Goal: Task Accomplishment & Management: Manage account settings

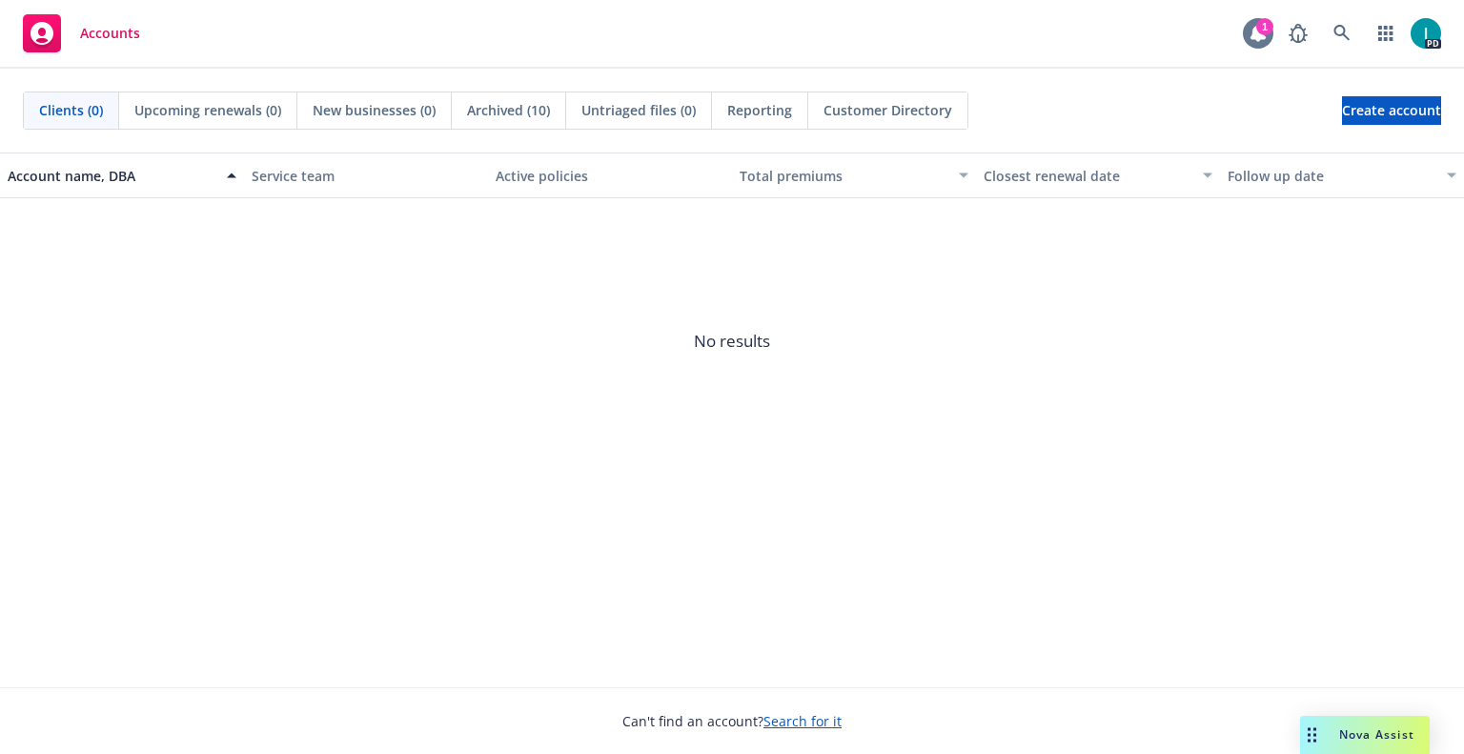
click at [1267, 44] on div at bounding box center [1258, 33] width 31 height 31
click at [678, 38] on div "Accounts 1 PD" at bounding box center [732, 34] width 1464 height 69
click at [1363, 37] on div "PD" at bounding box center [1360, 33] width 162 height 38
click at [1352, 37] on link at bounding box center [1342, 33] width 38 height 38
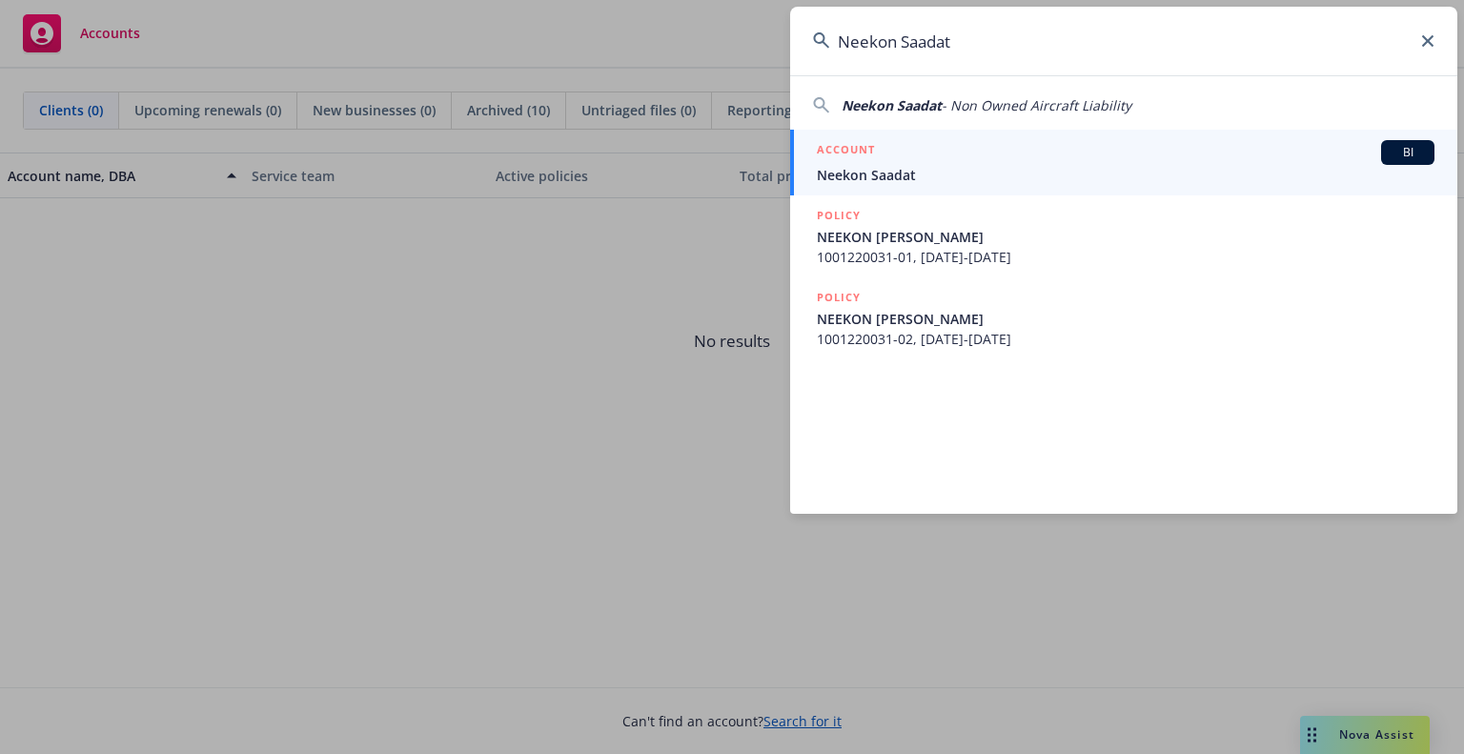
type input "Neekon Saadat"
click at [895, 160] on div "ACCOUNT BI" at bounding box center [1126, 152] width 618 height 25
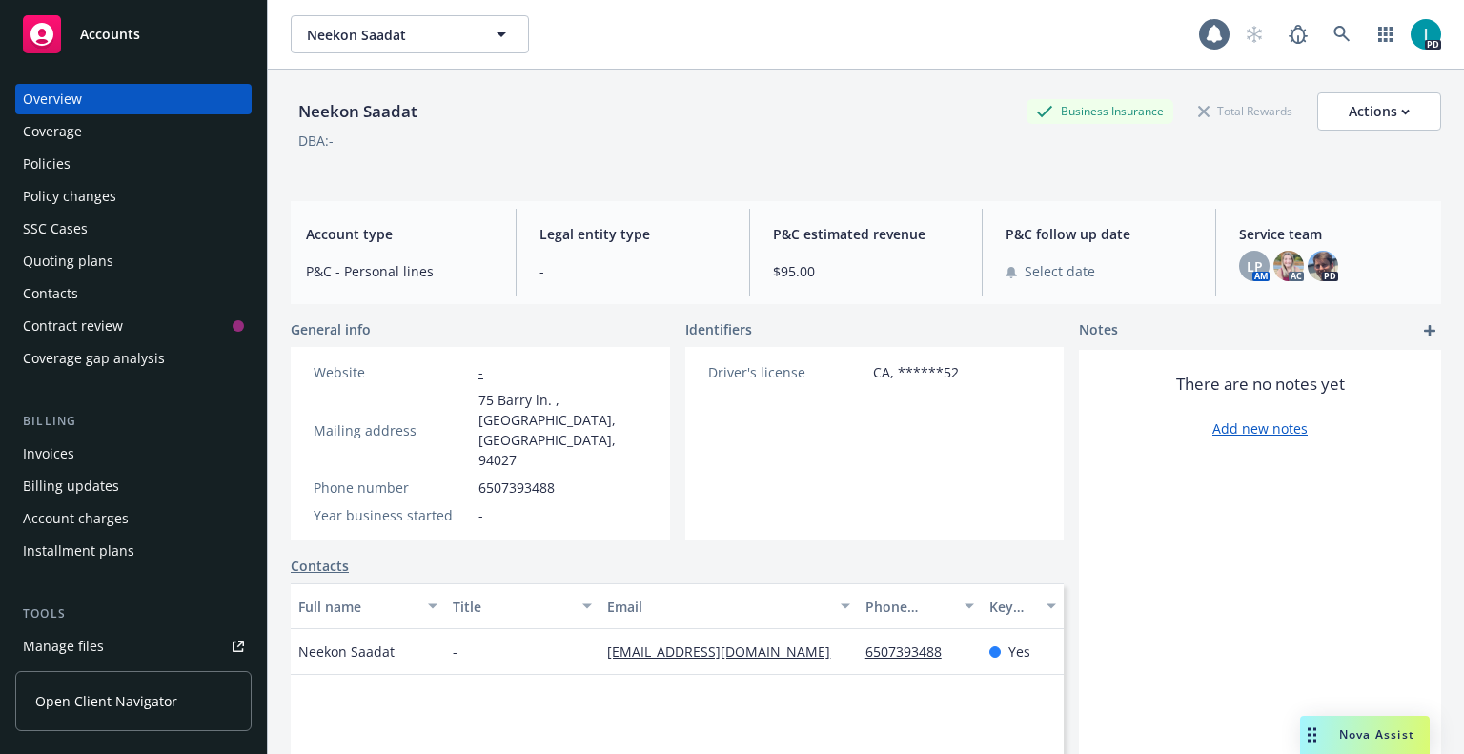
click at [154, 642] on link "Manage files" at bounding box center [133, 646] width 236 height 31
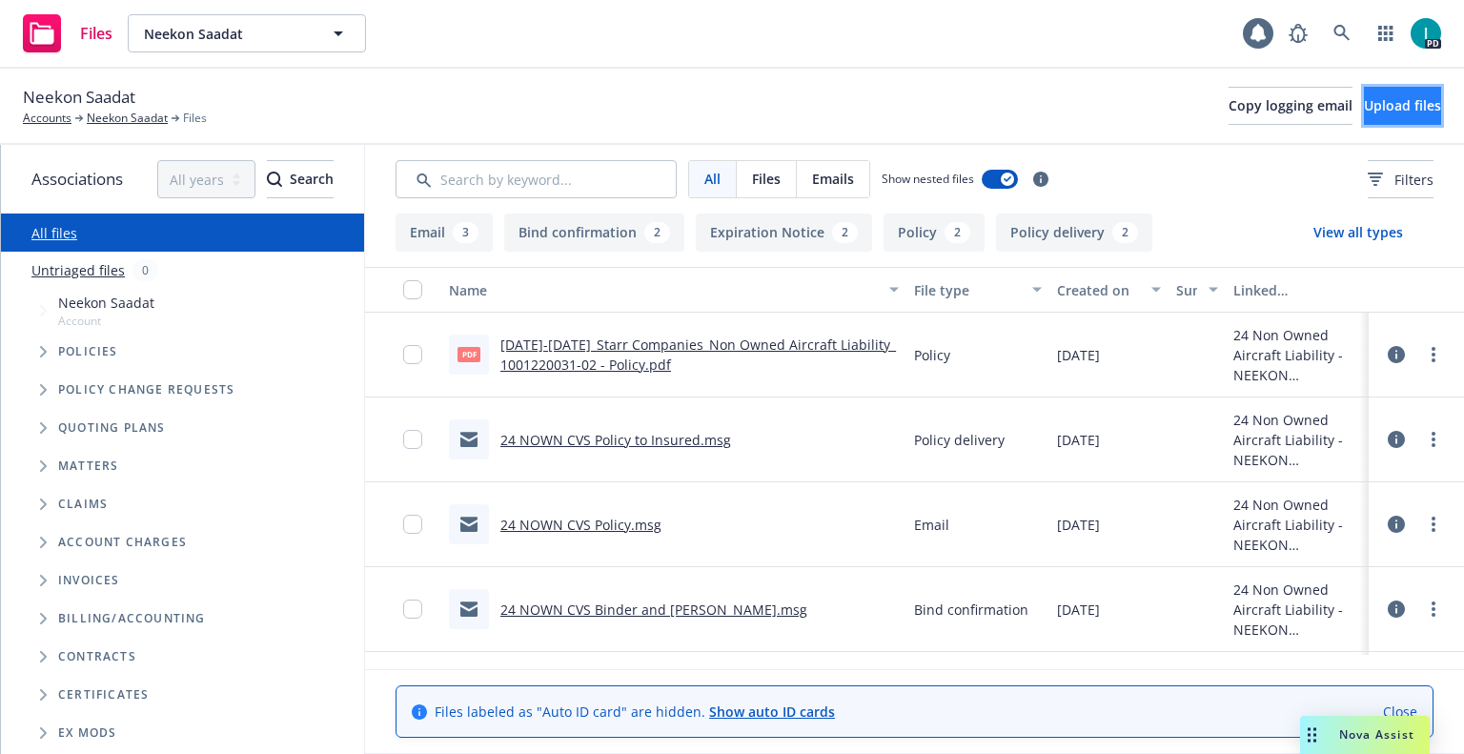
click at [1364, 102] on button "Upload files" at bounding box center [1402, 106] width 77 height 38
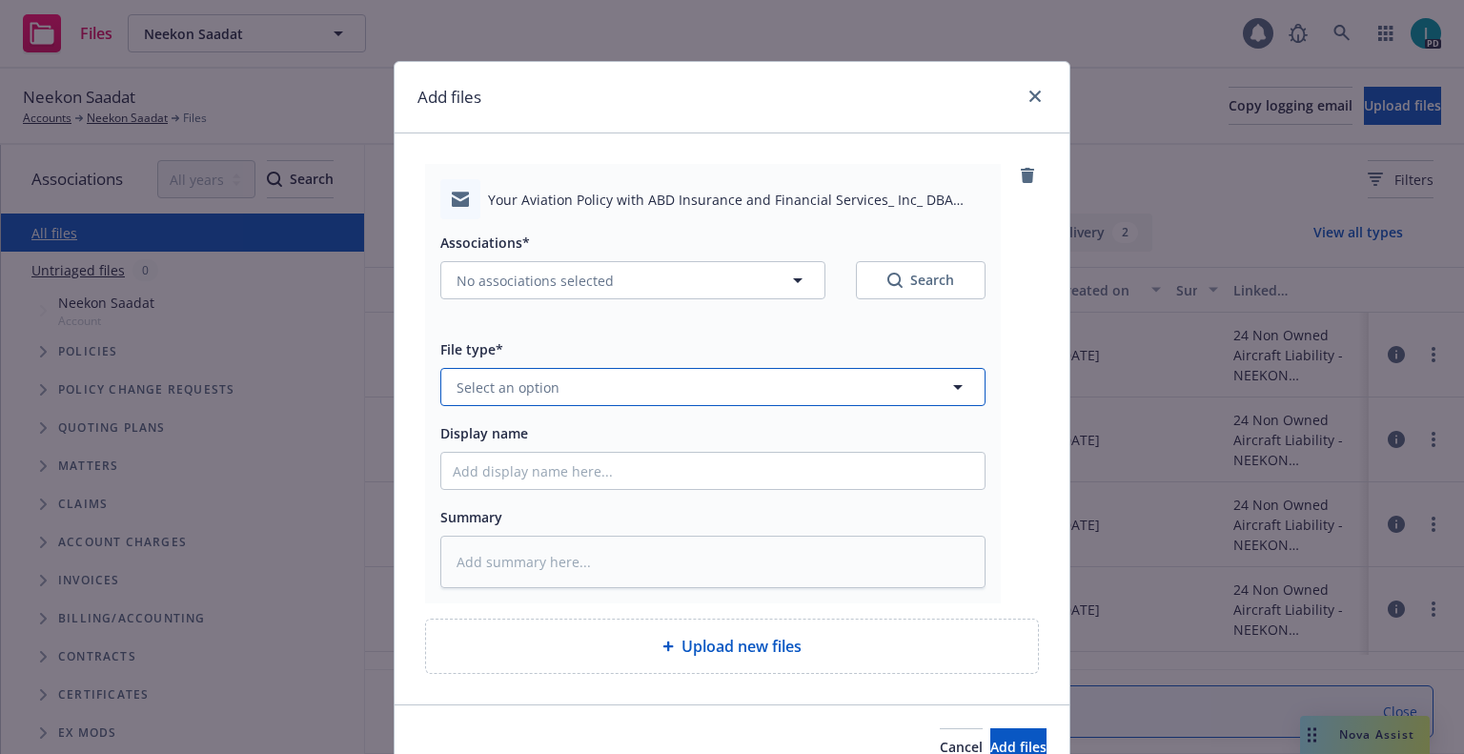
click at [558, 378] on button "Select an option" at bounding box center [712, 387] width 545 height 38
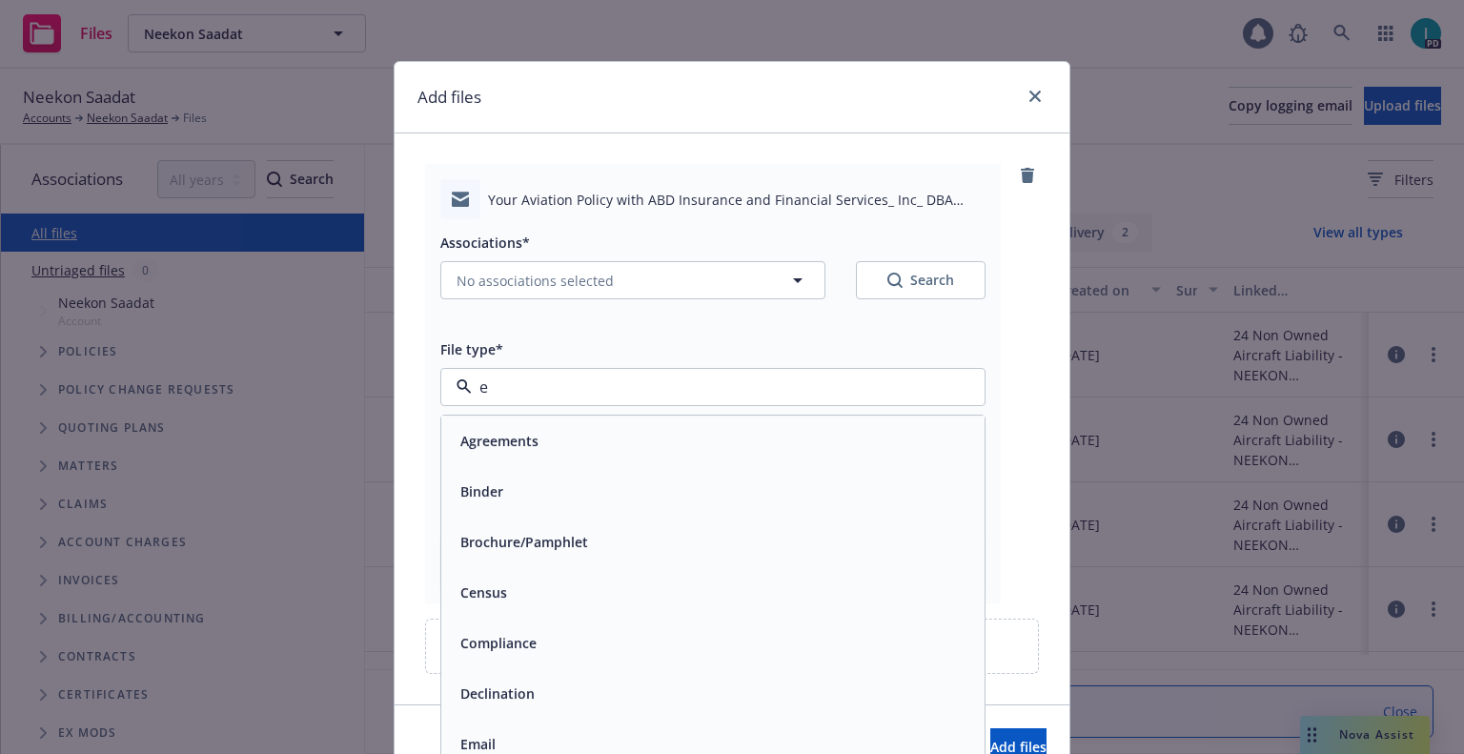
type input "em"
click at [517, 484] on div "Email" at bounding box center [713, 491] width 520 height 28
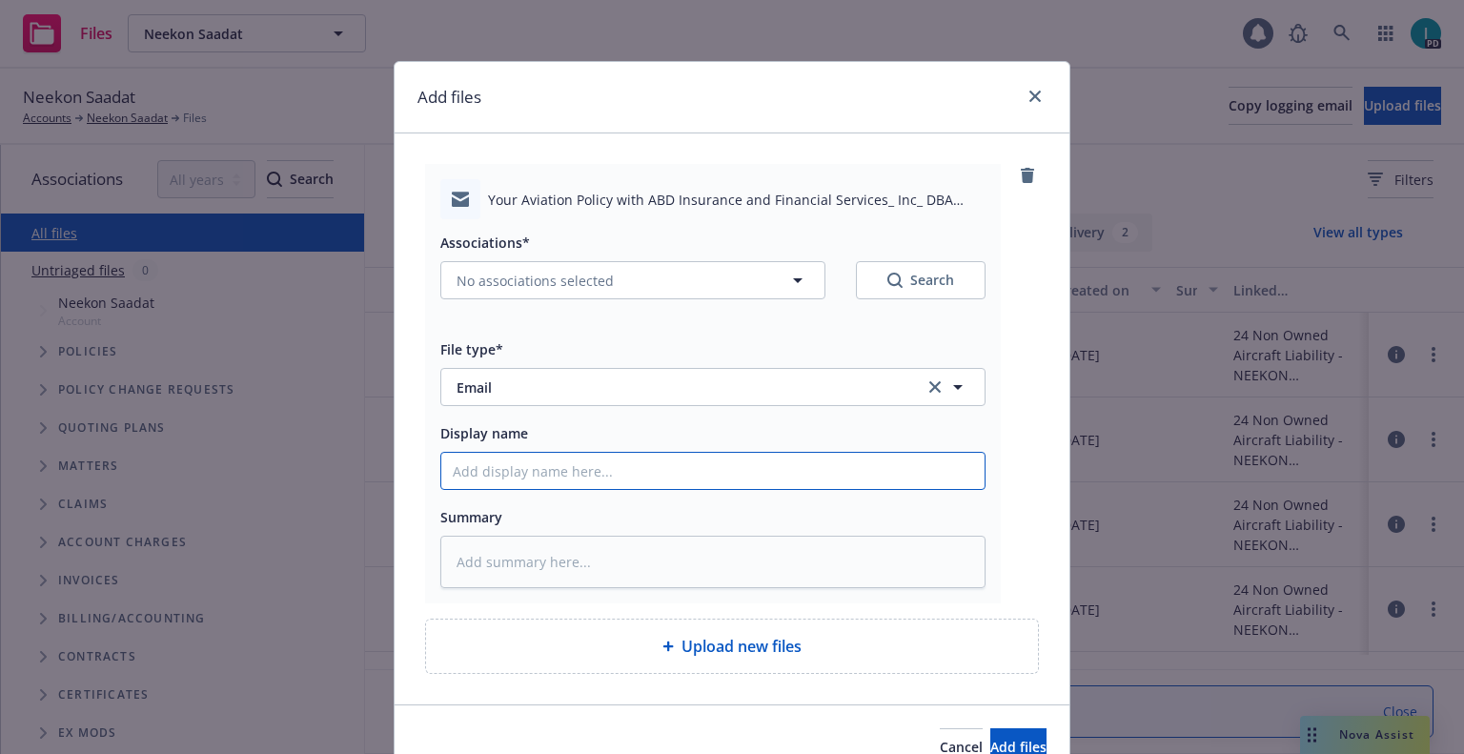
click at [518, 482] on input "Display name" at bounding box center [712, 471] width 543 height 36
type textarea "x"
type input "2"
type textarea "x"
type input "25"
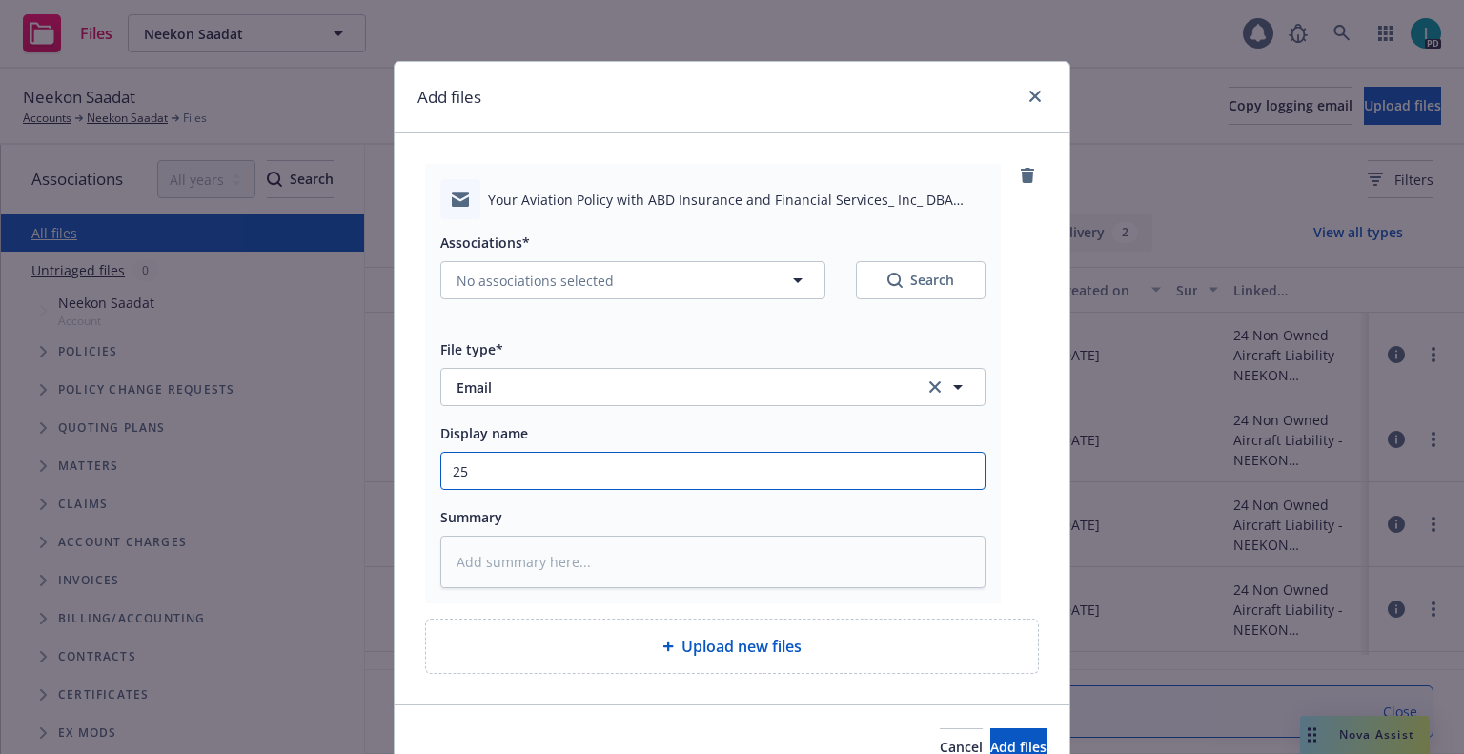
type textarea "x"
type input "25 NOWN CVS Quotes to Insured"
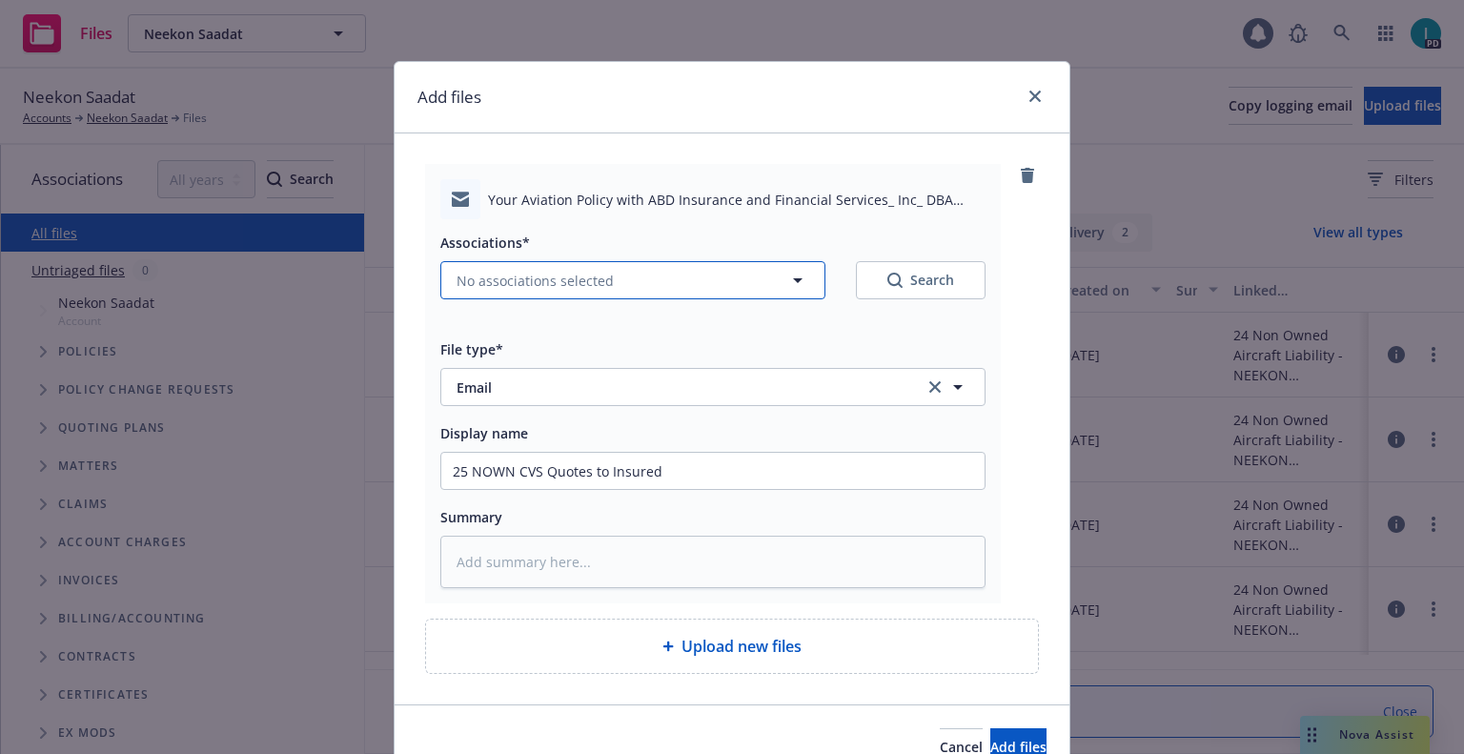
click at [541, 286] on span "No associations selected" at bounding box center [535, 281] width 157 height 20
type textarea "x"
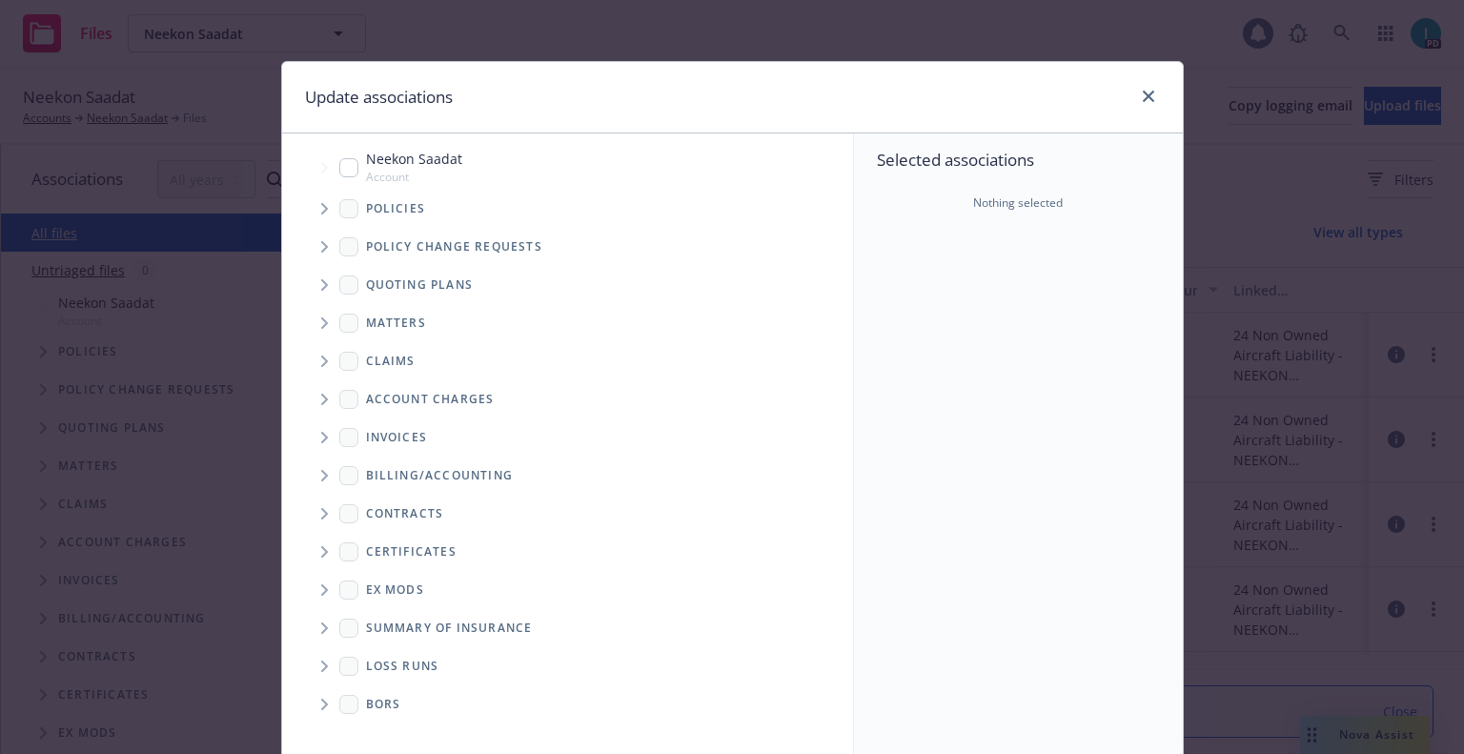
click at [309, 208] on span "Tree Example" at bounding box center [324, 209] width 31 height 31
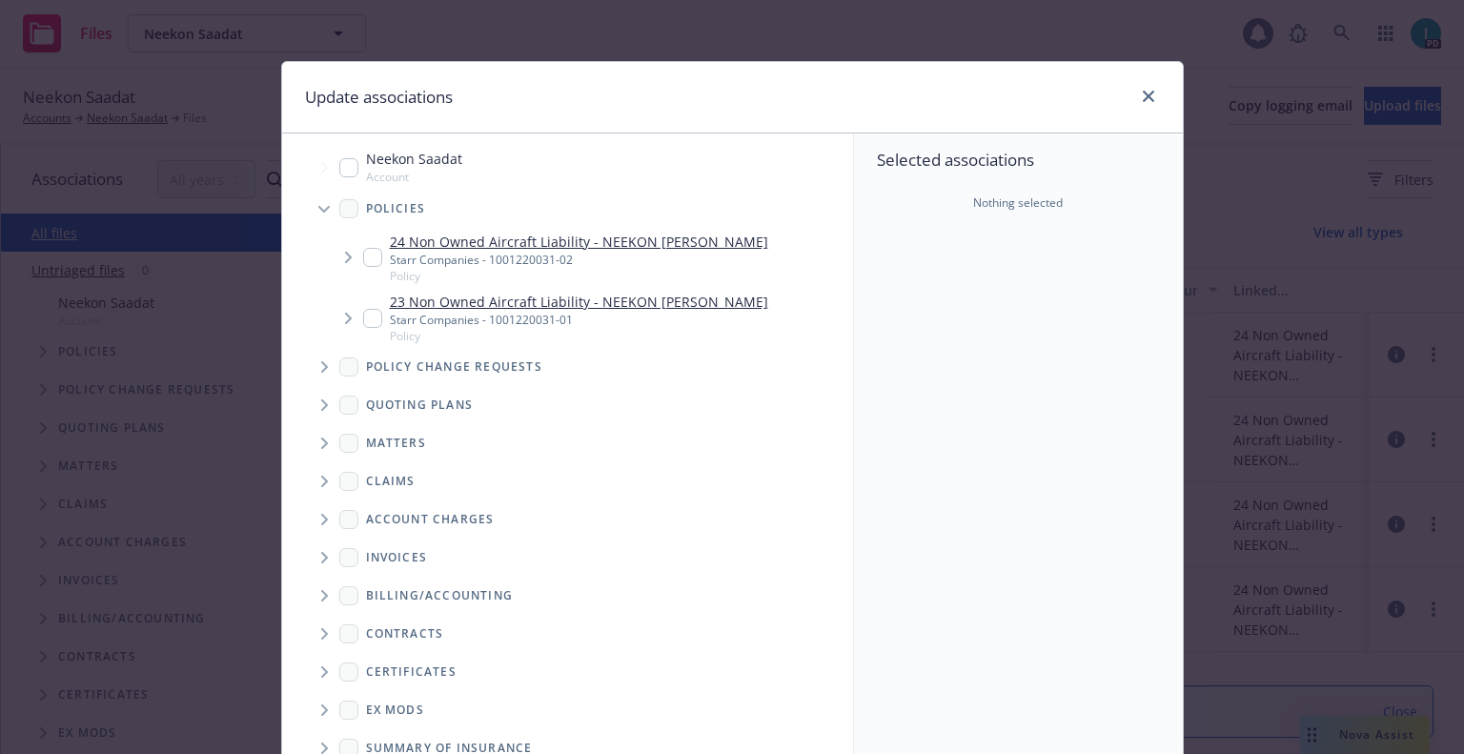
click at [373, 260] on input "Tree Example" at bounding box center [372, 257] width 19 height 19
checkbox input "true"
type textarea "x"
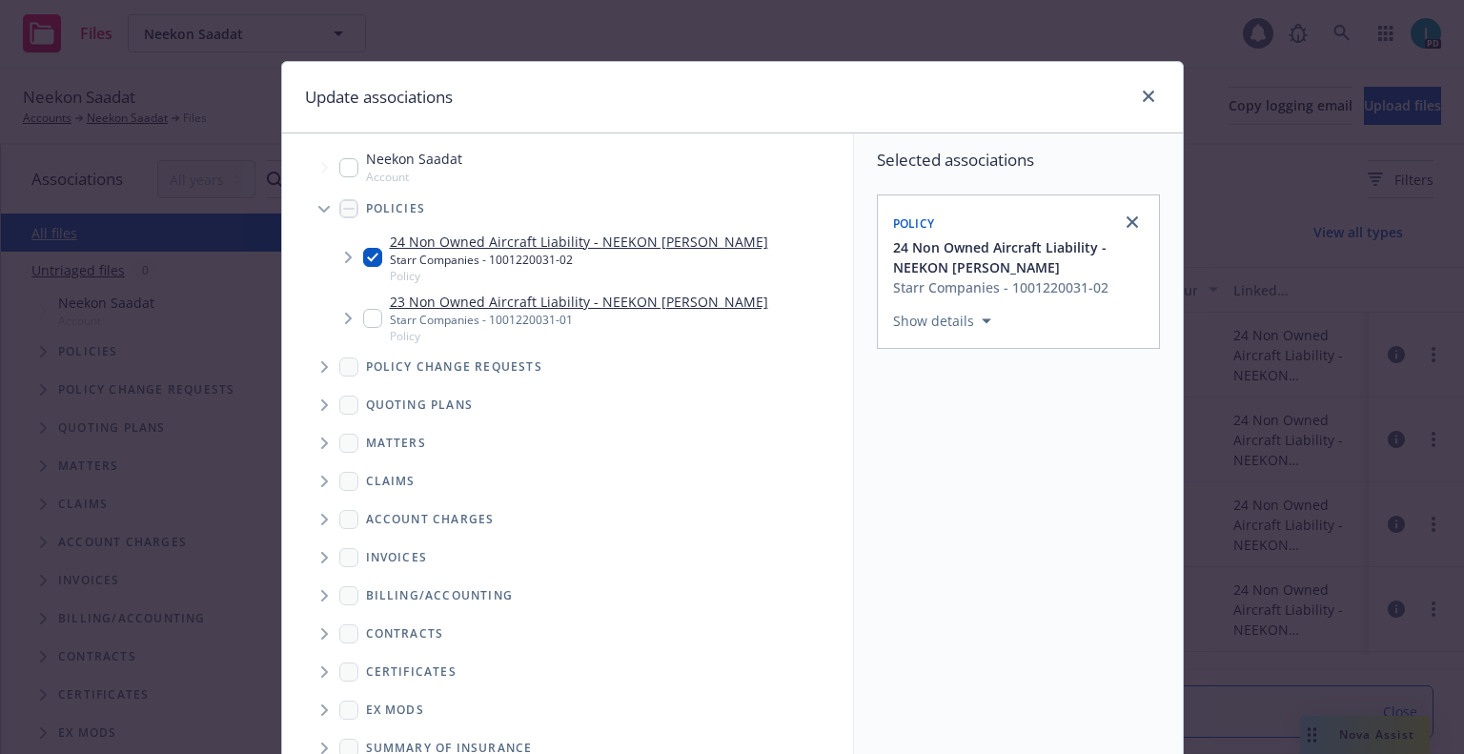
scroll to position [194, 0]
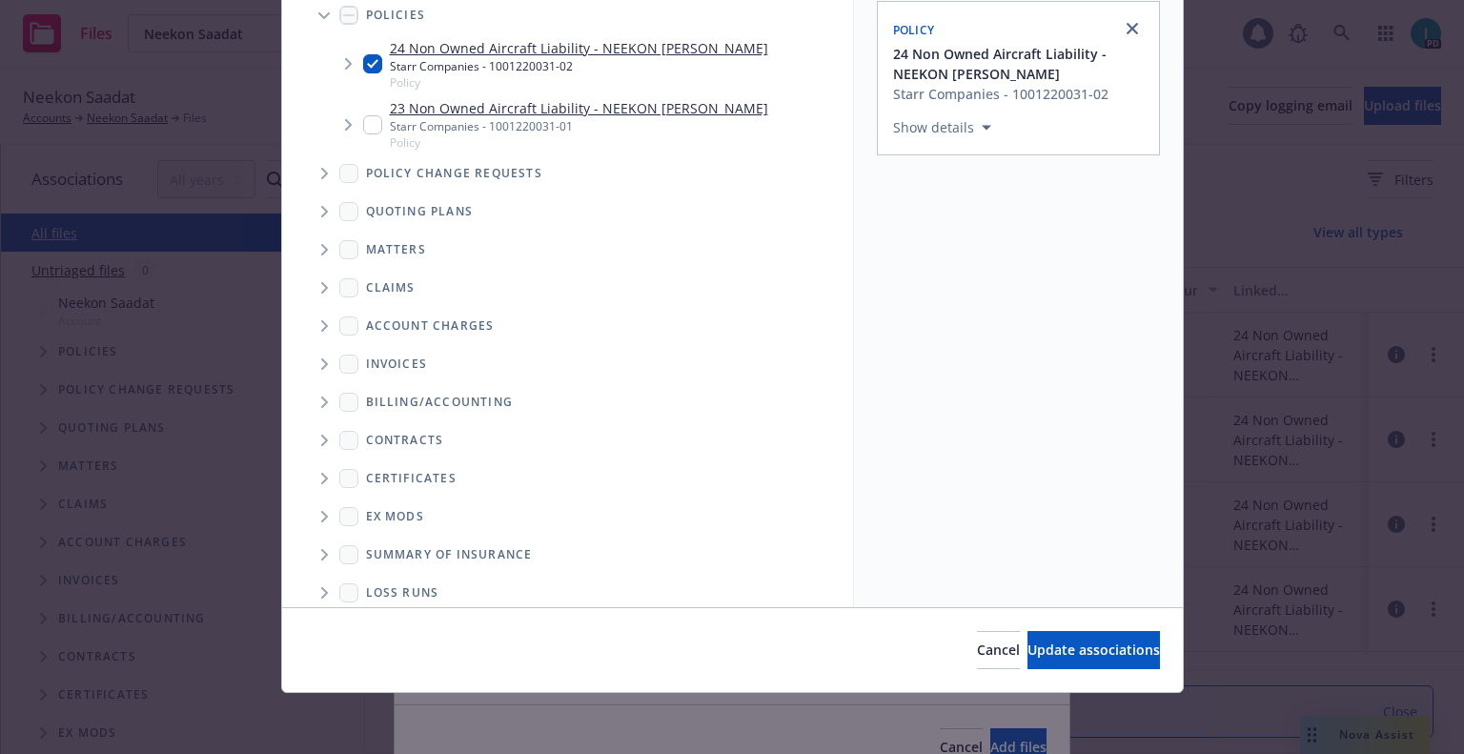
click at [363, 57] on input "Tree Example" at bounding box center [372, 63] width 19 height 19
checkbox input "false"
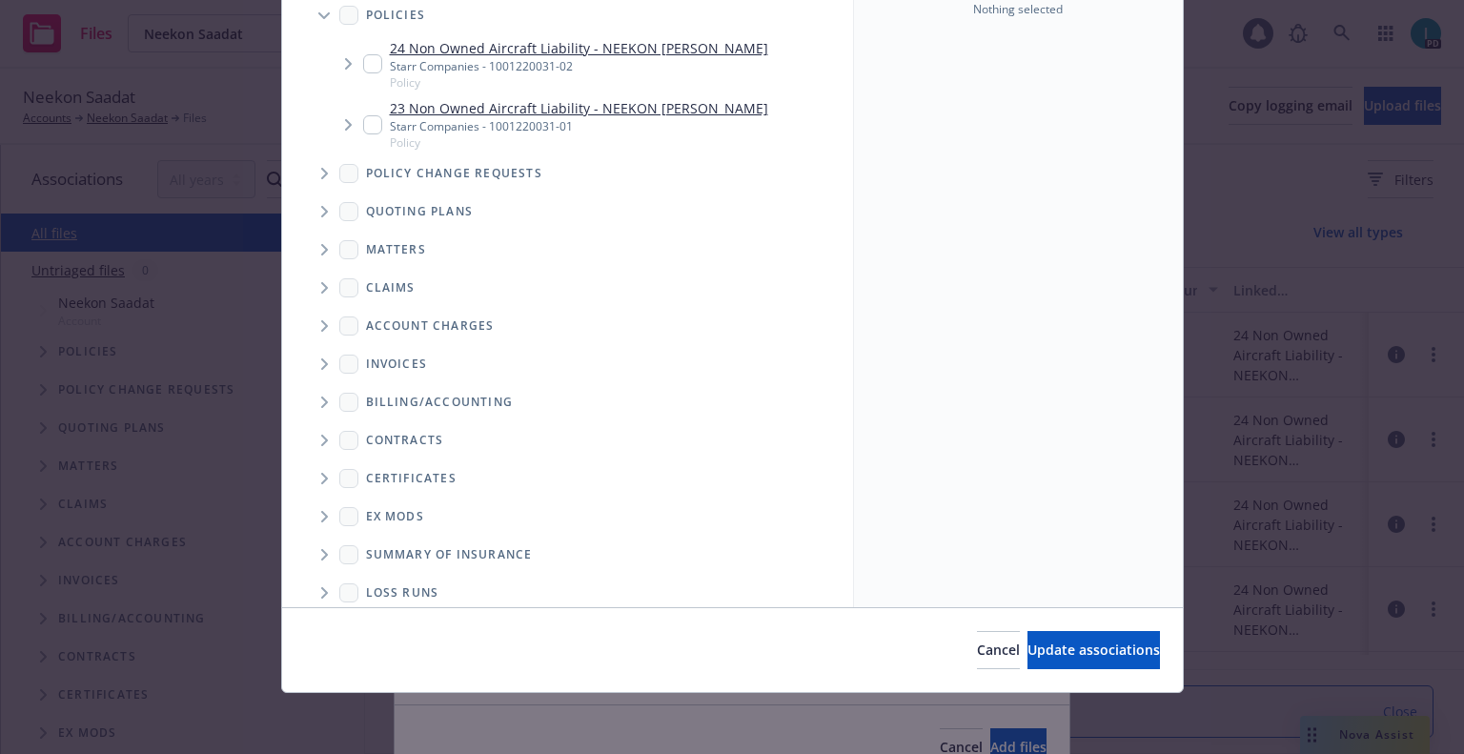
click at [324, 210] on span "Tree Example" at bounding box center [324, 211] width 31 height 31
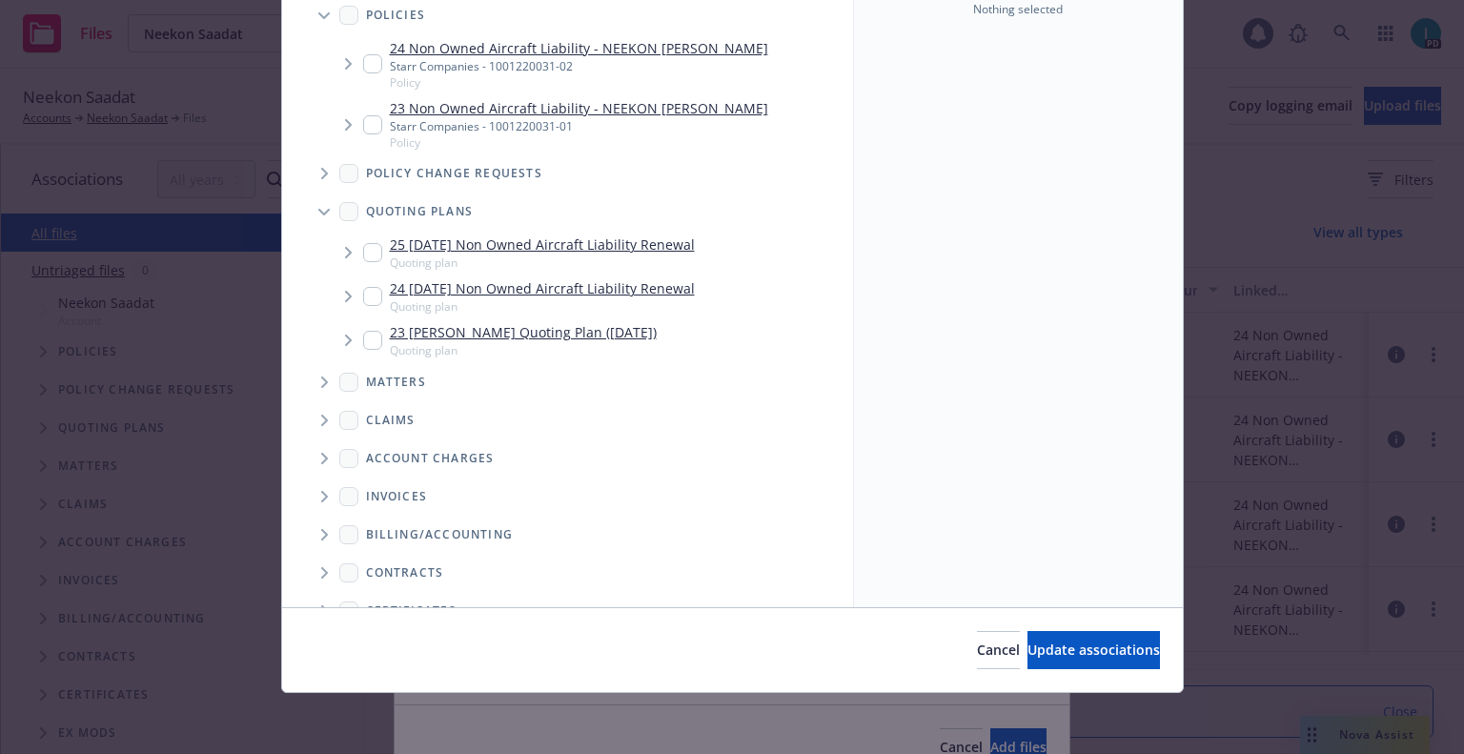
click at [364, 245] on input "Tree Example" at bounding box center [372, 252] width 19 height 19
checkbox input "true"
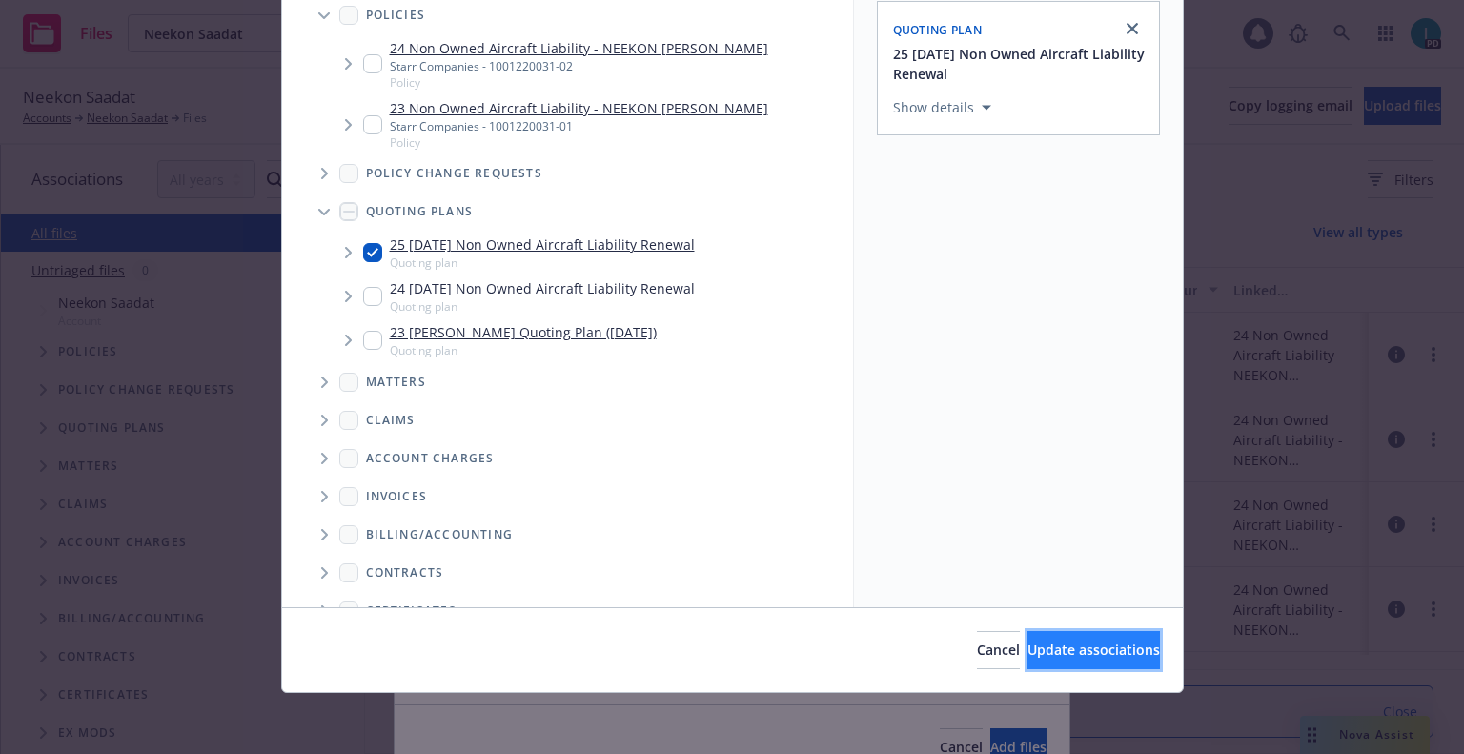
click at [1039, 640] on button "Update associations" at bounding box center [1094, 650] width 132 height 38
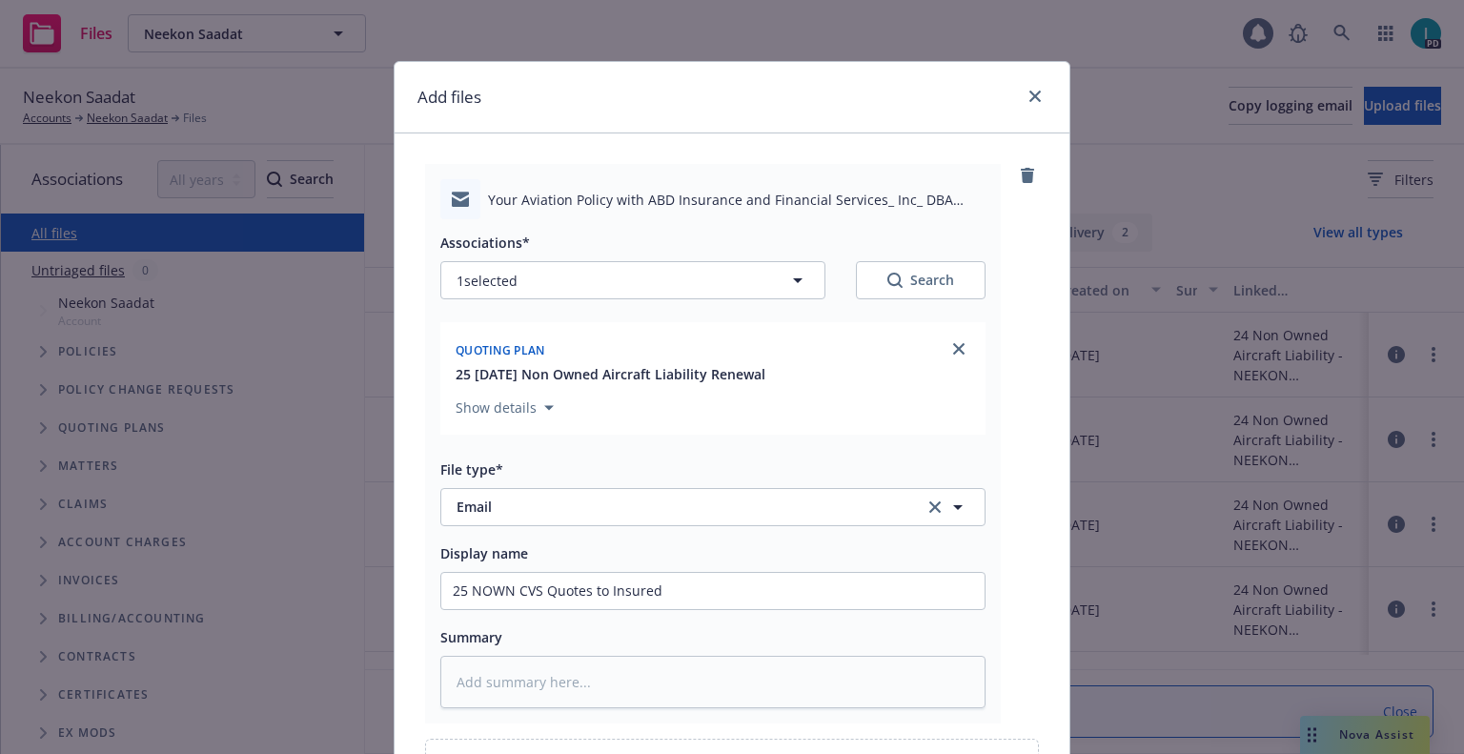
scroll to position [217, 0]
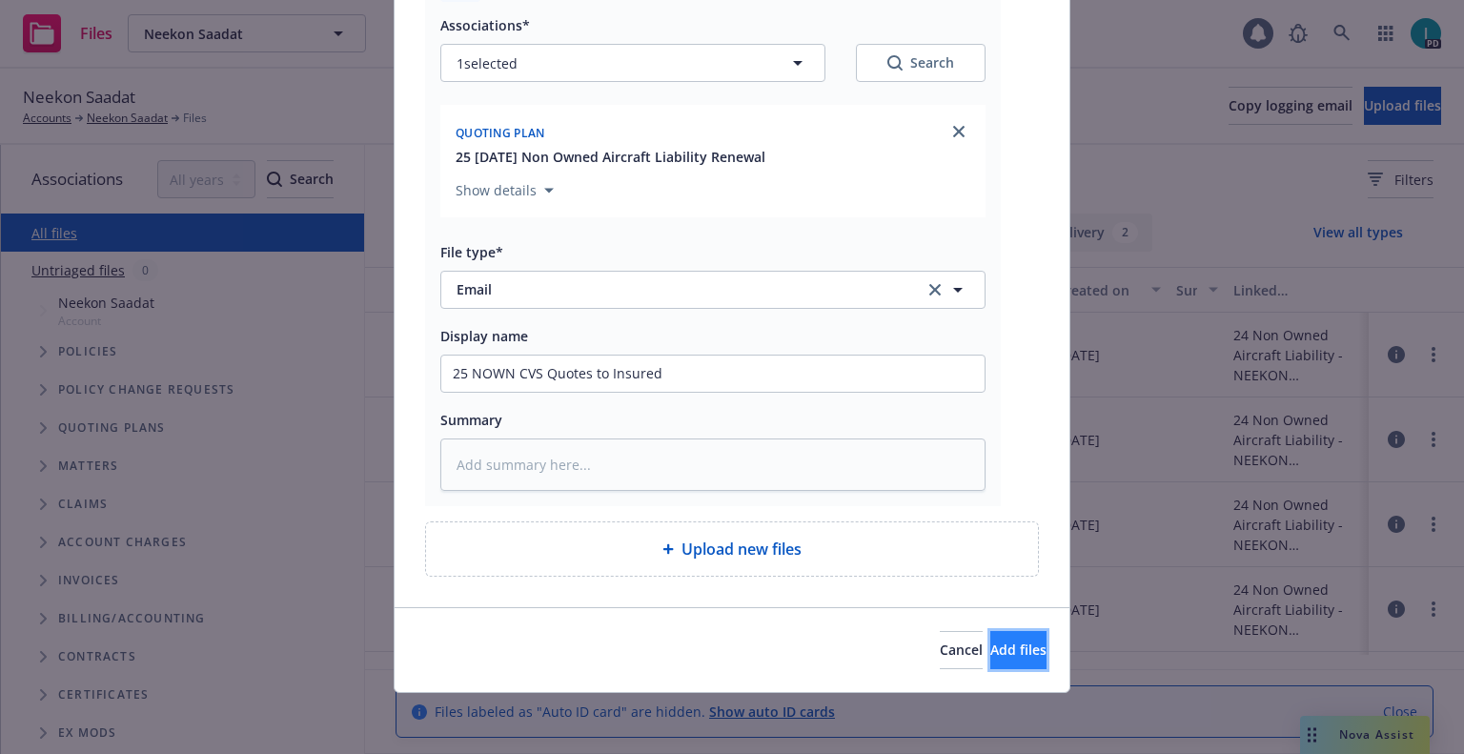
click at [990, 653] on span "Add files" at bounding box center [1018, 650] width 56 height 18
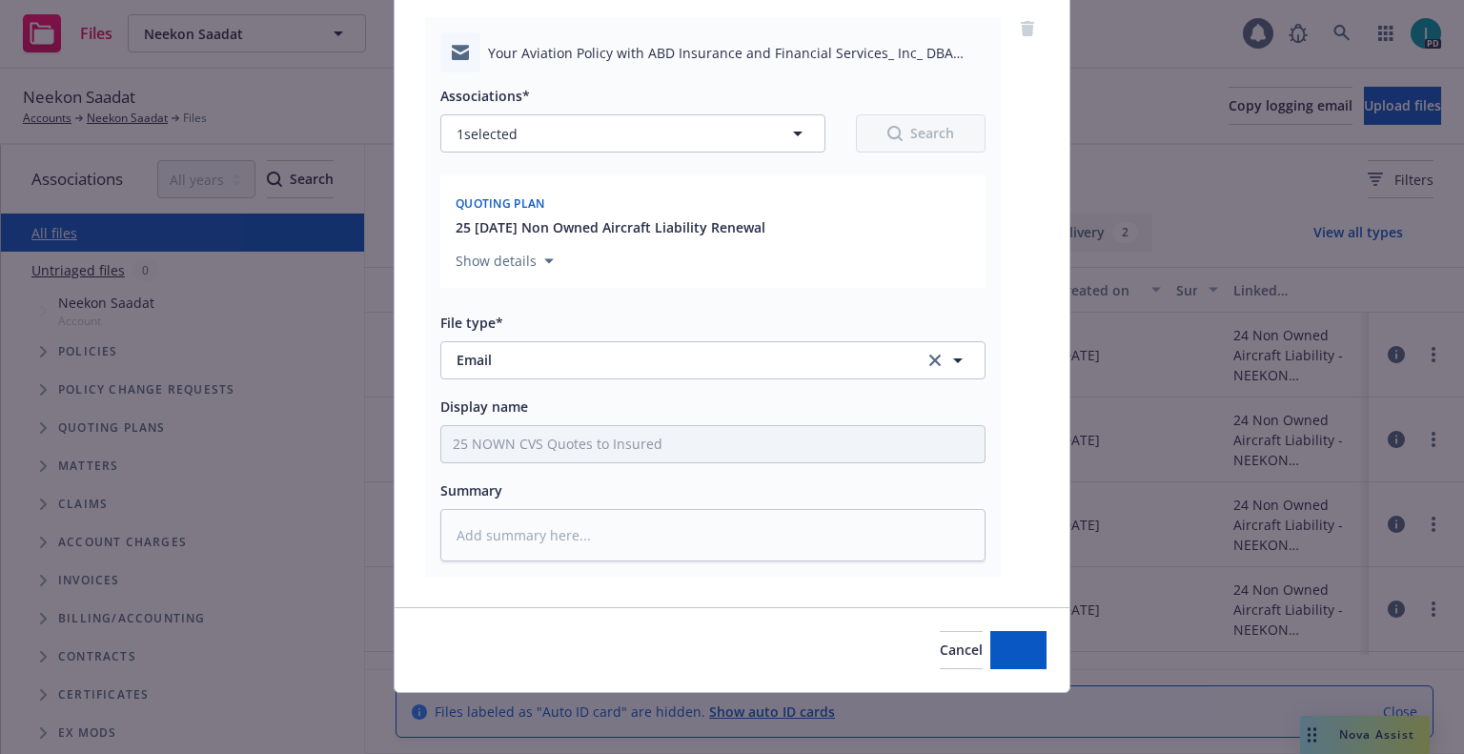
scroll to position [147, 0]
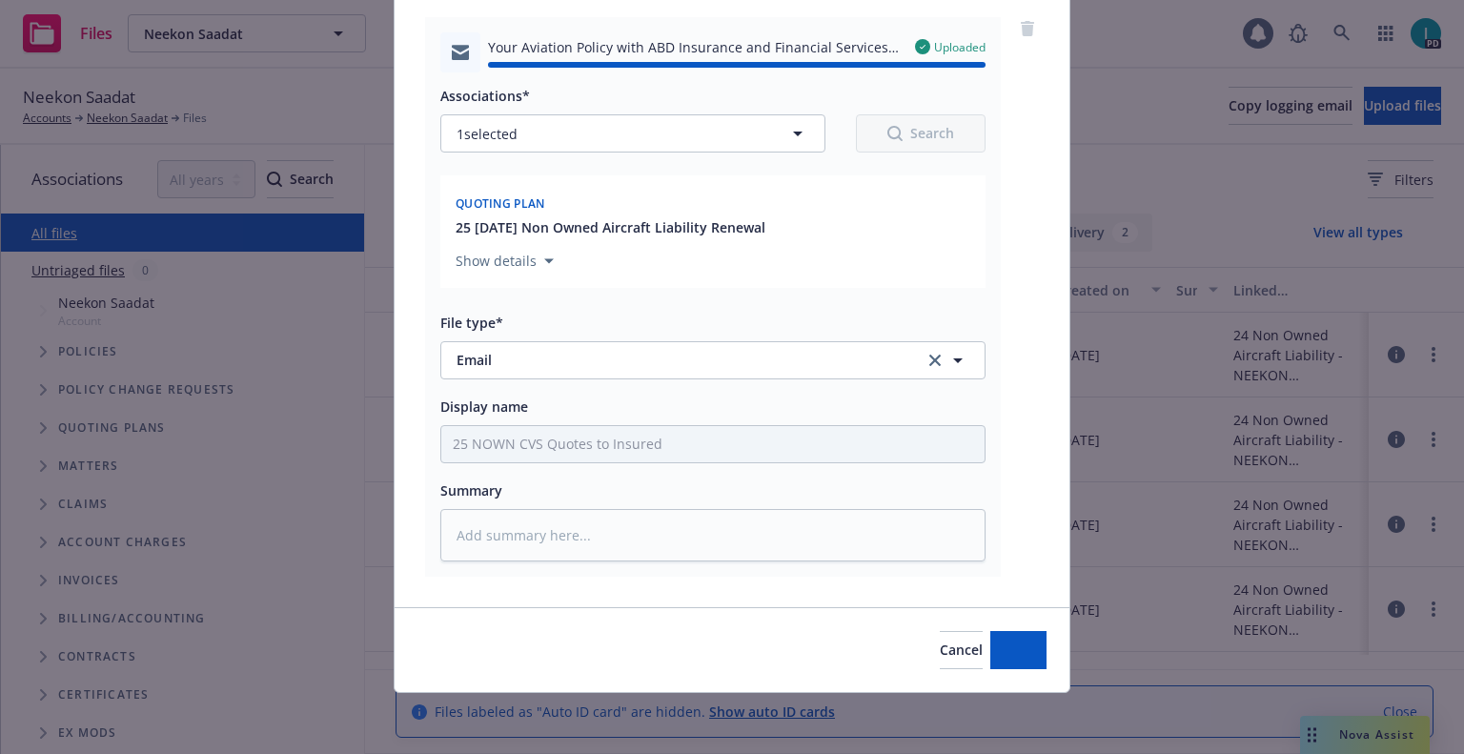
type textarea "x"
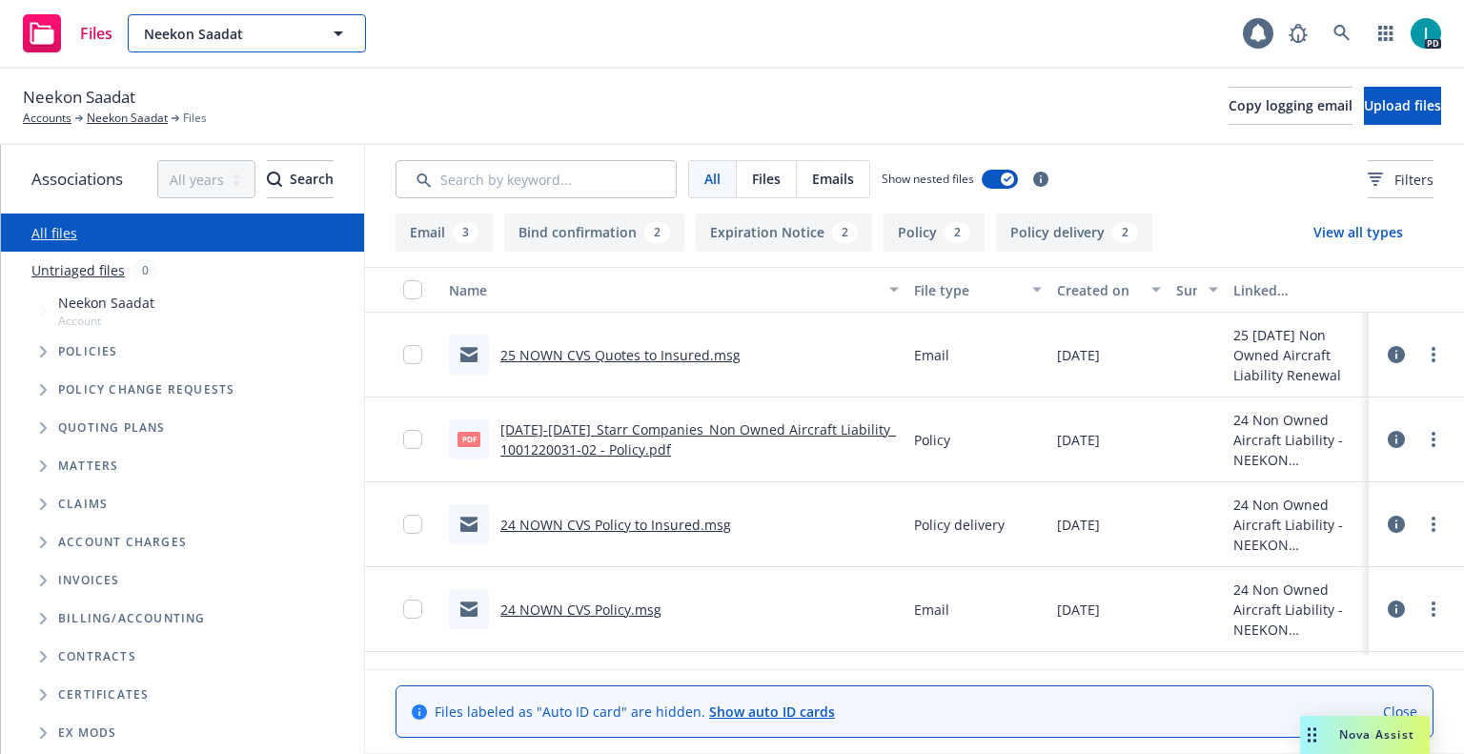
click at [232, 42] on span "Neekon Saadat" at bounding box center [226, 34] width 165 height 20
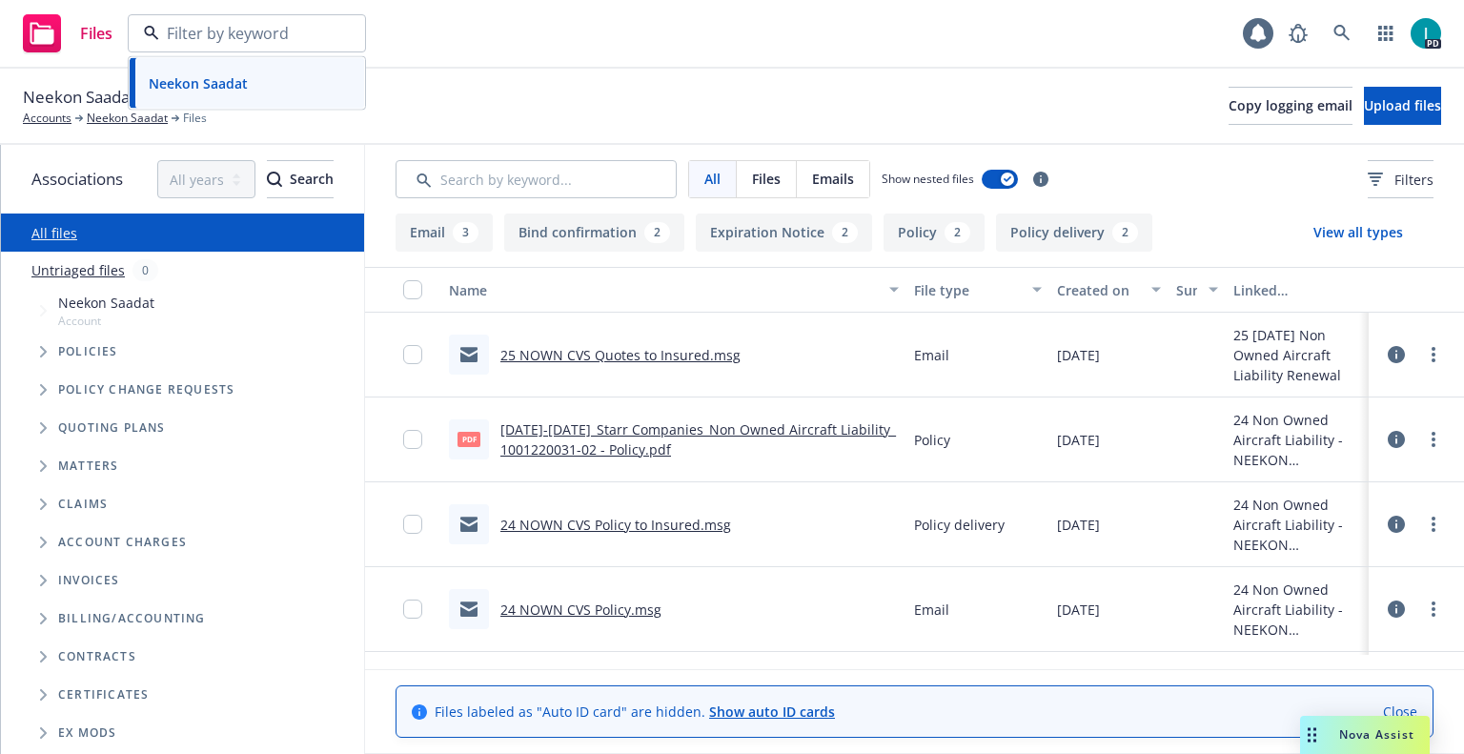
paste input "[PERSON_NAME]"
type input "[PERSON_NAME]"
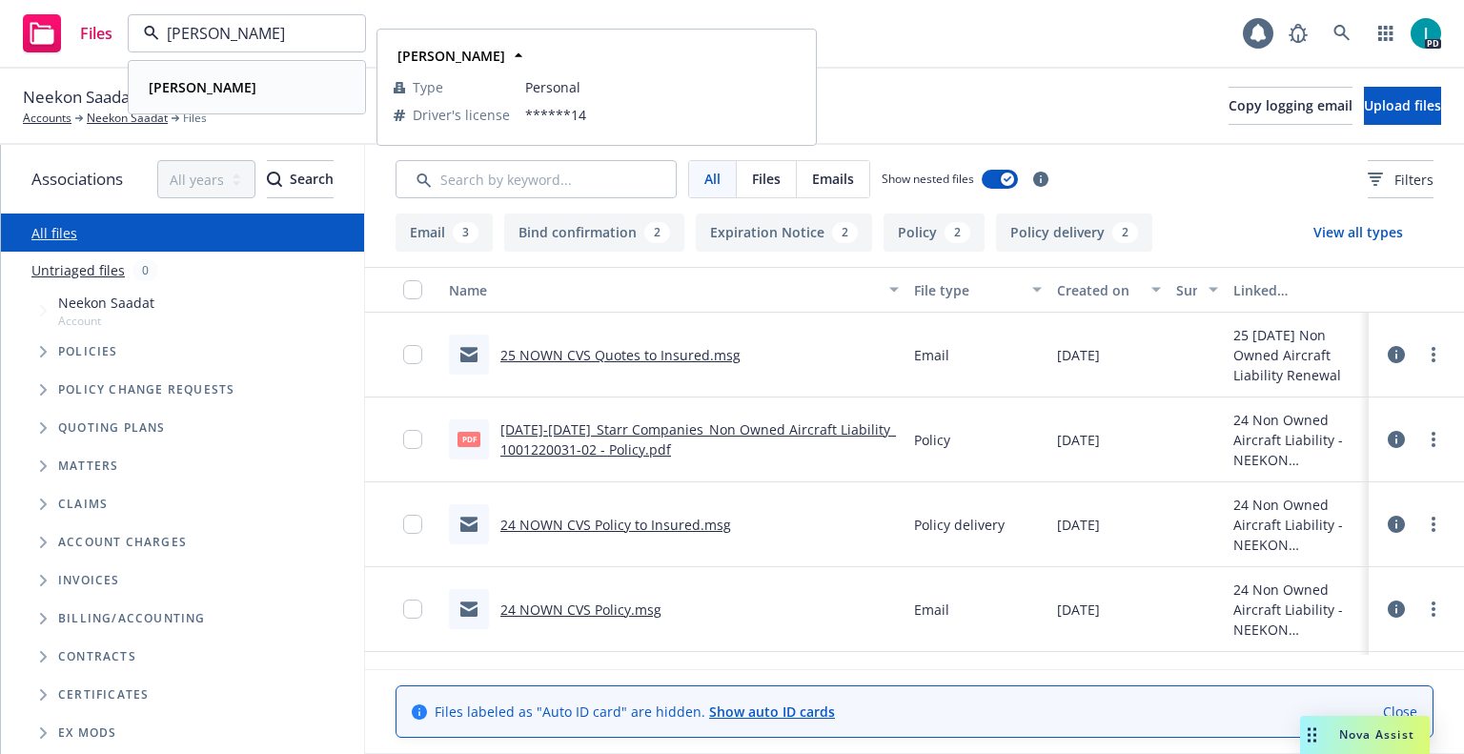
click at [266, 92] on div "[PERSON_NAME]" at bounding box center [247, 87] width 212 height 28
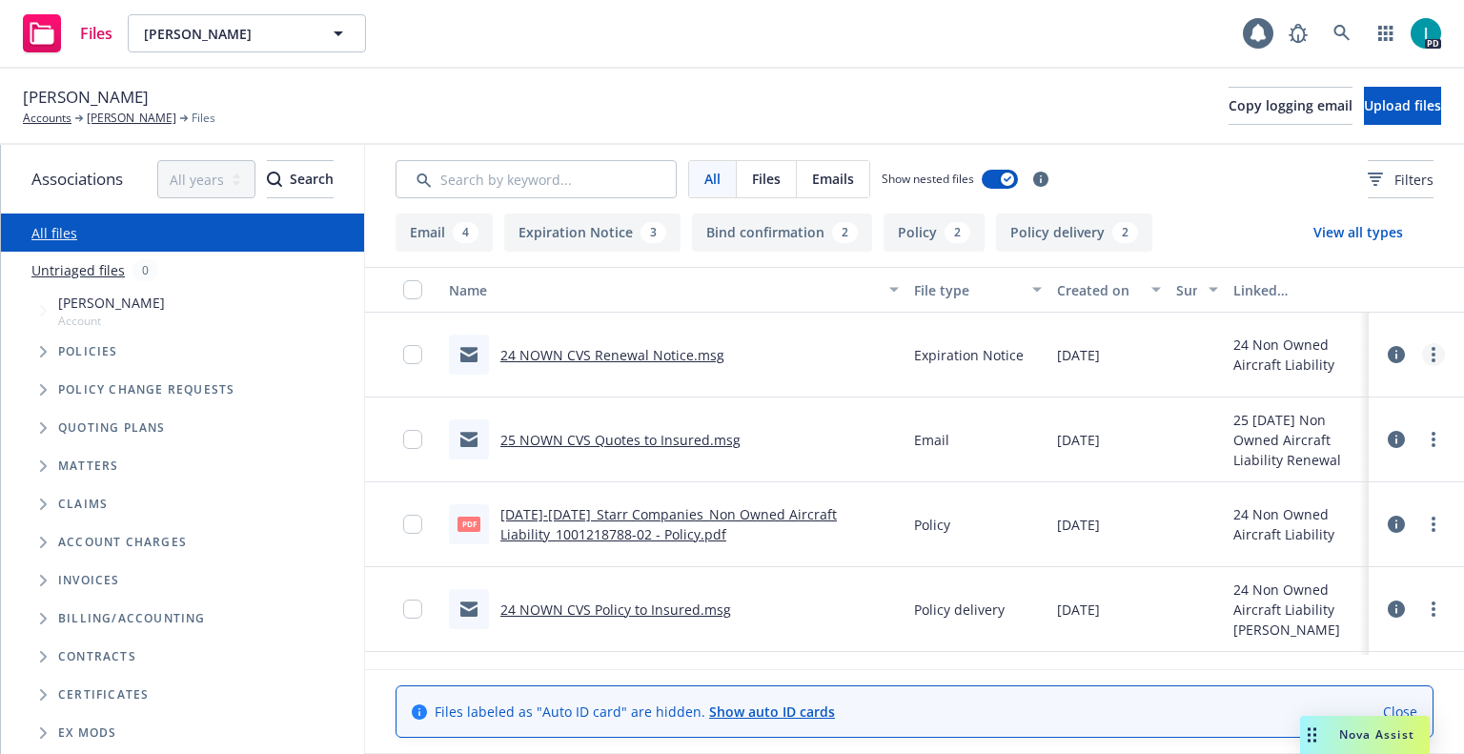
click at [1427, 358] on link "more" at bounding box center [1433, 354] width 23 height 23
click at [1337, 426] on link "Download" at bounding box center [1348, 432] width 190 height 38
click at [1364, 96] on span "Upload files" at bounding box center [1402, 105] width 77 height 18
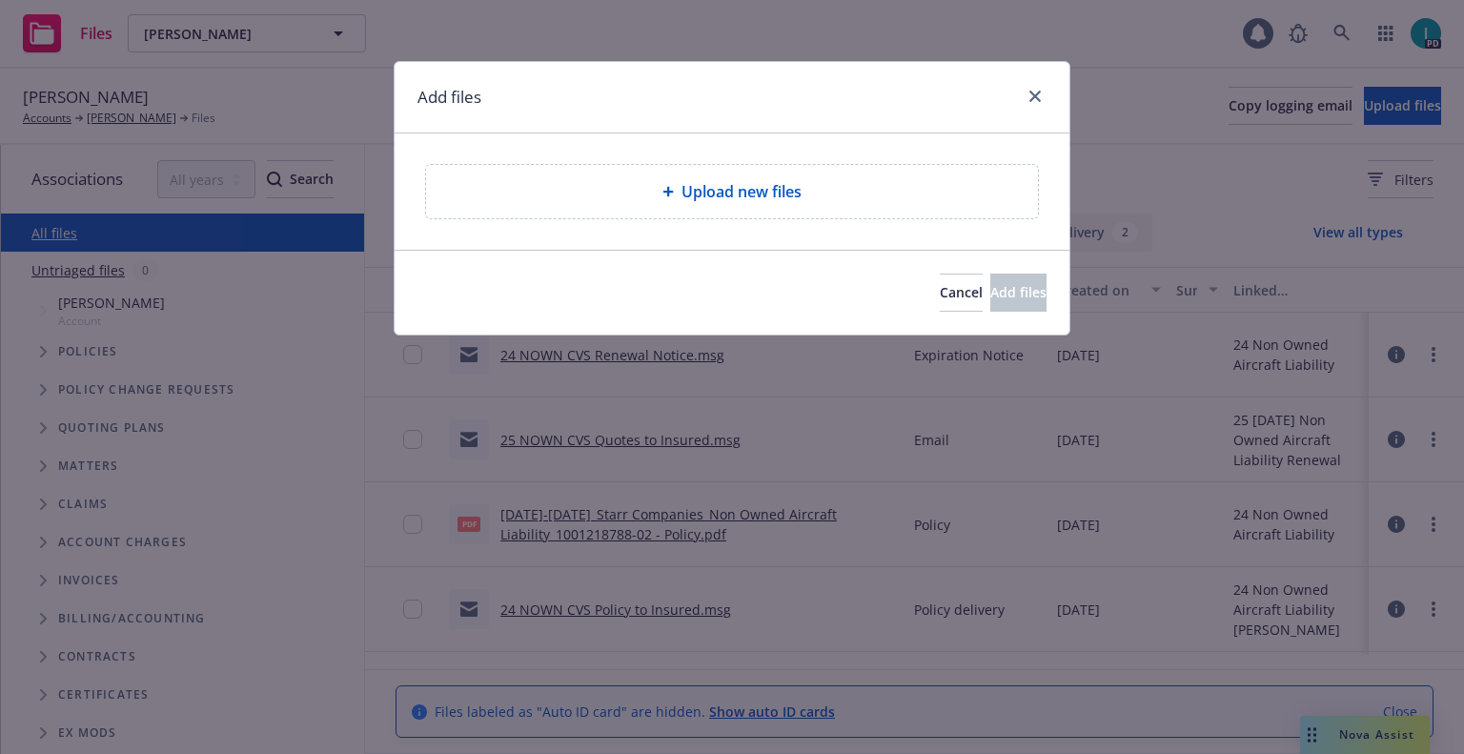
type textarea "x"
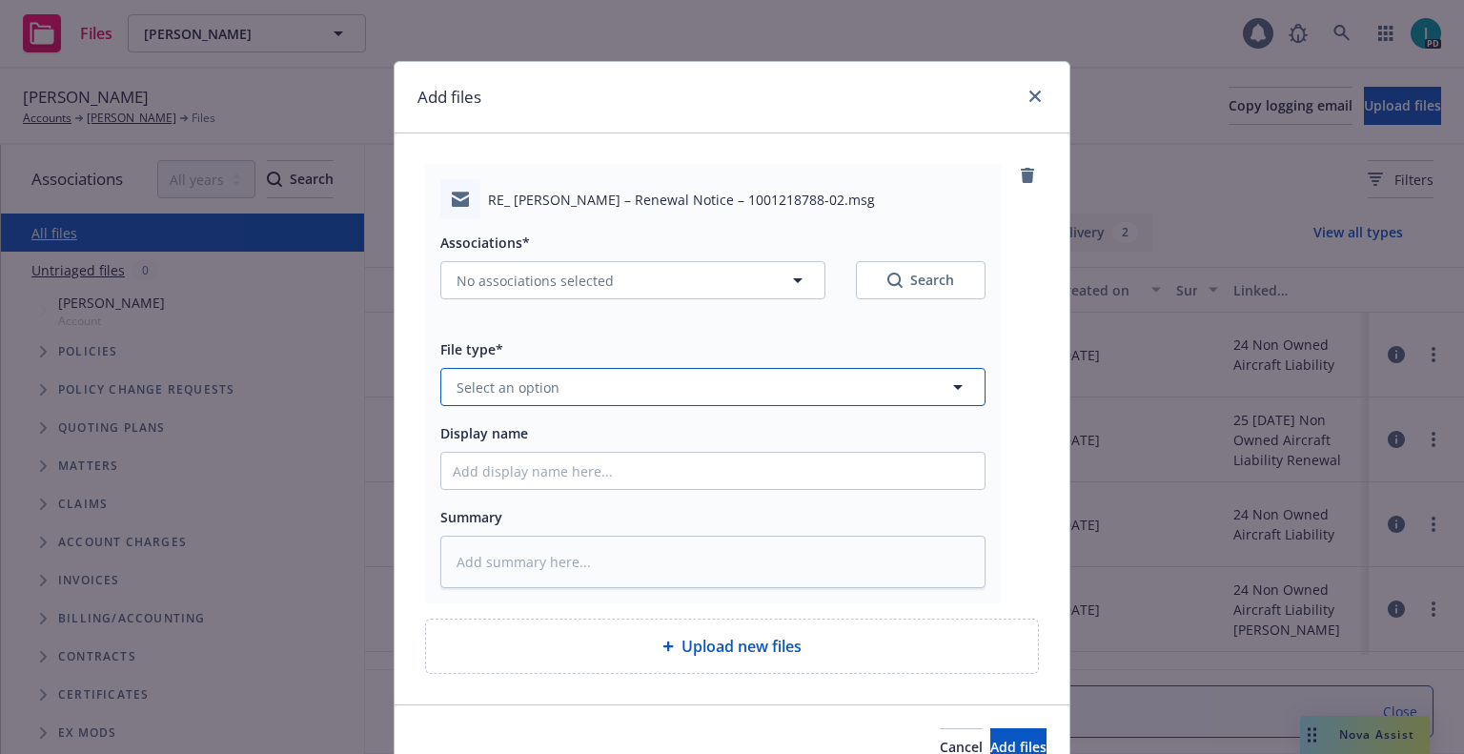
click at [545, 389] on span "Select an option" at bounding box center [508, 387] width 103 height 20
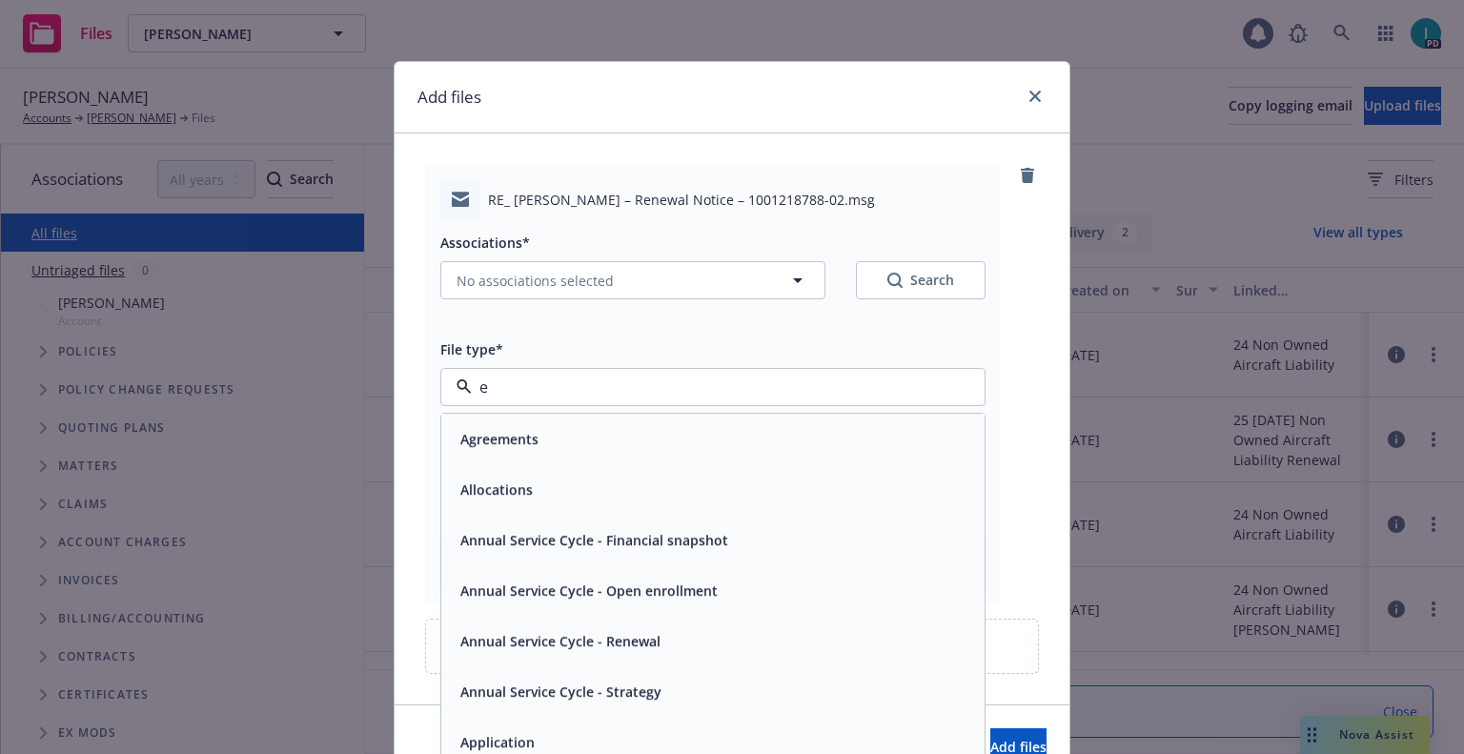
type input "ex"
click at [541, 486] on span "Expiration Notice" at bounding box center [517, 490] width 114 height 20
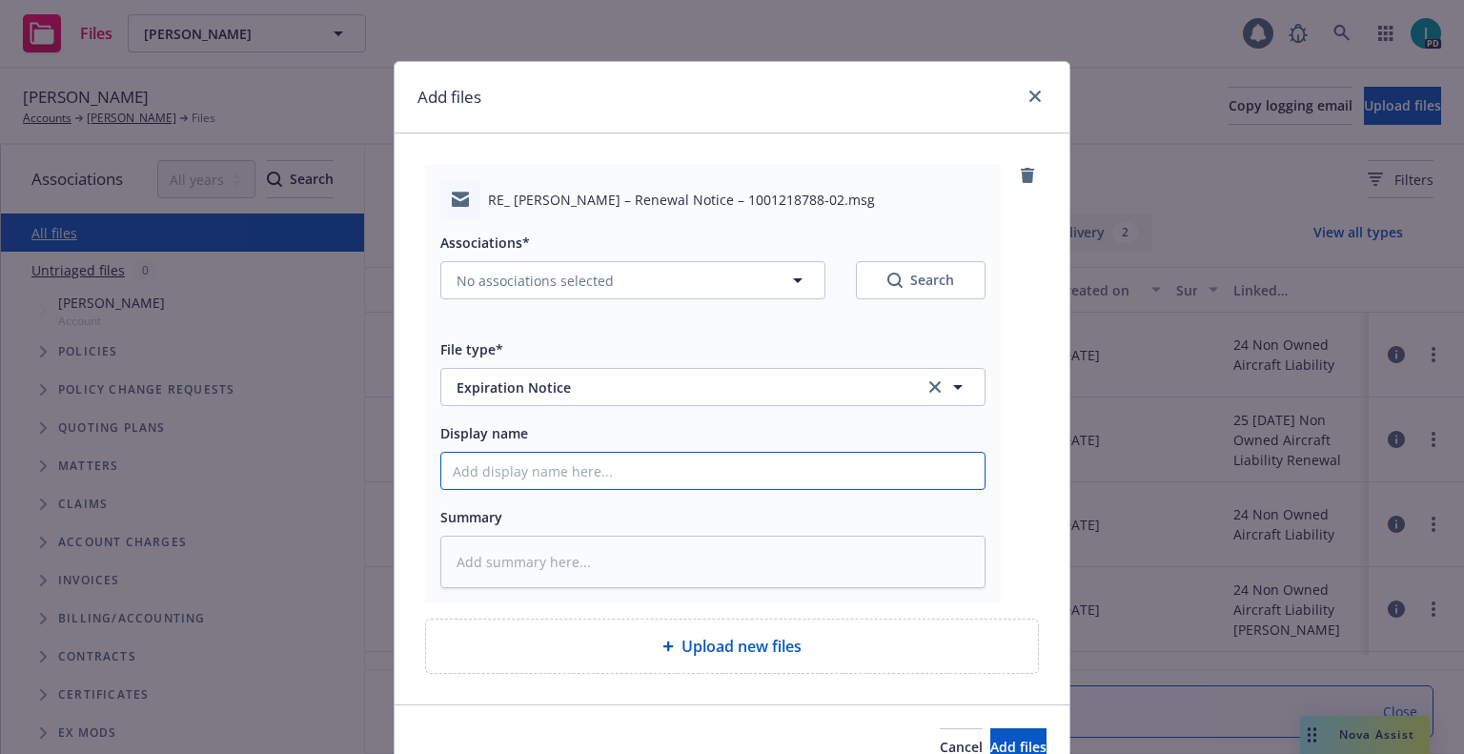
click at [540, 457] on input "Display name" at bounding box center [712, 471] width 543 height 36
type textarea "x"
type input "2"
type textarea "x"
type input "24"
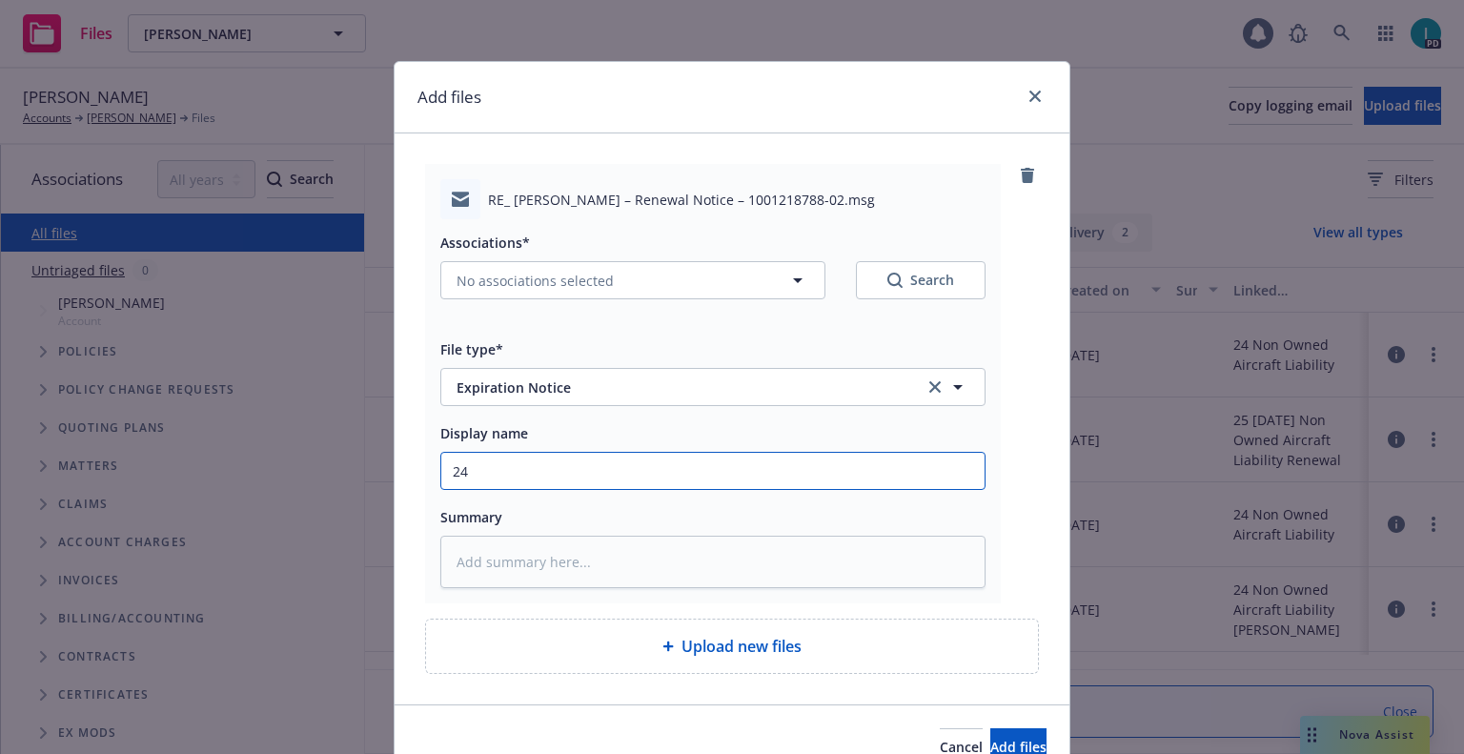
type textarea "x"
type input "24 NOWN CVS Renewal Notice 2nd"
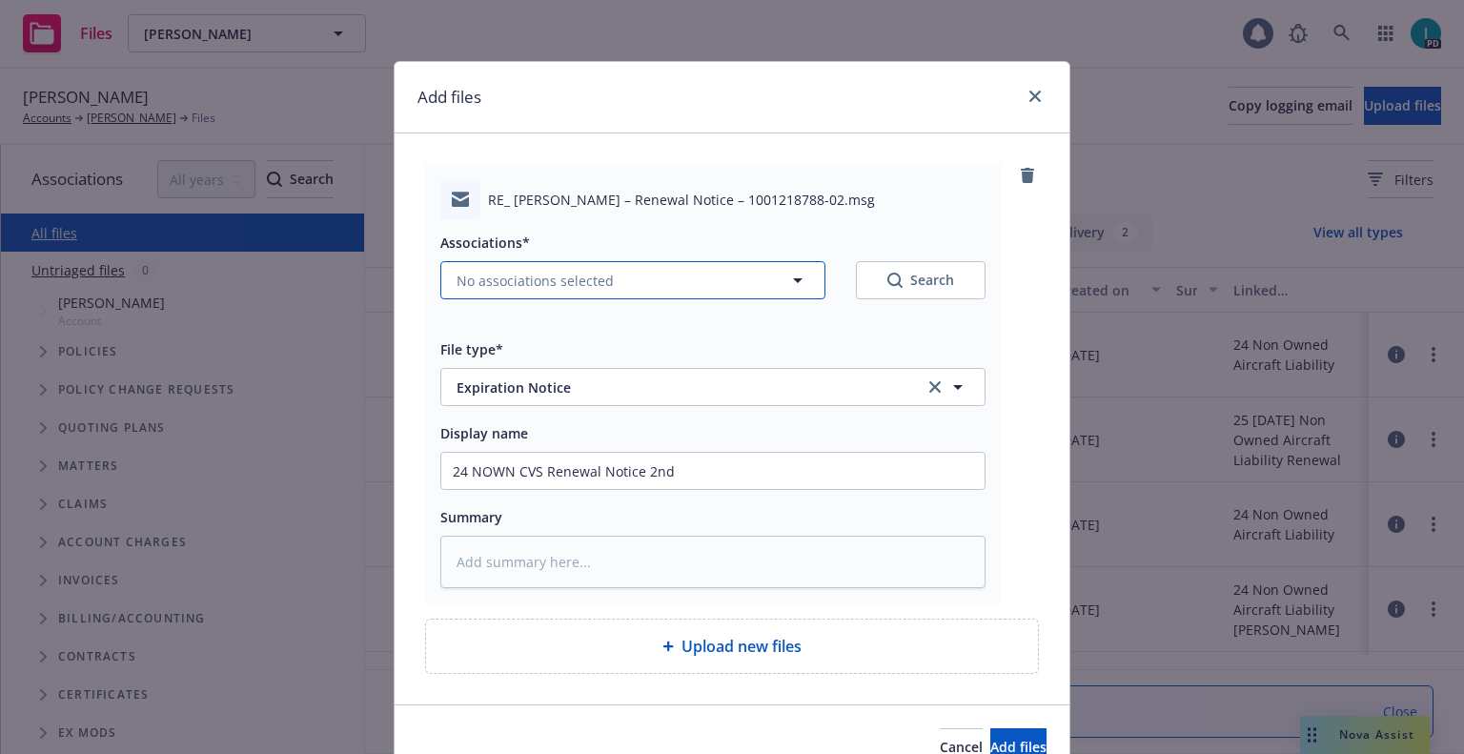
click at [526, 269] on button "No associations selected" at bounding box center [632, 280] width 385 height 38
type textarea "x"
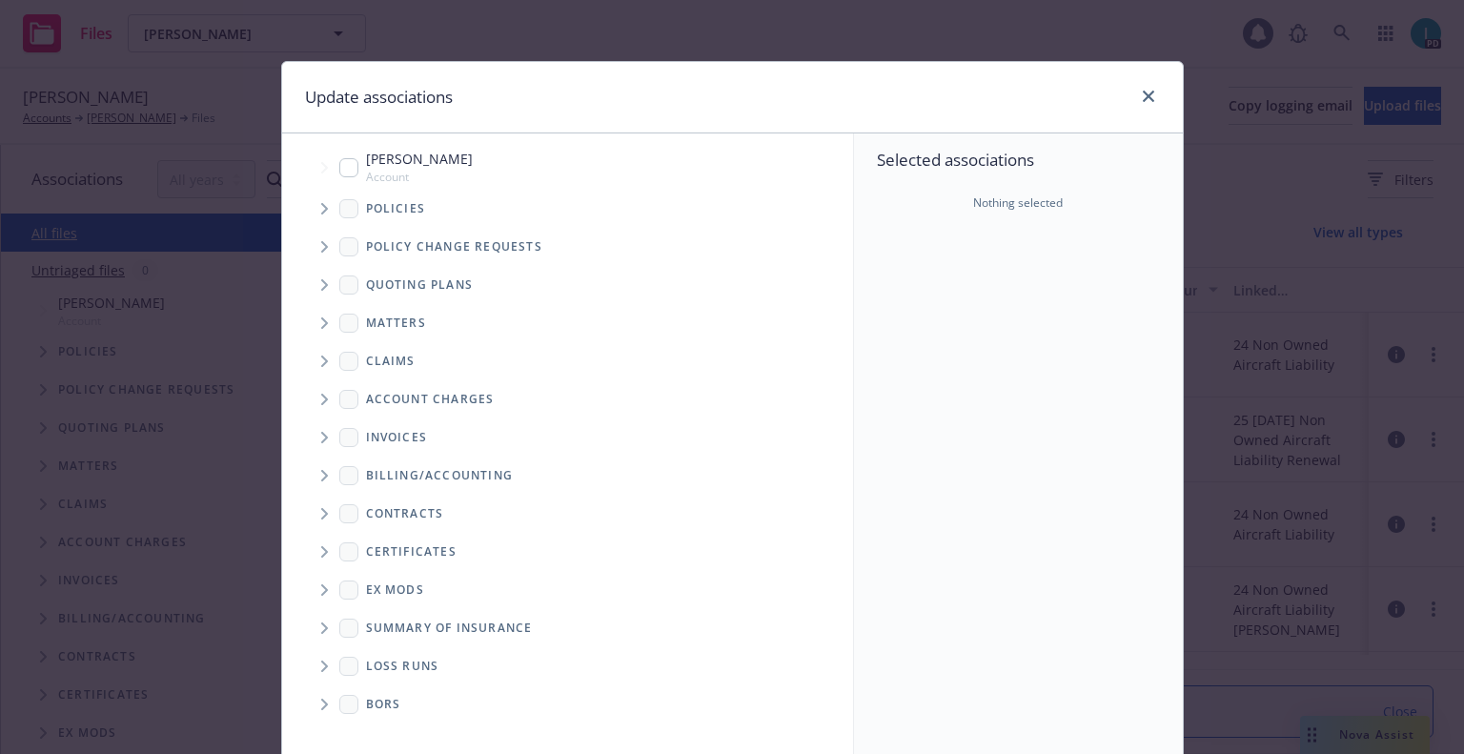
click at [322, 205] on span "Tree Example" at bounding box center [324, 209] width 31 height 31
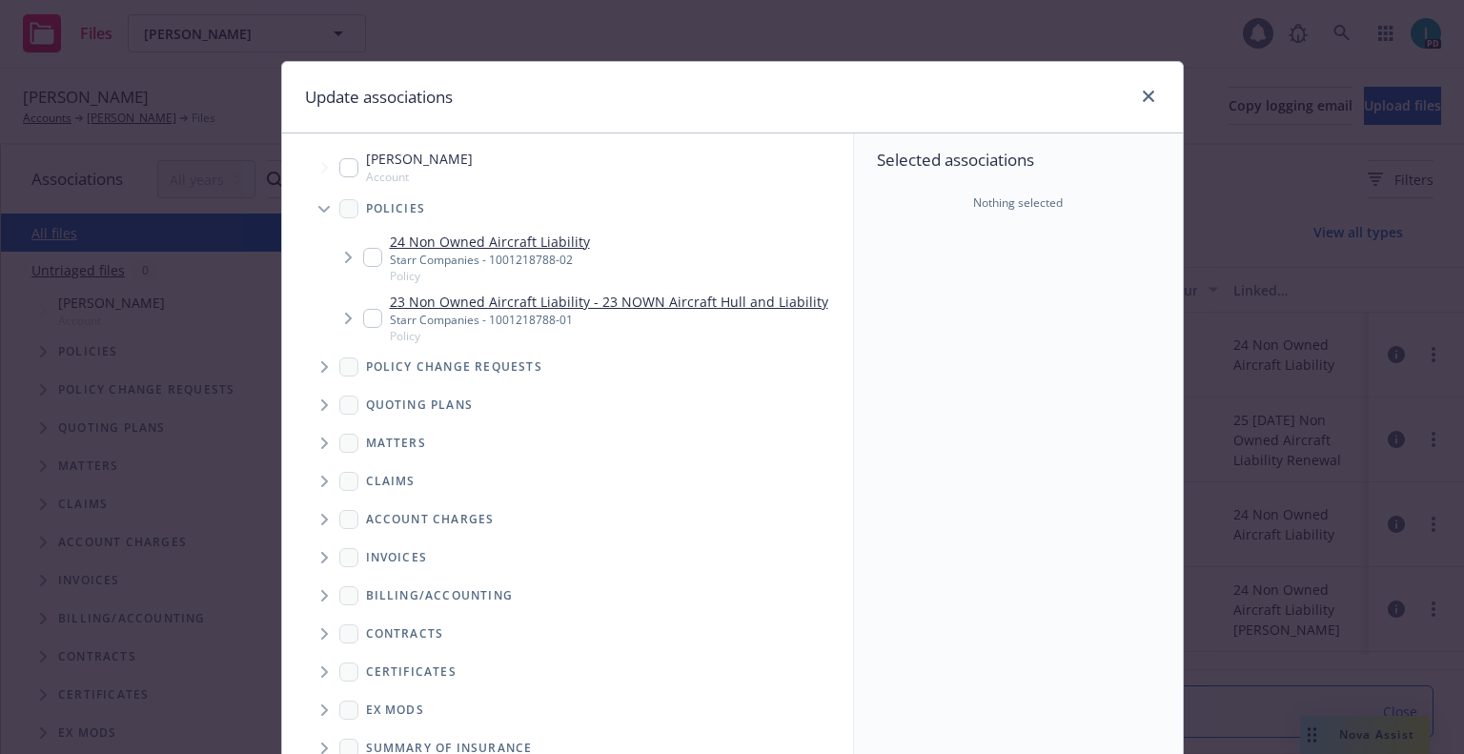
click at [363, 247] on div "24 Non Owned Aircraft Liability Starr Companies - 1001218788-02 Policy" at bounding box center [476, 258] width 227 height 52
checkbox input "true"
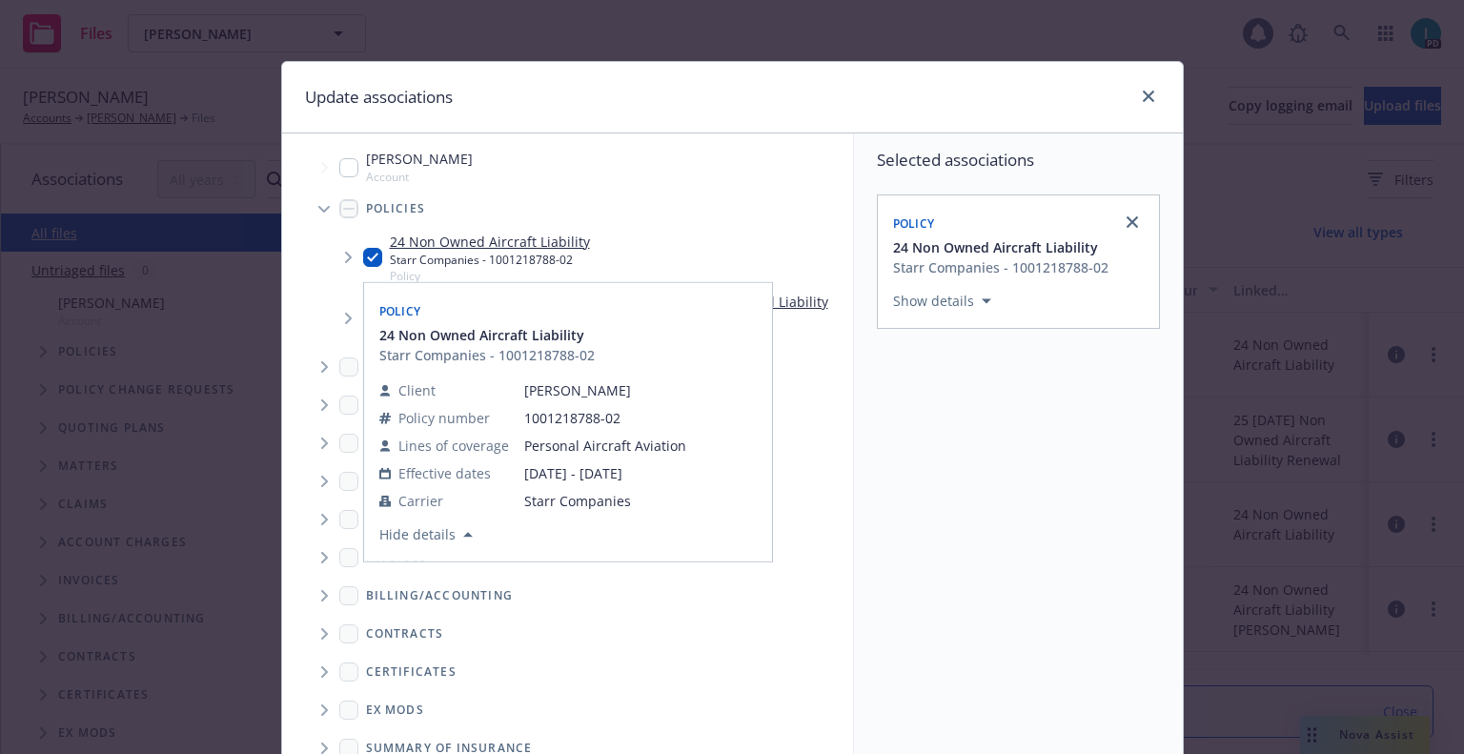
scroll to position [194, 0]
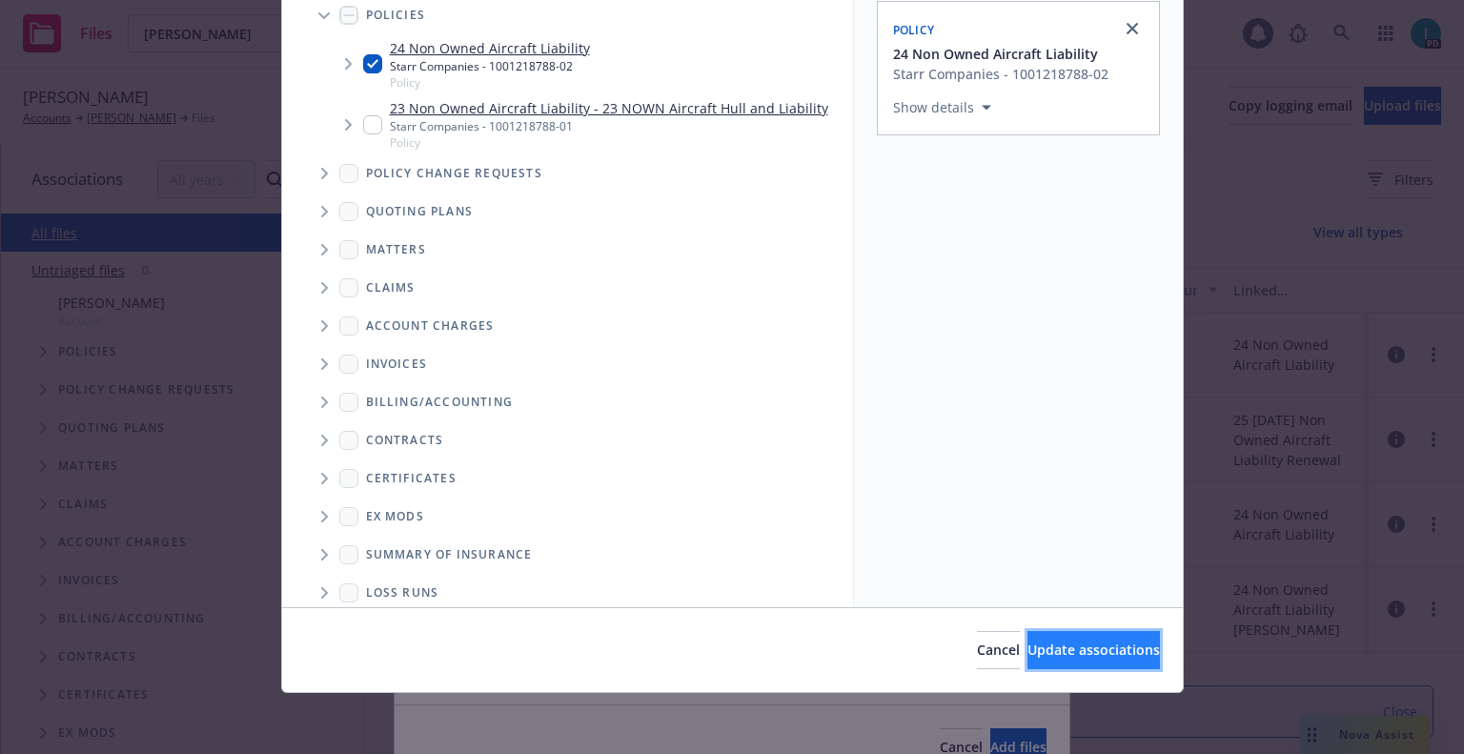
click at [1036, 640] on button "Update associations" at bounding box center [1094, 650] width 132 height 38
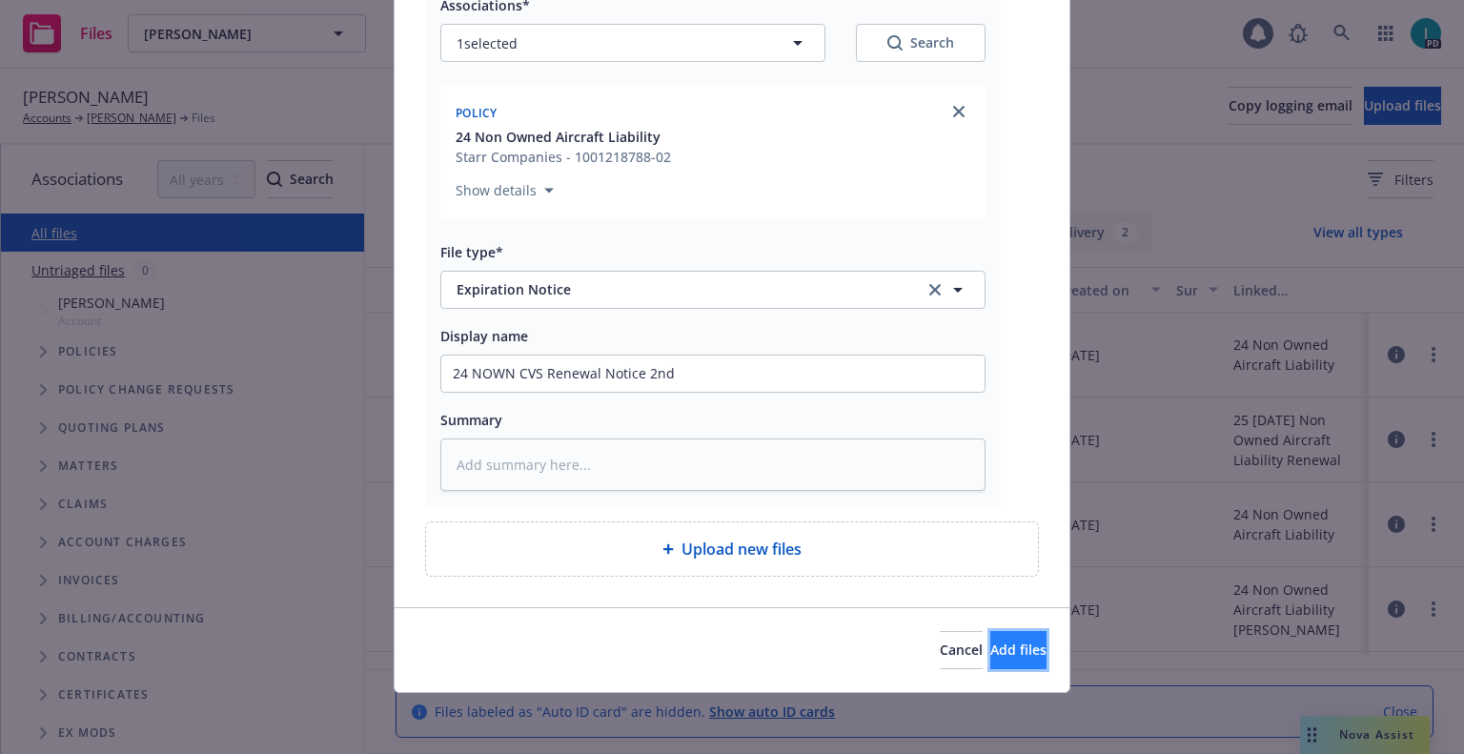
click at [1007, 647] on span "Add files" at bounding box center [1018, 650] width 56 height 18
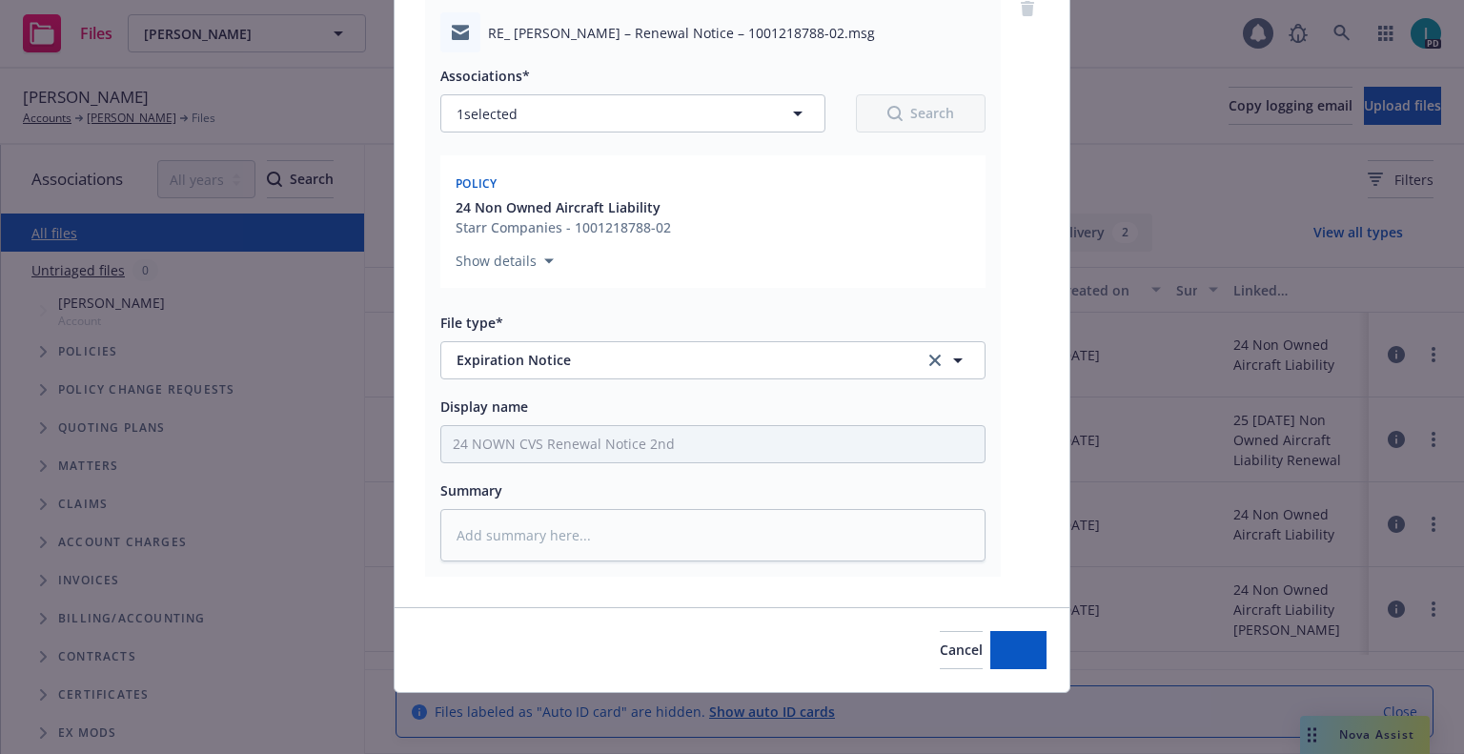
scroll to position [167, 0]
type textarea "x"
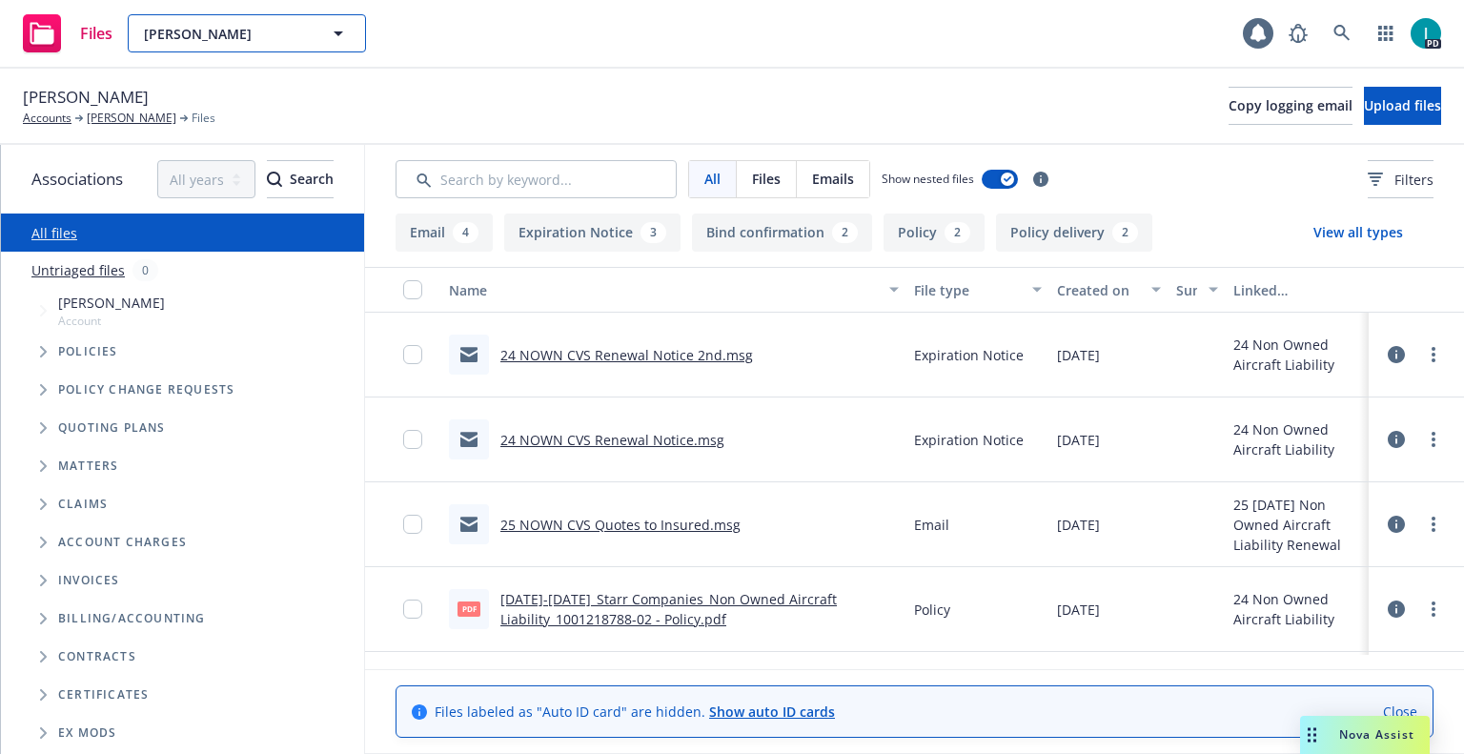
click at [198, 31] on span "[PERSON_NAME]" at bounding box center [226, 34] width 165 height 20
paste input "[PERSON_NAME]"
type input "[PERSON_NAME]"
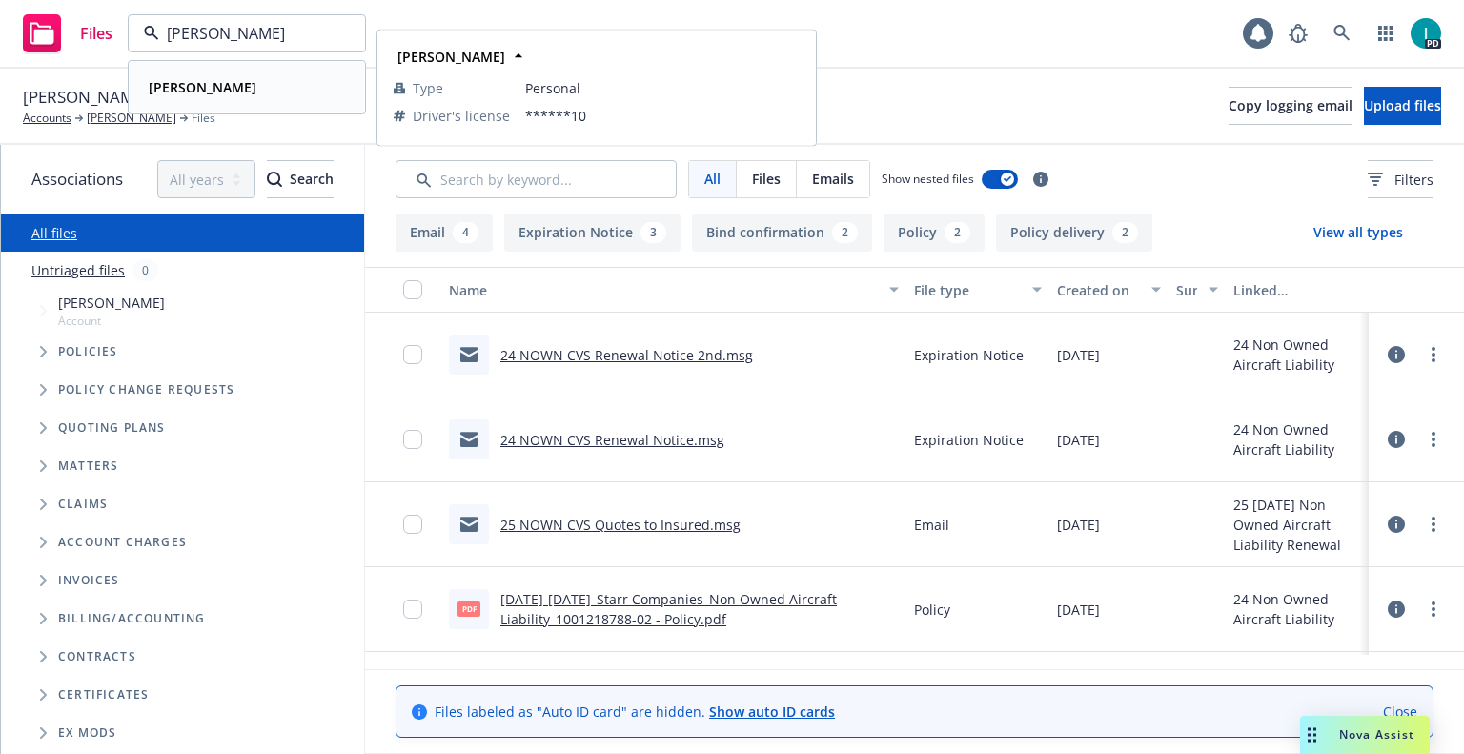
click at [283, 82] on div "[PERSON_NAME]" at bounding box center [247, 87] width 212 height 28
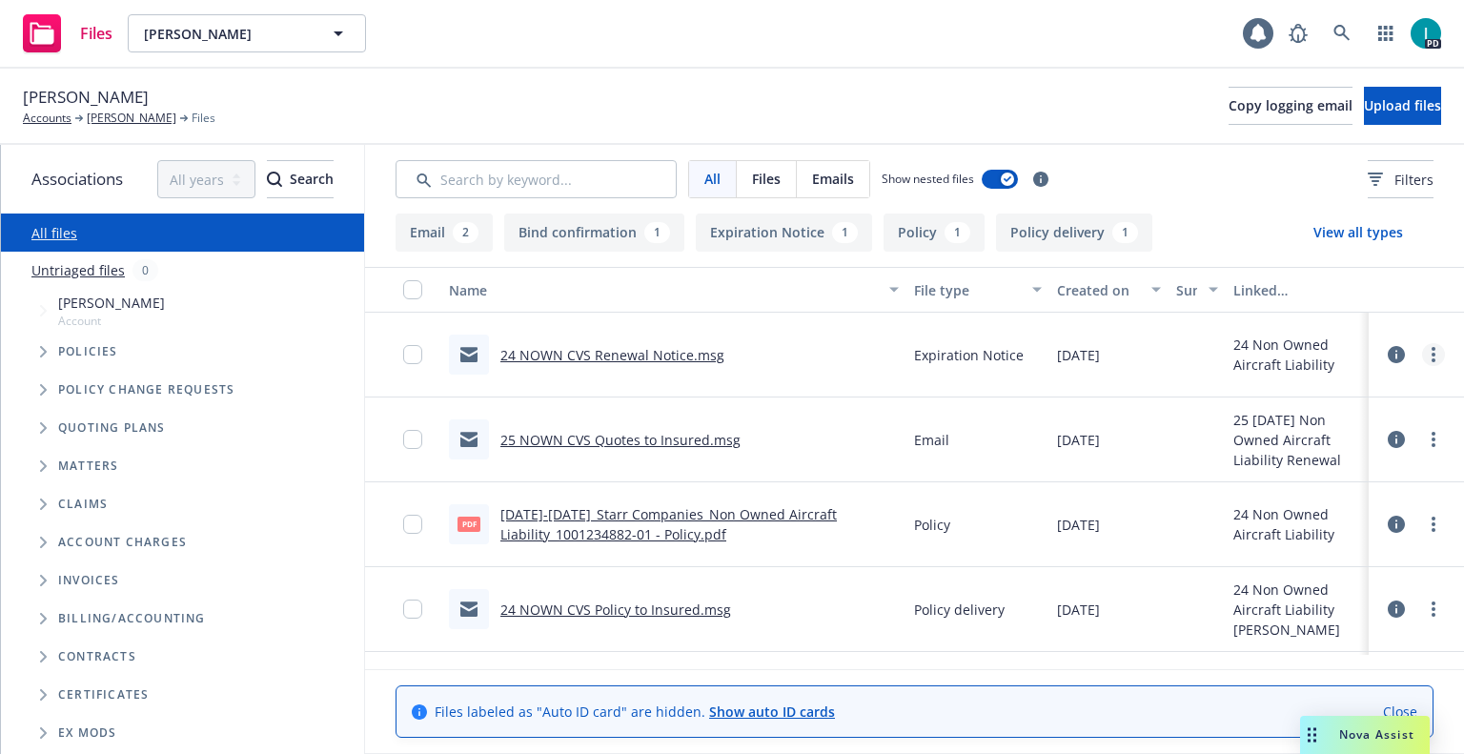
click at [1432, 352] on icon "more" at bounding box center [1434, 354] width 4 height 15
click at [1328, 422] on link "Download" at bounding box center [1348, 432] width 190 height 38
click at [1366, 118] on button "Upload files" at bounding box center [1402, 106] width 77 height 38
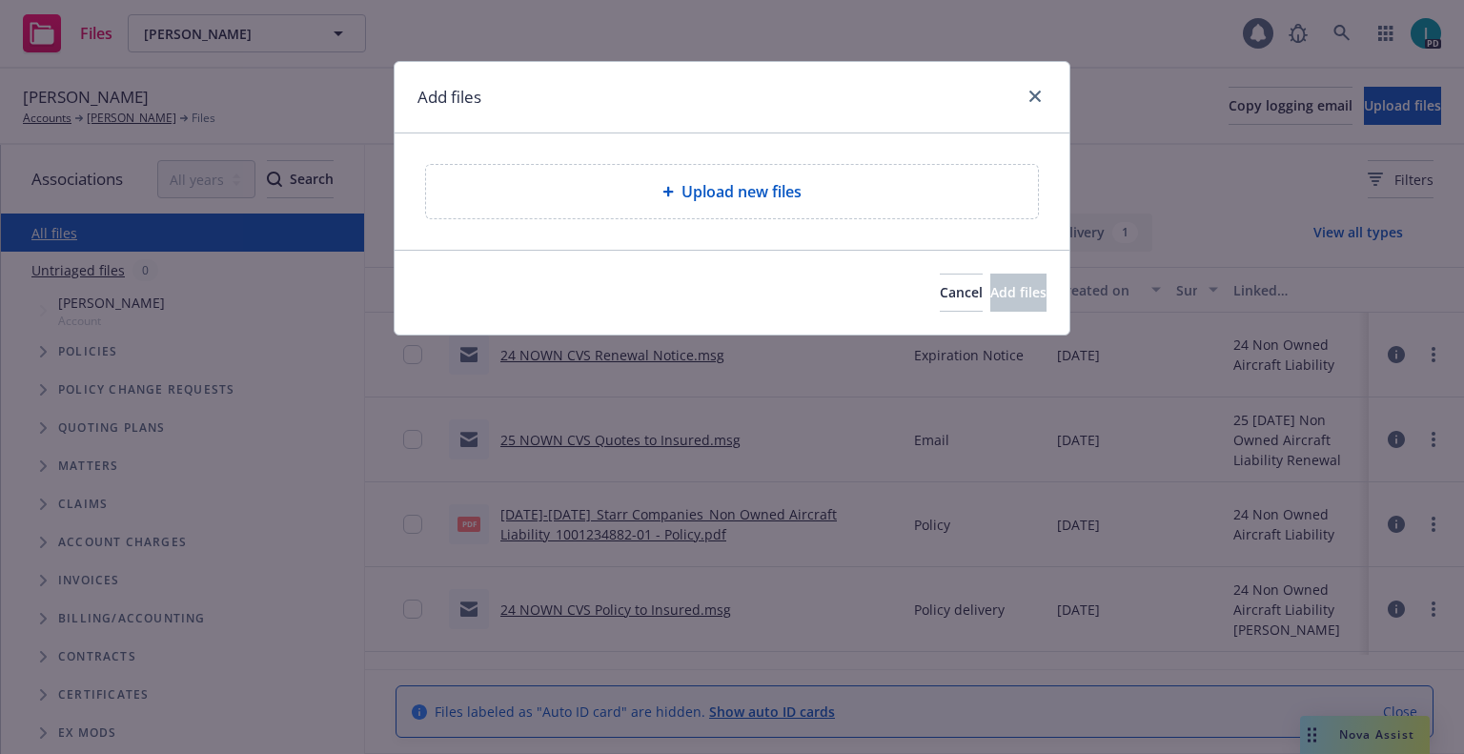
type textarea "x"
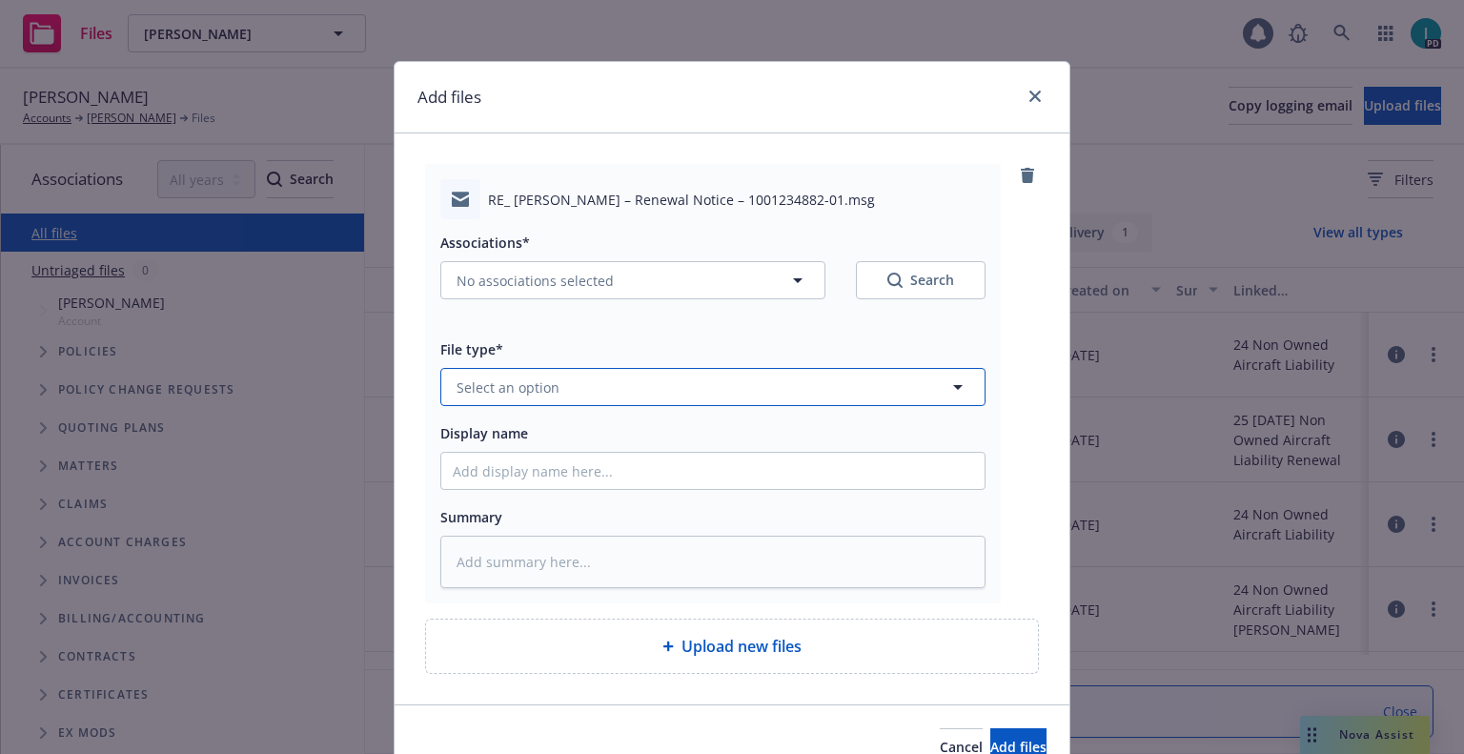
click at [509, 389] on span "Select an option" at bounding box center [508, 387] width 103 height 20
type input "ex"
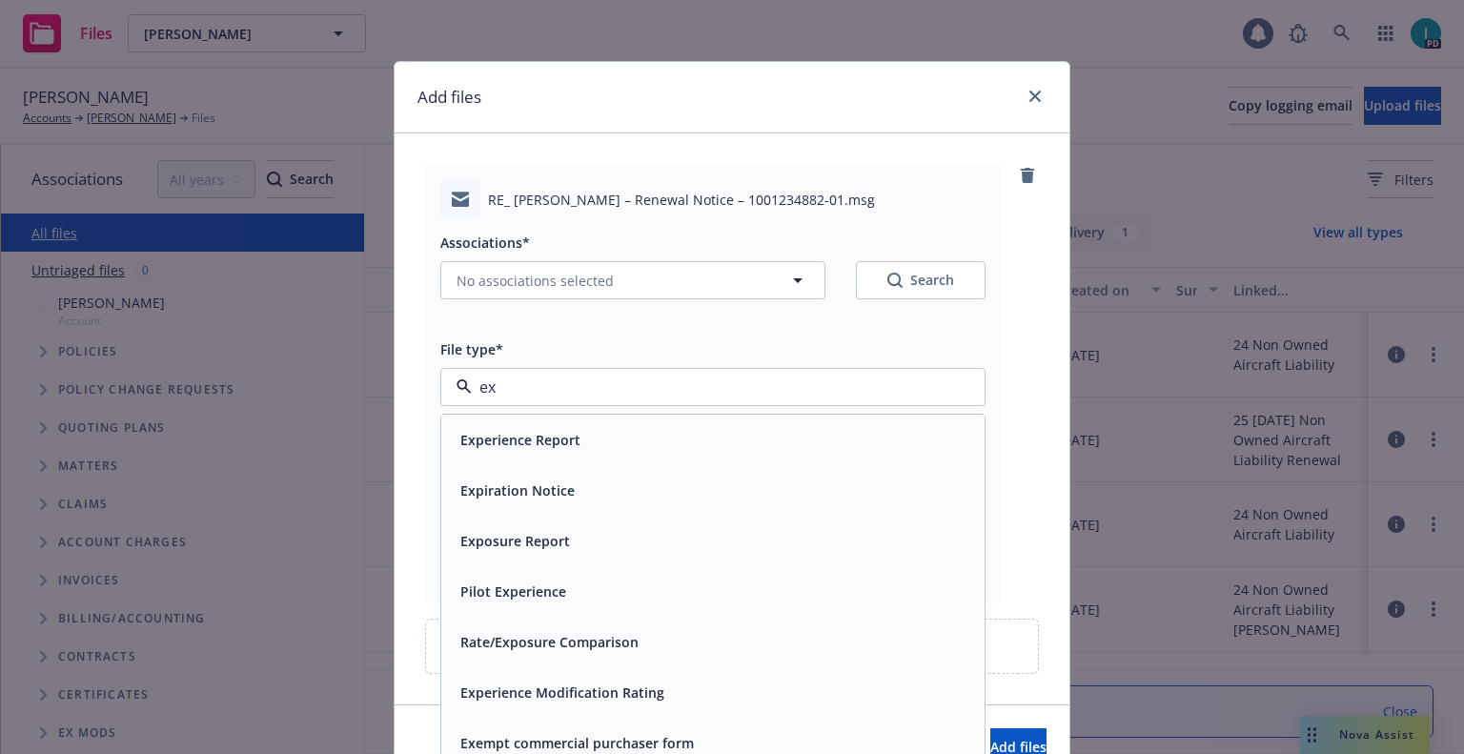
click at [540, 489] on span "Expiration Notice" at bounding box center [517, 490] width 114 height 20
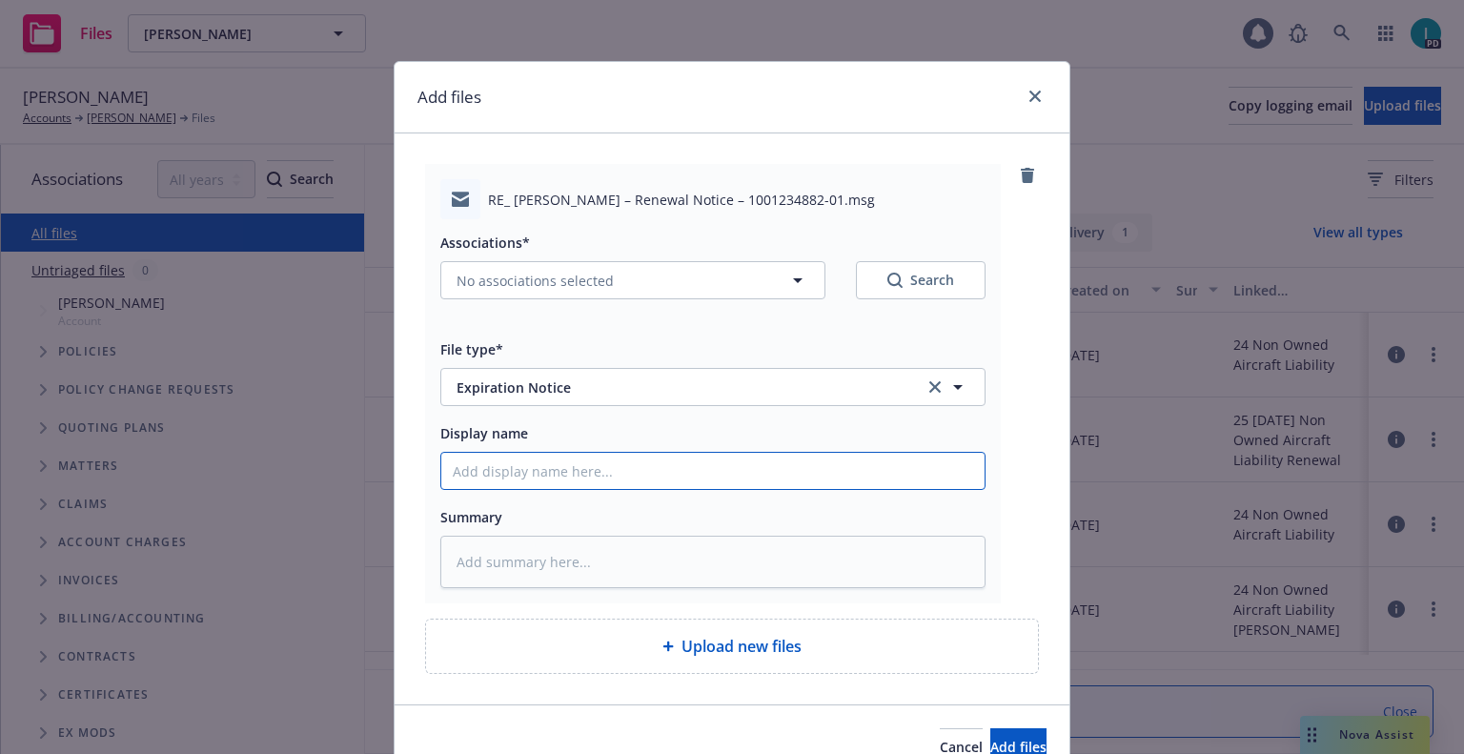
click at [545, 469] on input "Display name" at bounding box center [712, 471] width 543 height 36
type textarea "x"
type input "2"
type textarea "x"
type input "24"
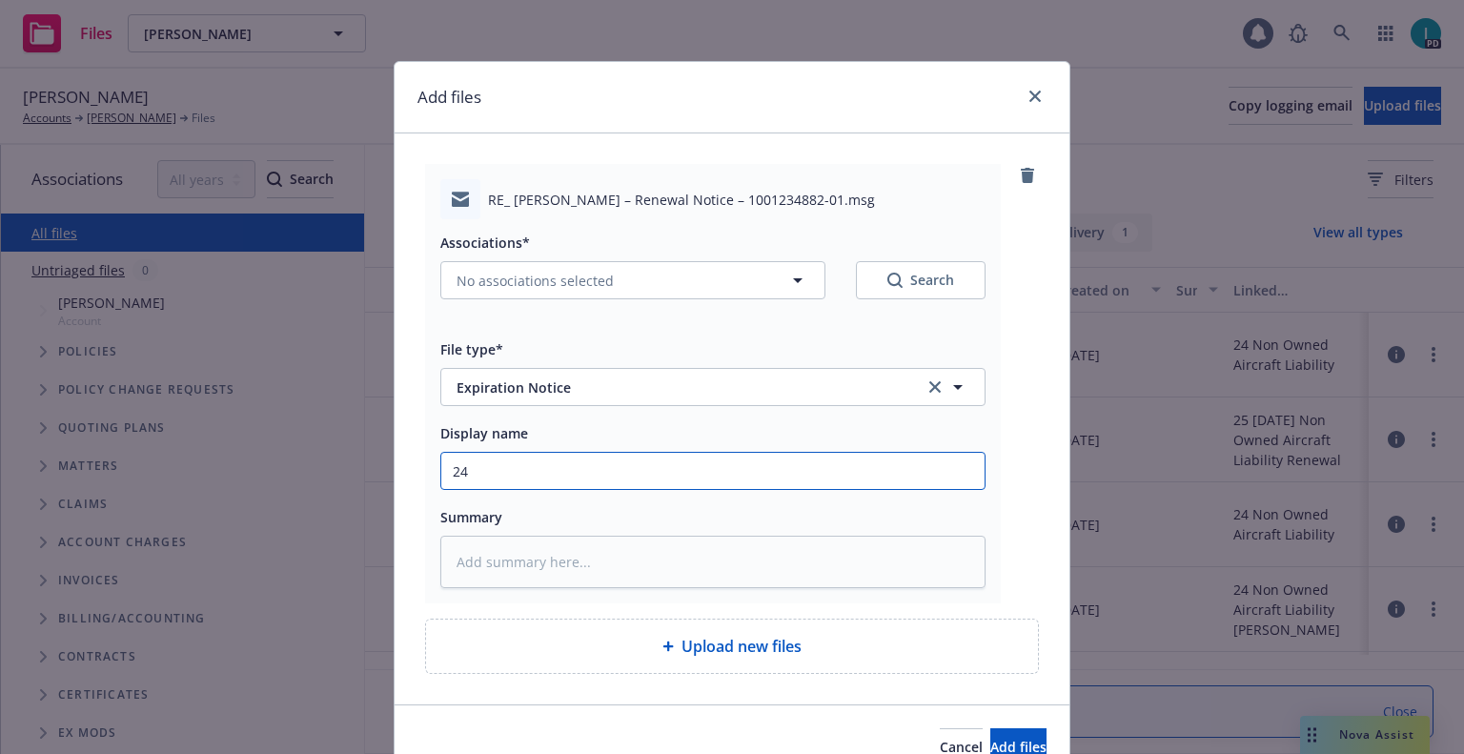
type textarea "x"
type input "24 NOWN CVS Renewal Notice 2nd"
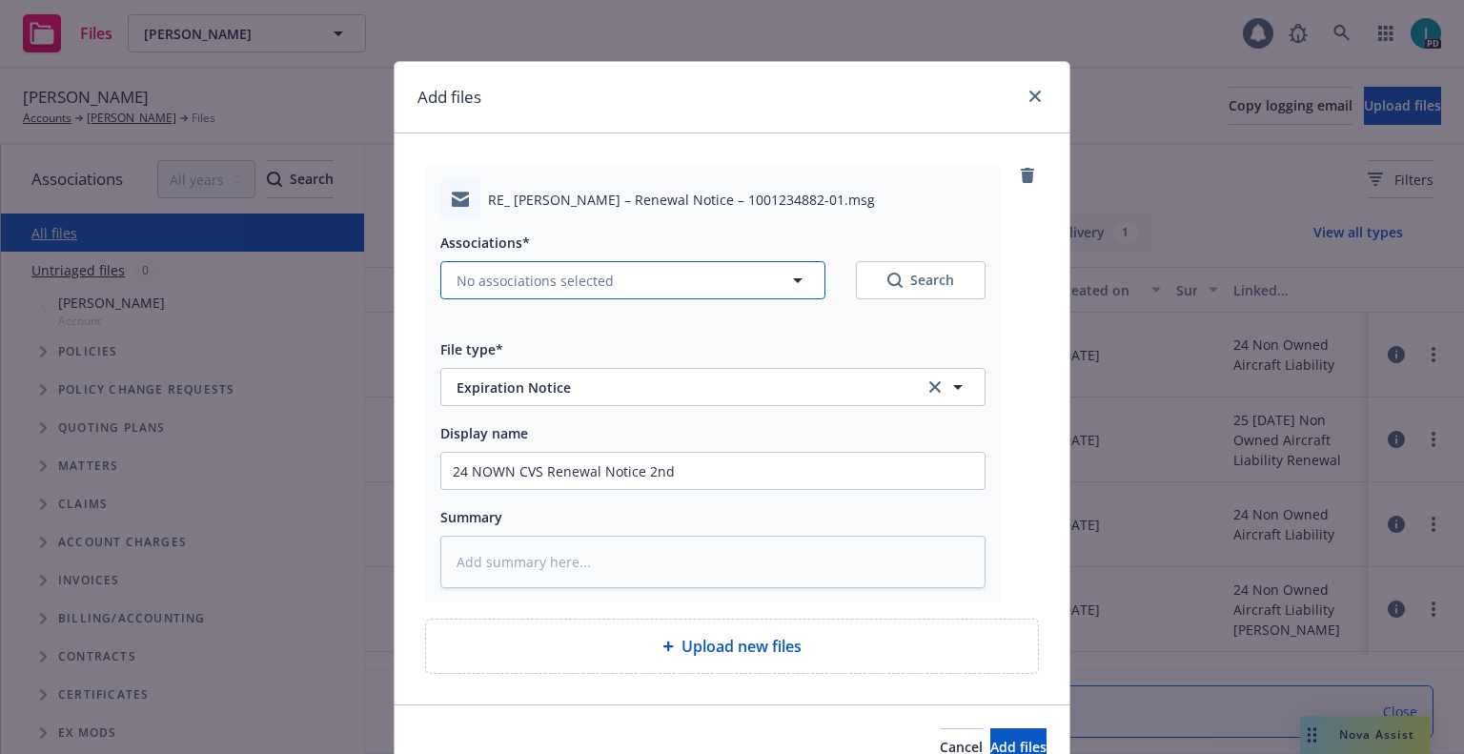
click at [561, 296] on button "No associations selected" at bounding box center [632, 280] width 385 height 38
type textarea "x"
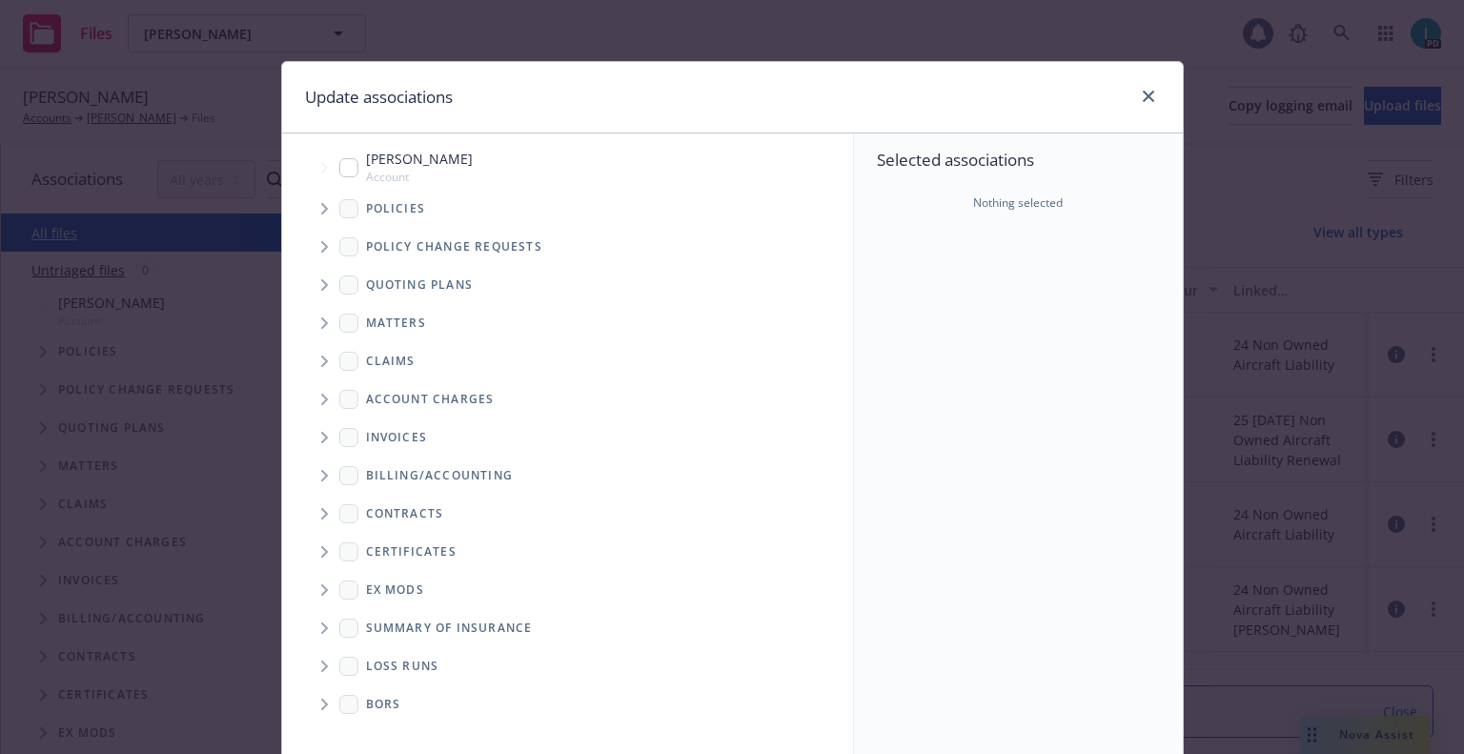
click at [316, 200] on span "Tree Example" at bounding box center [324, 209] width 31 height 31
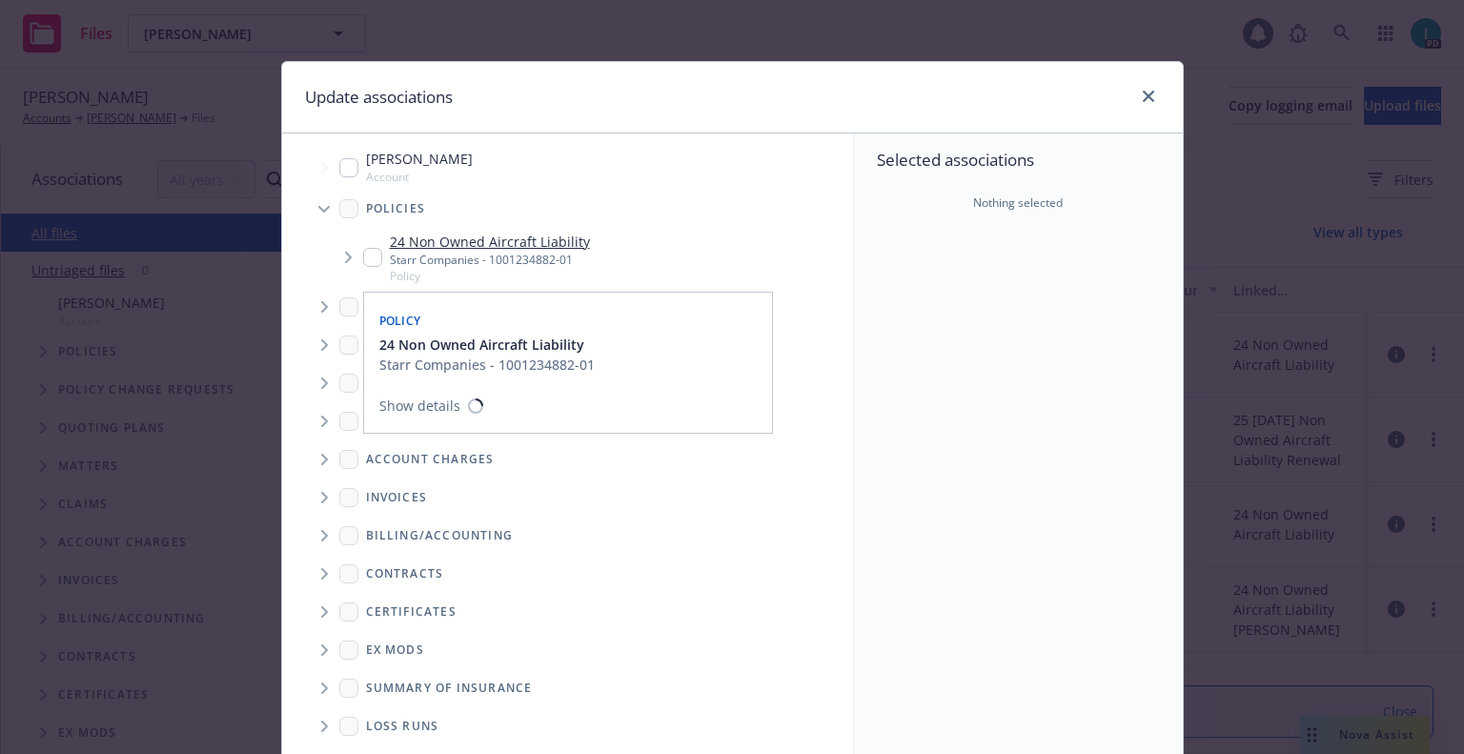
click at [363, 264] on input "Tree Example" at bounding box center [372, 257] width 19 height 19
checkbox input "true"
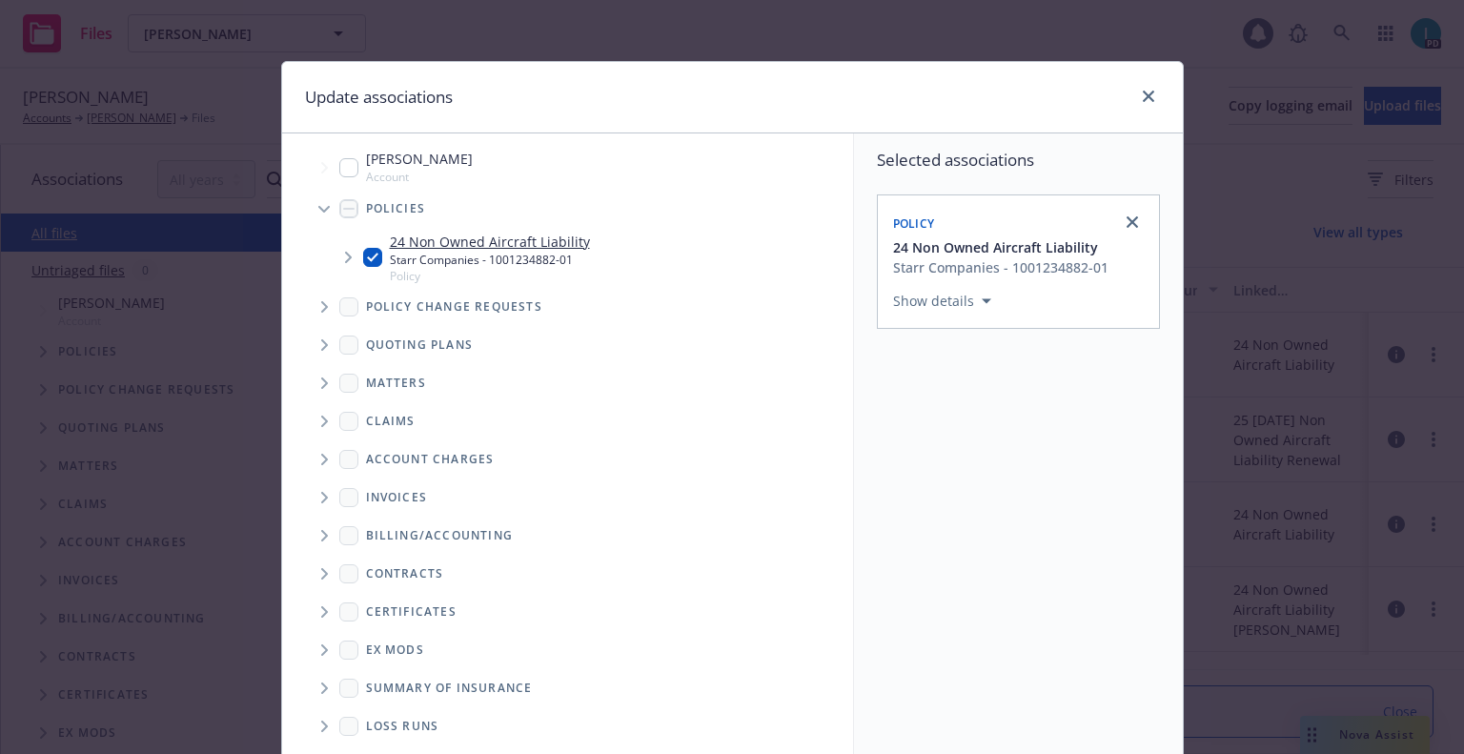
scroll to position [194, 0]
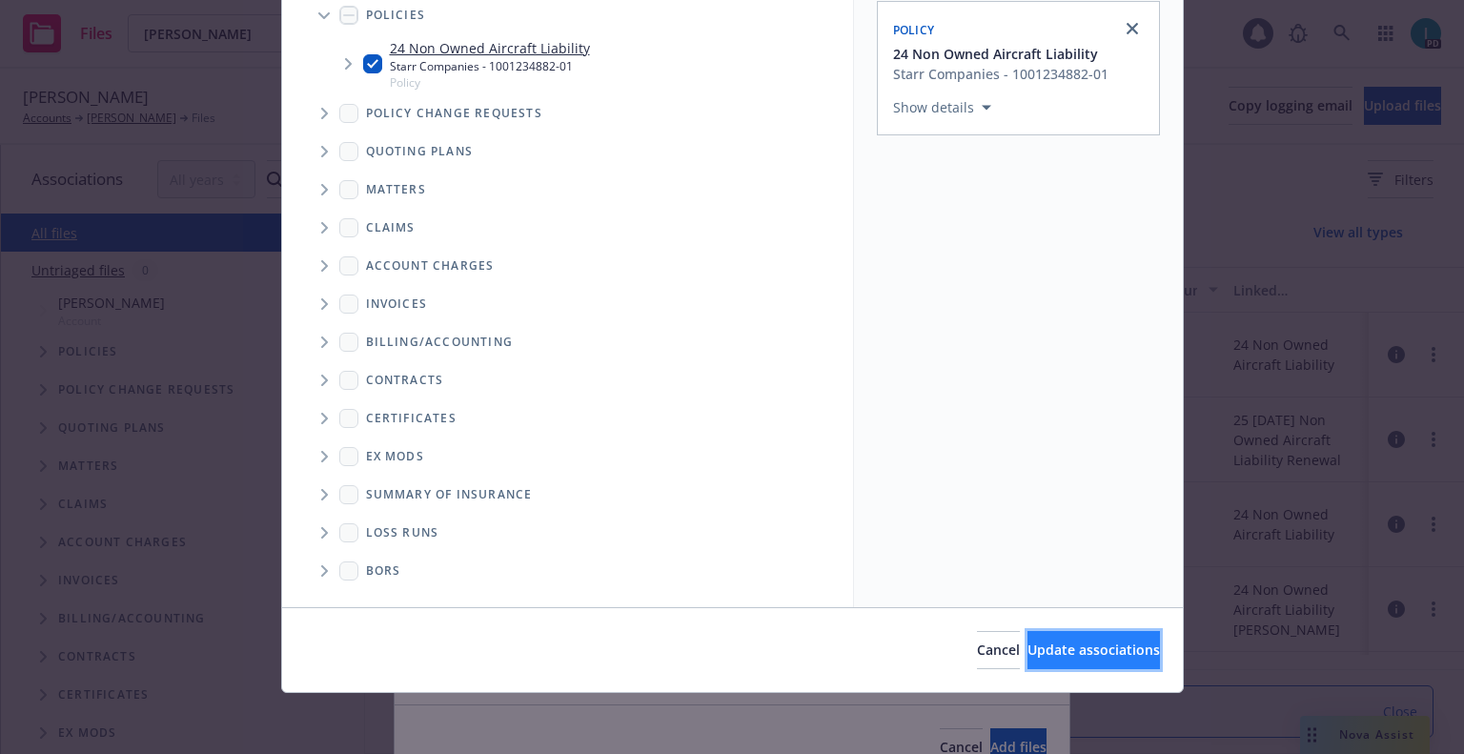
click at [1082, 661] on button "Update associations" at bounding box center [1094, 650] width 132 height 38
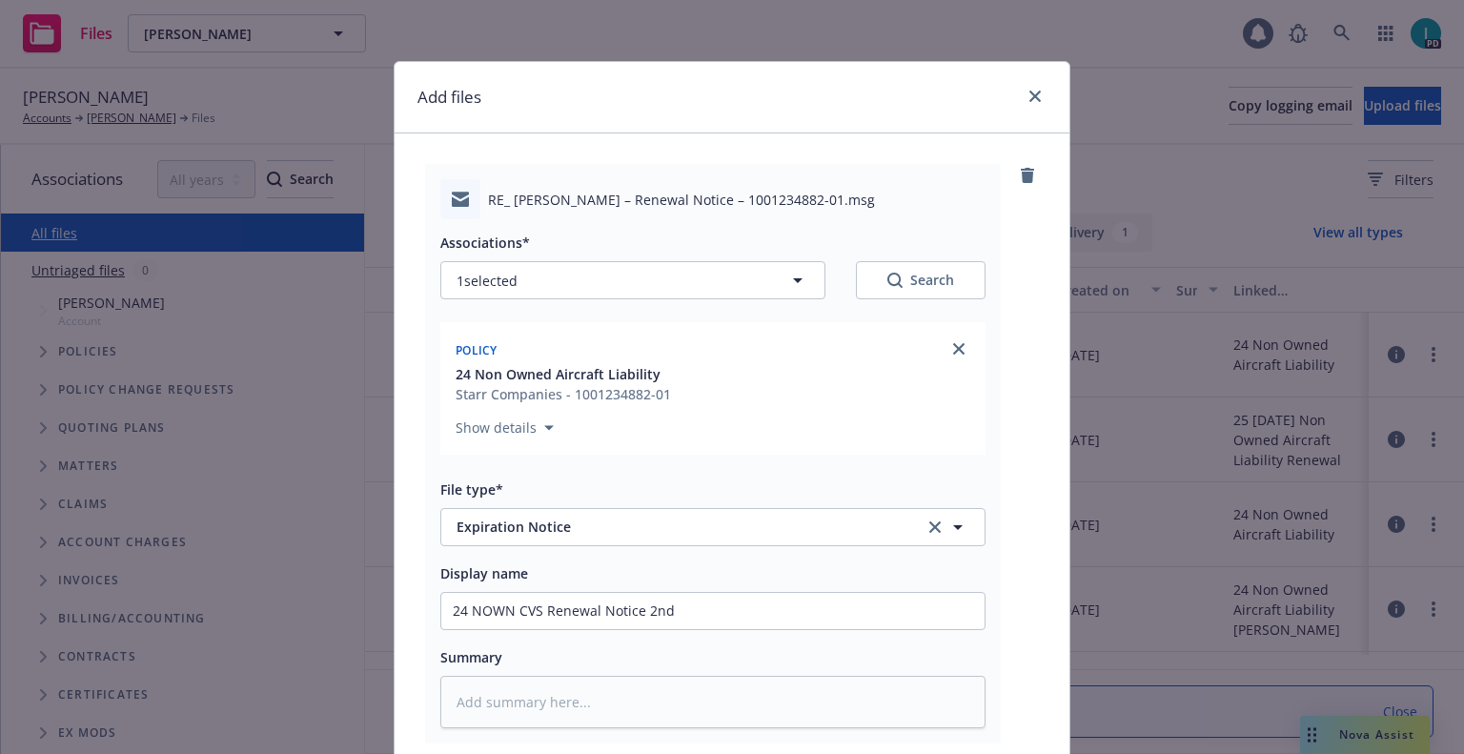
scroll to position [237, 0]
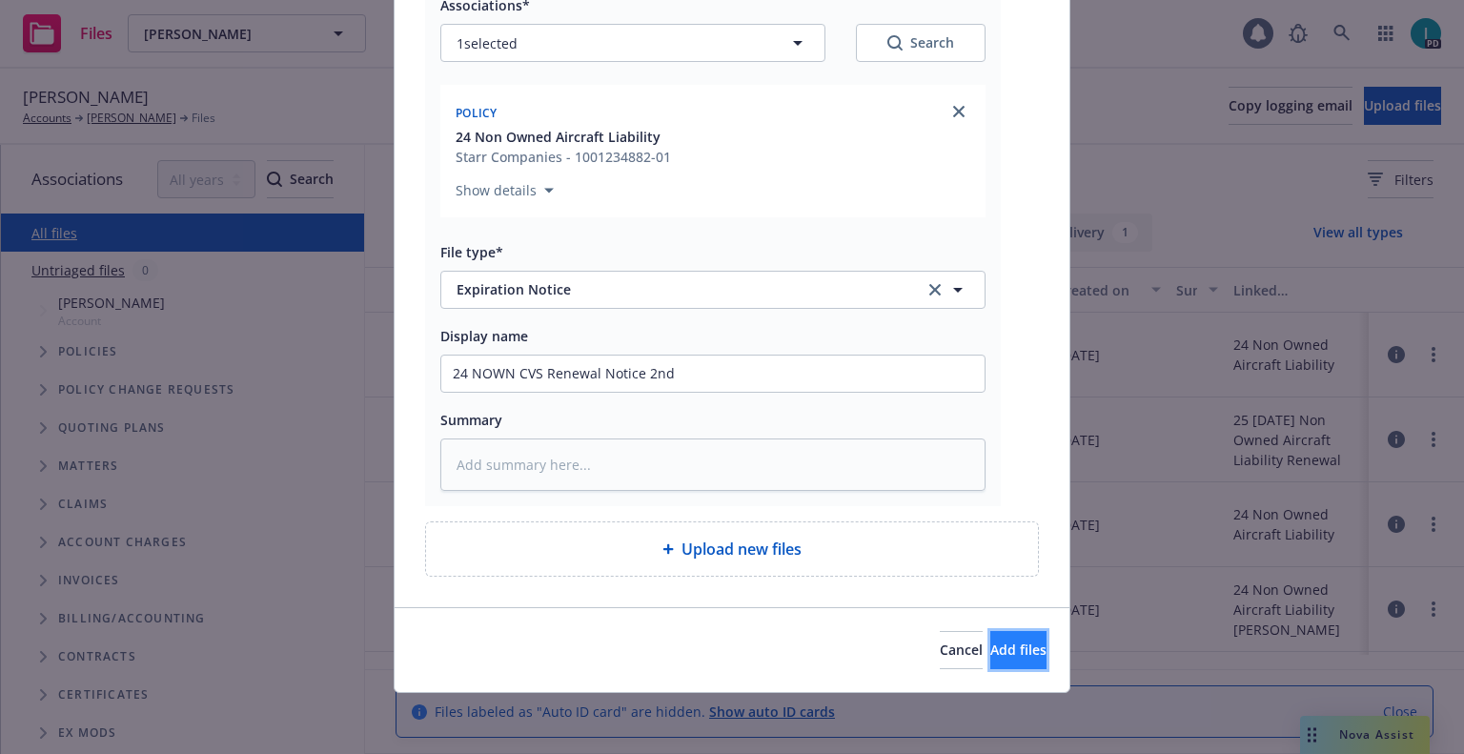
click at [1003, 635] on button "Add files" at bounding box center [1018, 650] width 56 height 38
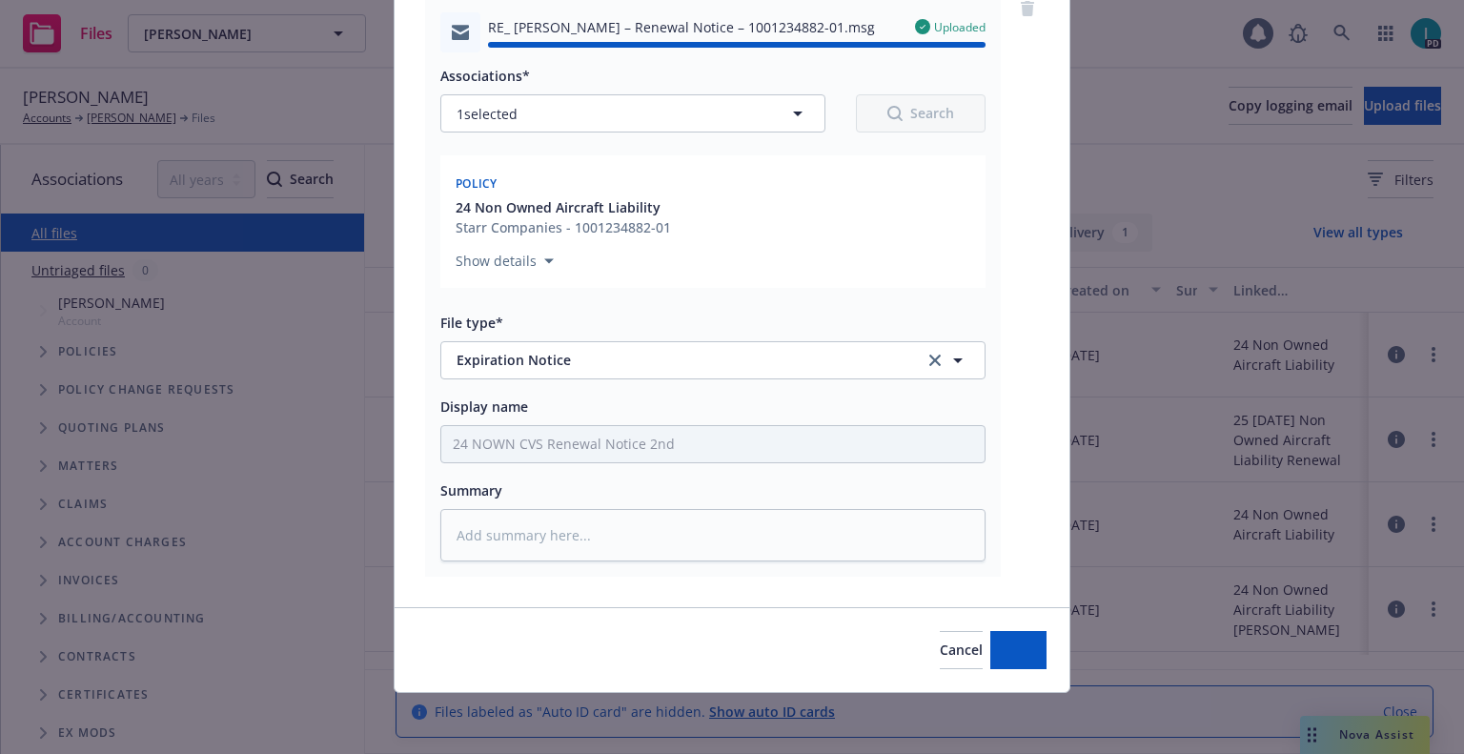
type textarea "x"
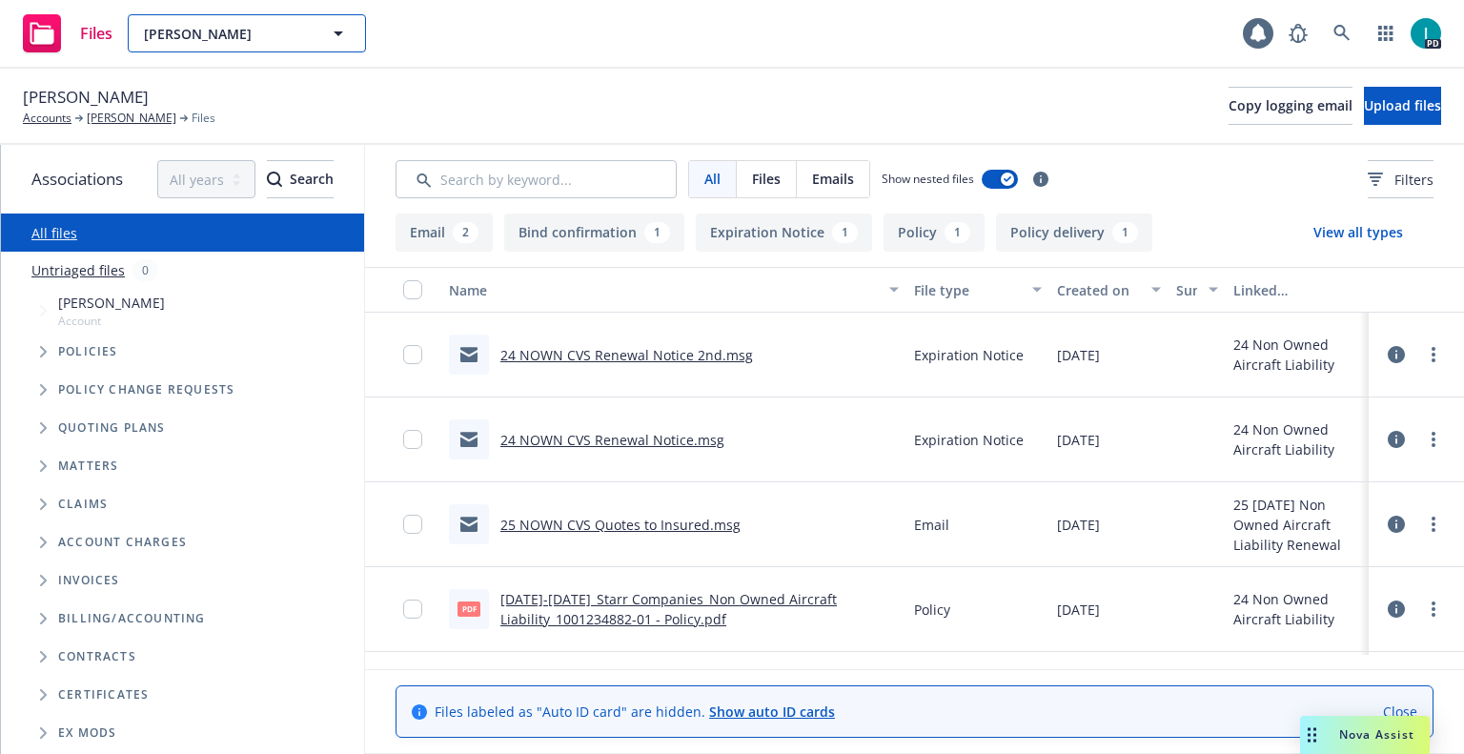
click at [253, 26] on span "[PERSON_NAME]" at bounding box center [226, 34] width 165 height 20
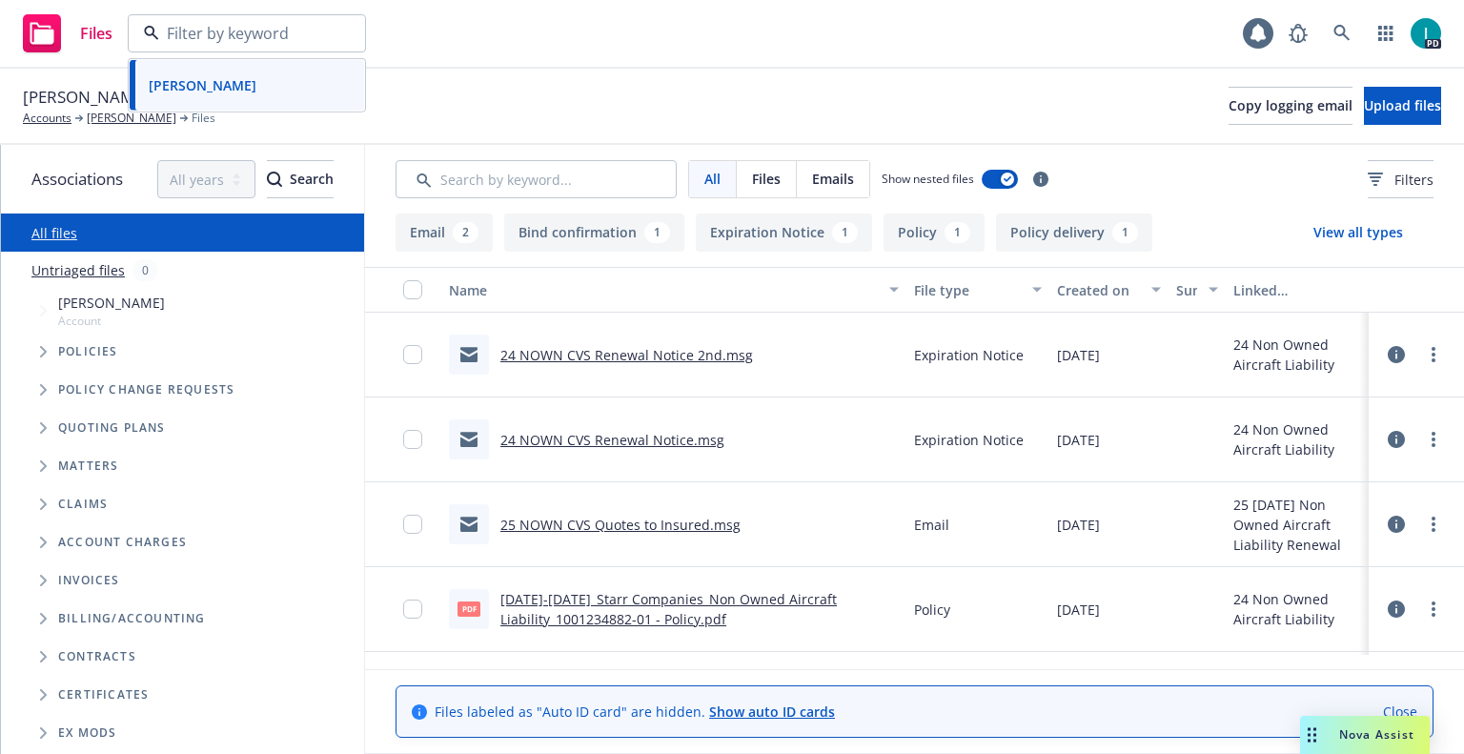
paste input "[PERSON_NAME]"
type input "[PERSON_NAME]"
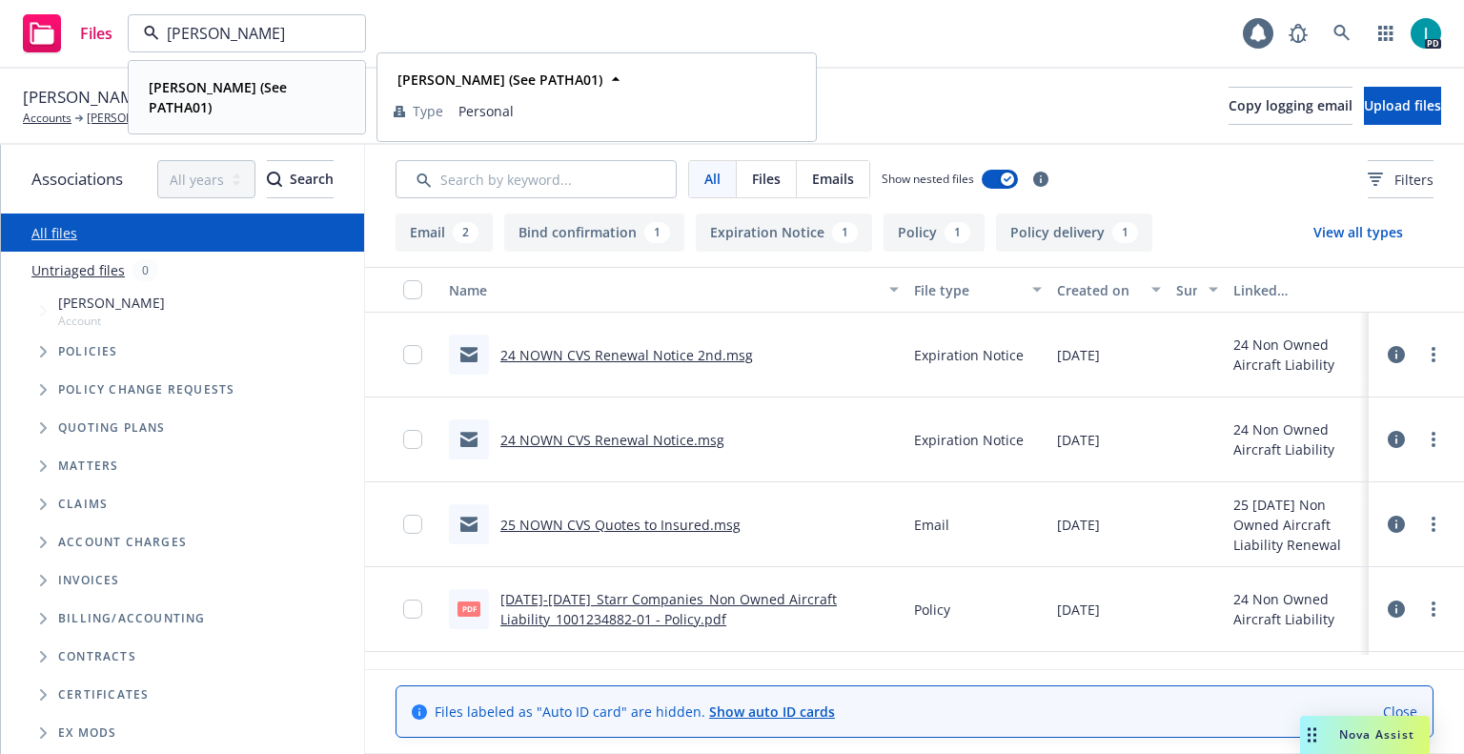
click at [278, 89] on strong "[PERSON_NAME] (See PATHA01)" at bounding box center [218, 97] width 138 height 38
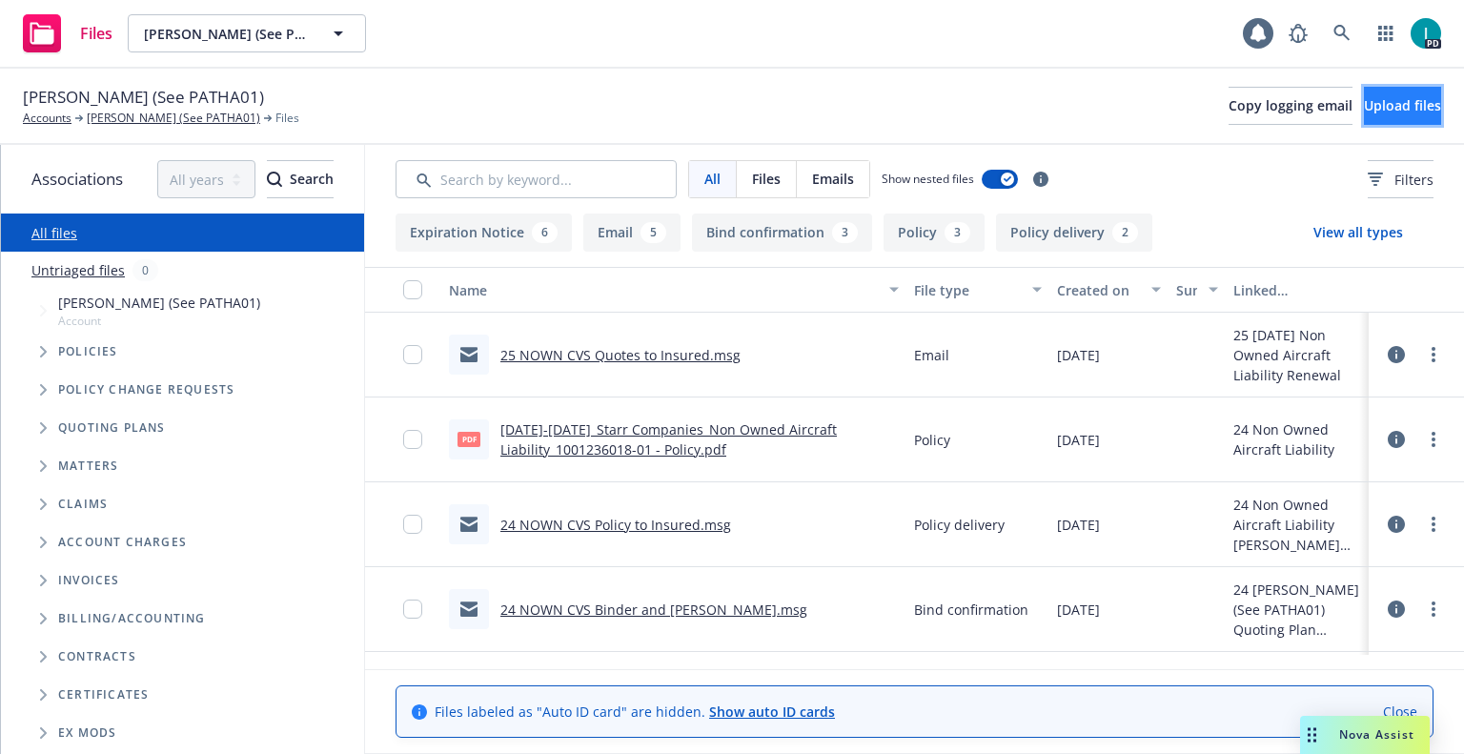
click at [1387, 118] on button "Upload files" at bounding box center [1402, 106] width 77 height 38
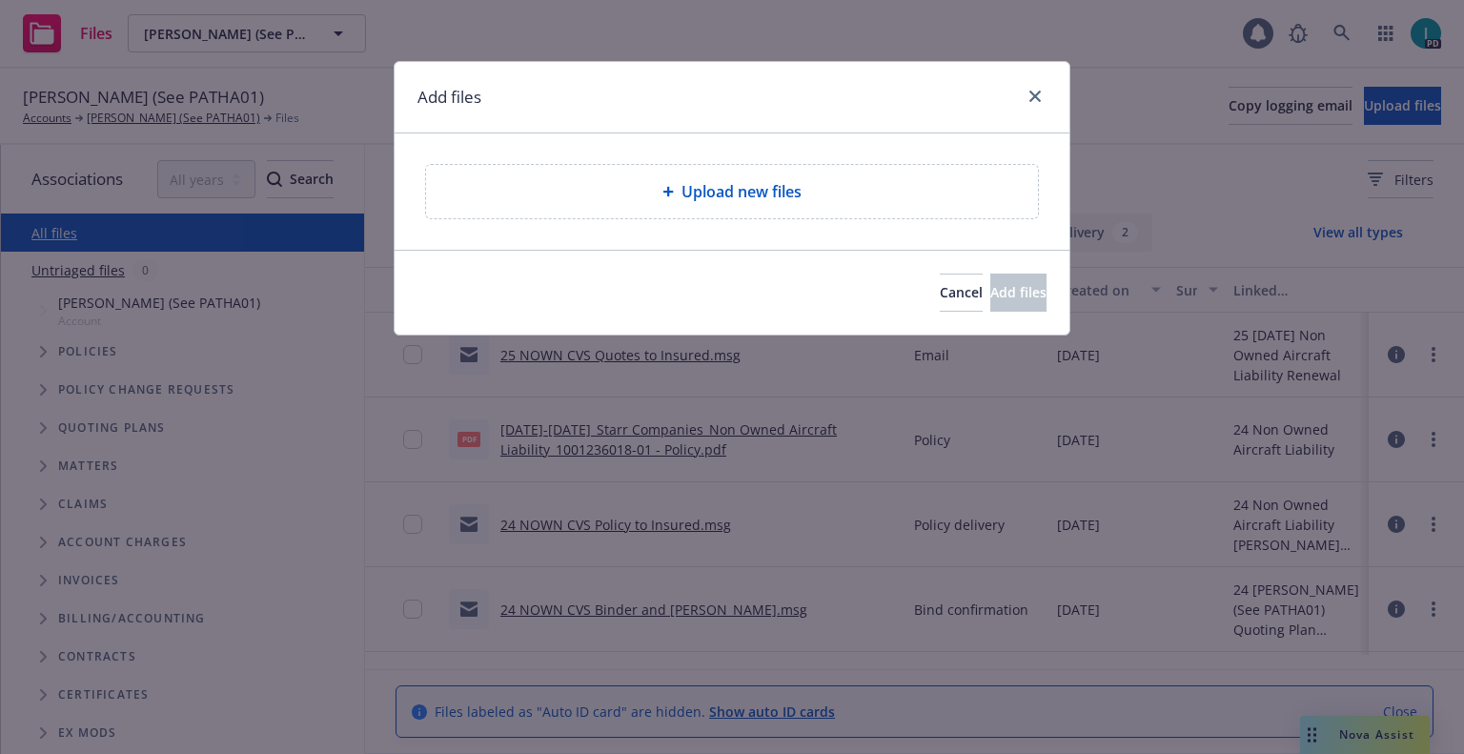
type textarea "x"
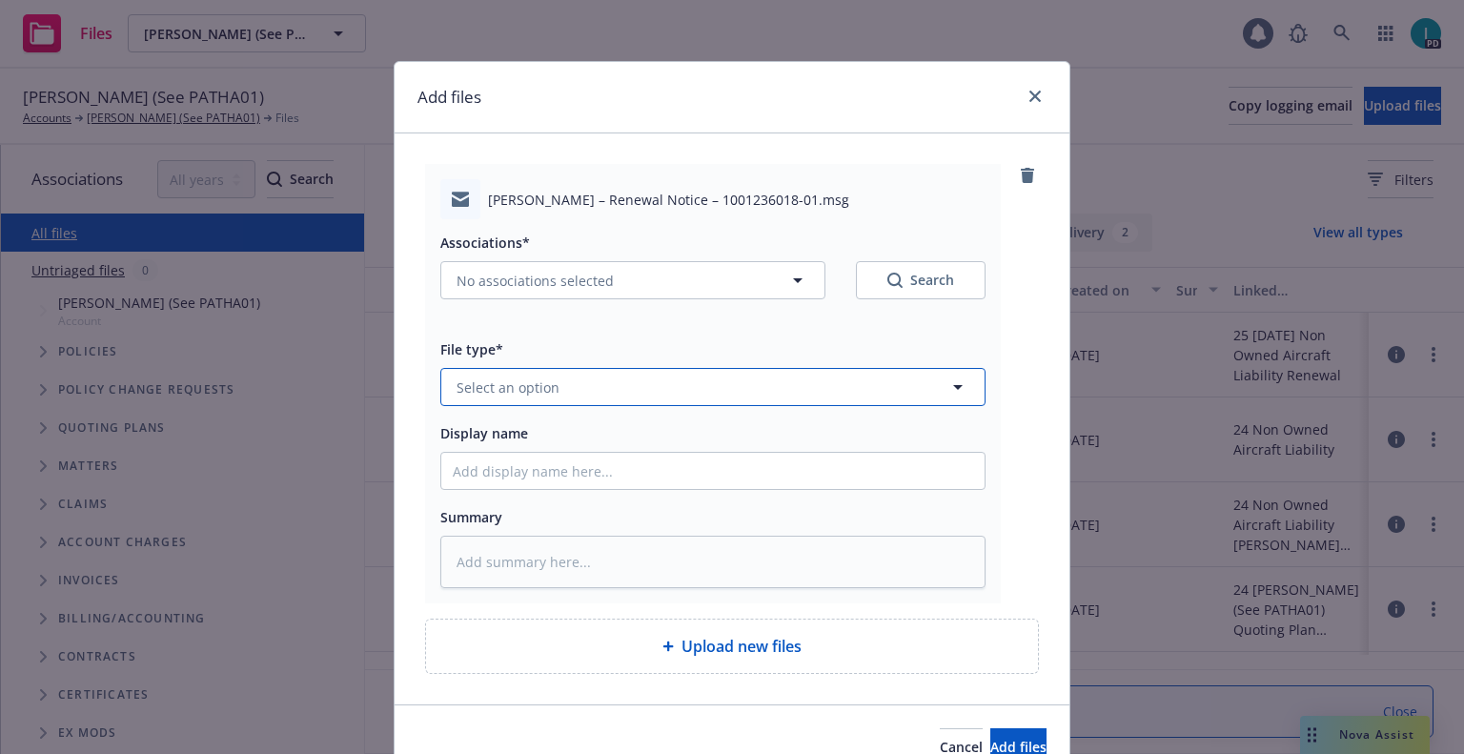
click at [528, 380] on span "Select an option" at bounding box center [508, 387] width 103 height 20
type input "ex"
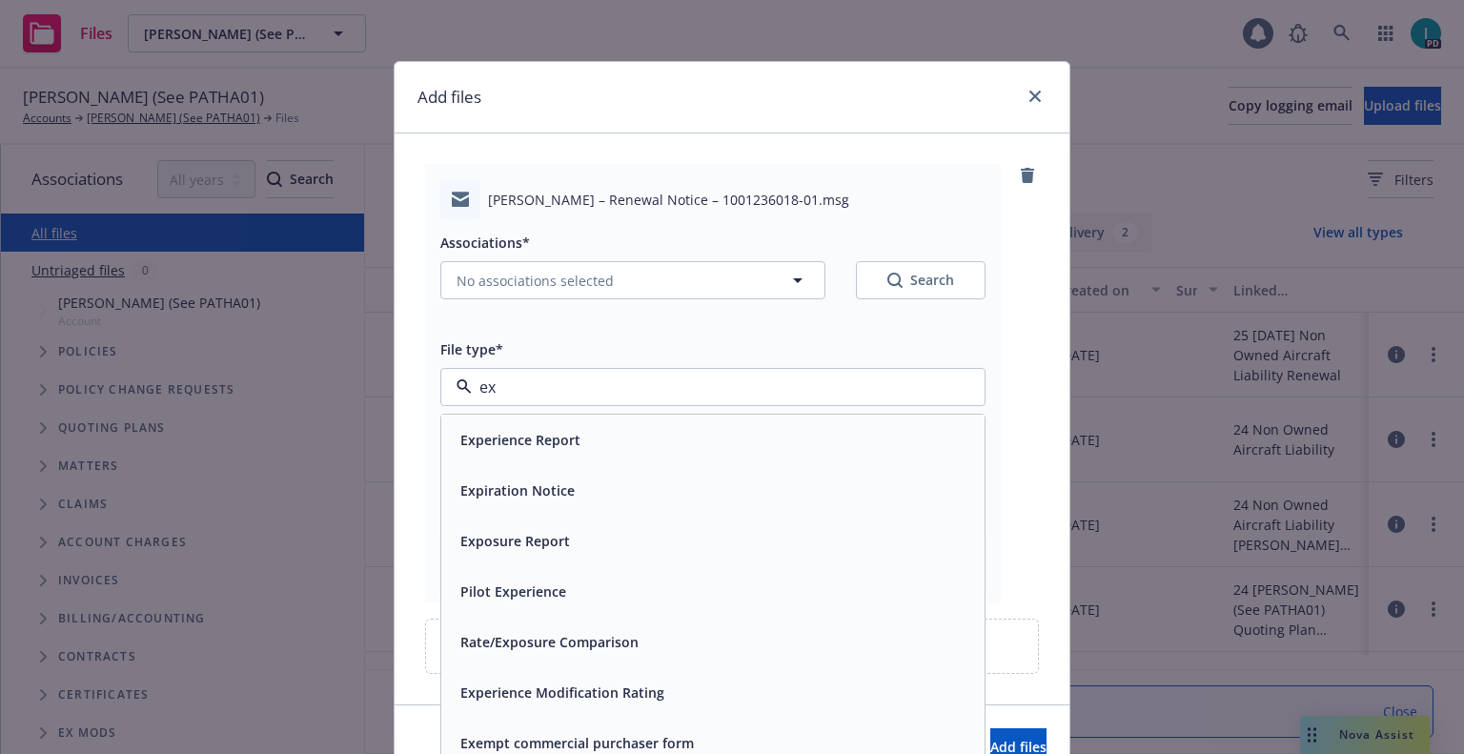
click at [541, 487] on span "Expiration Notice" at bounding box center [517, 490] width 114 height 20
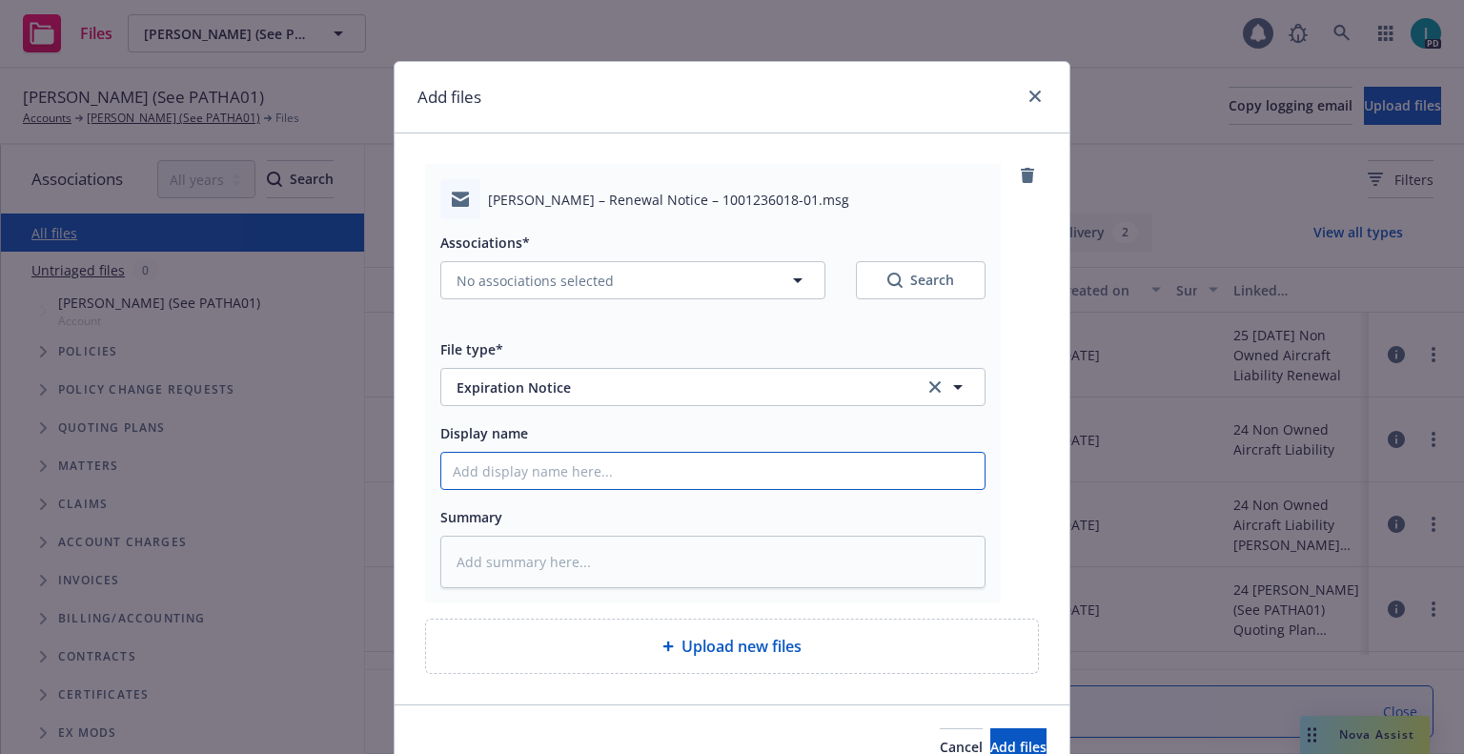
click at [567, 466] on input "Display name" at bounding box center [712, 471] width 543 height 36
type textarea "x"
type input "2"
type textarea "x"
type input "24"
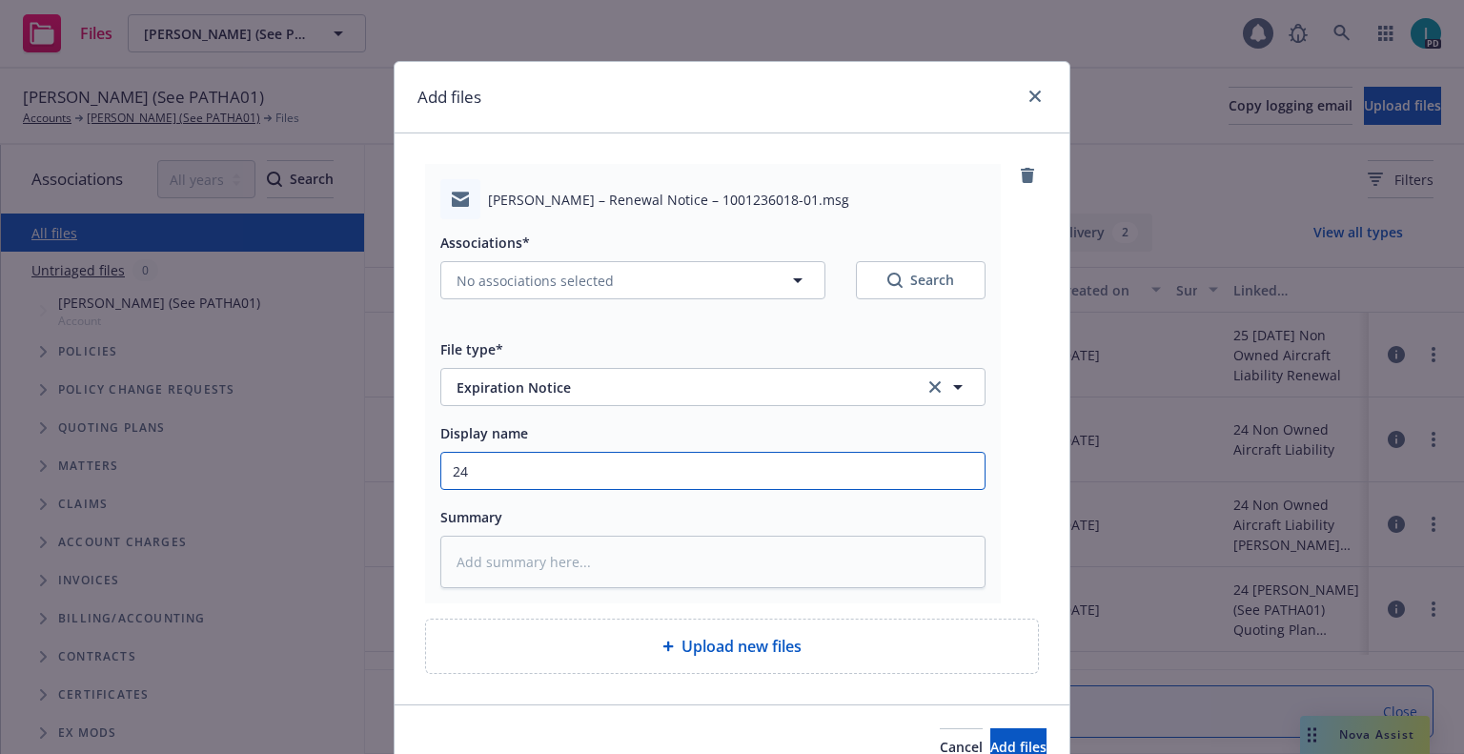
type textarea "x"
type input "24 NOWN CVS Renewal Notice"
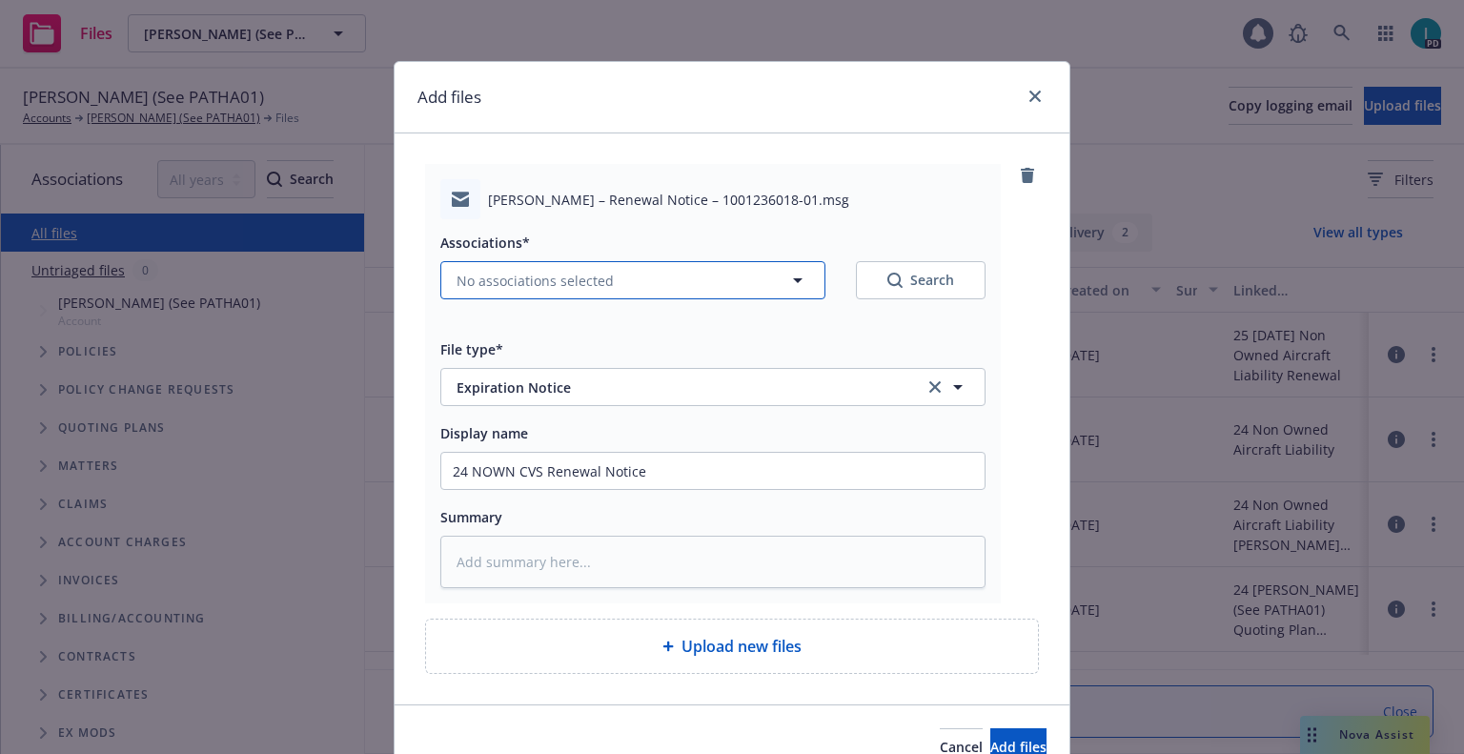
click at [536, 287] on span "No associations selected" at bounding box center [535, 281] width 157 height 20
type textarea "x"
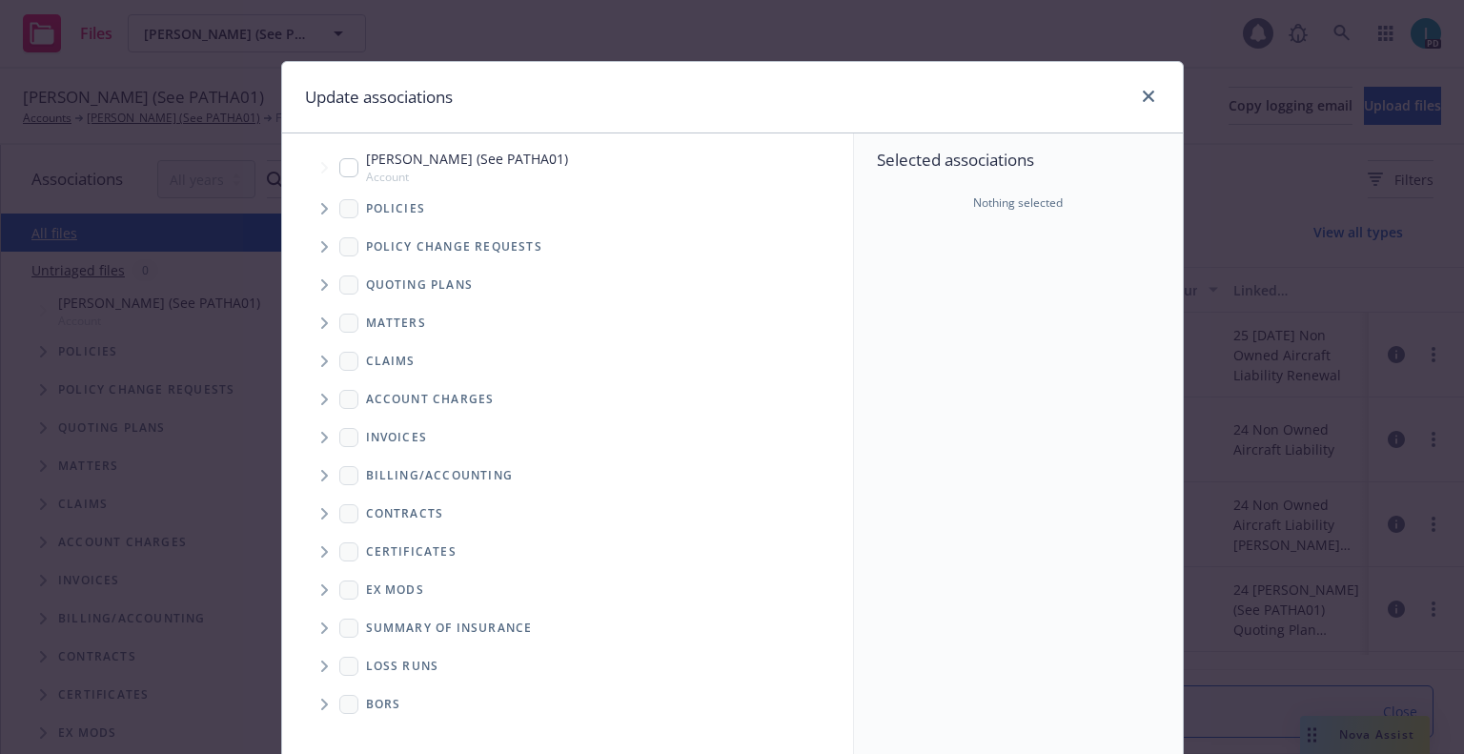
click at [326, 228] on div "Policy change requests" at bounding box center [577, 247] width 552 height 38
click at [325, 203] on span "Tree Example" at bounding box center [324, 209] width 31 height 31
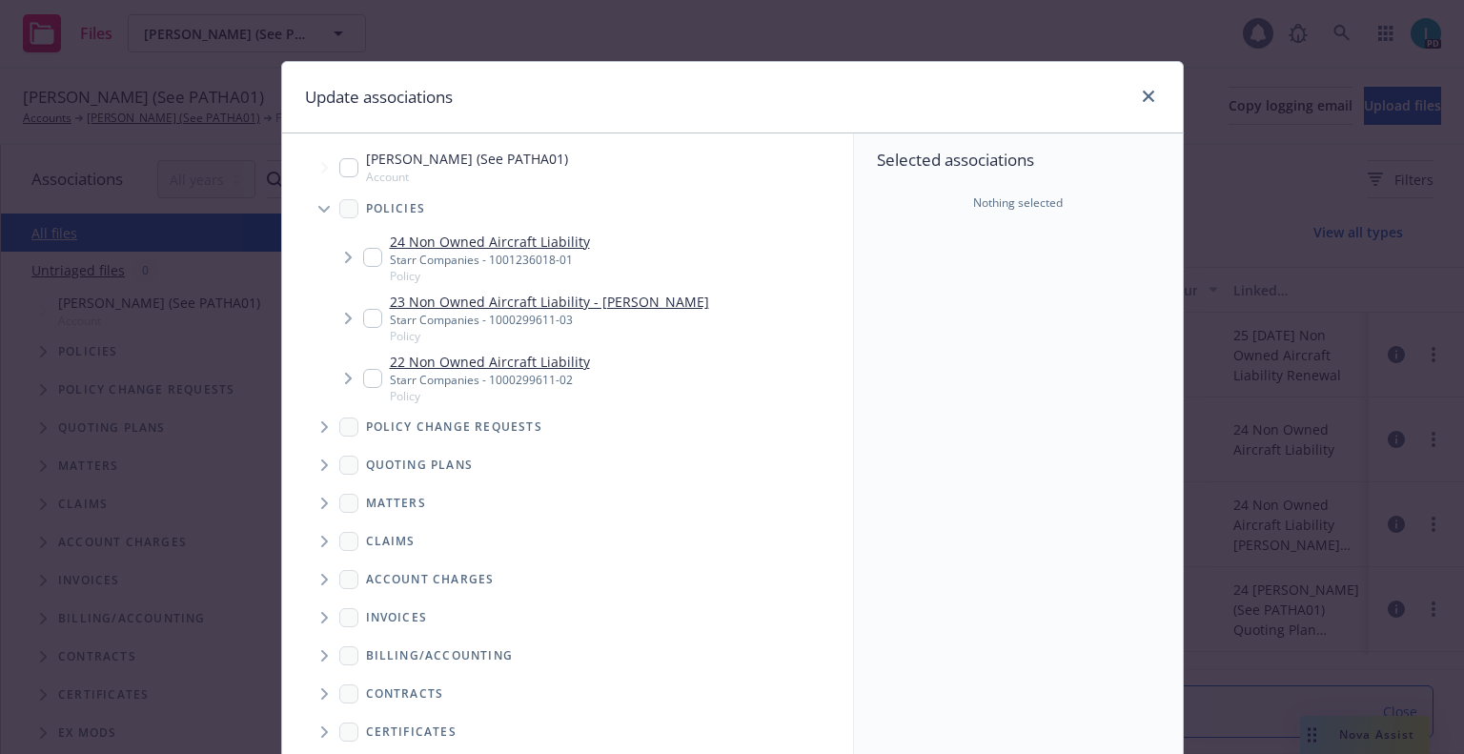
click at [363, 243] on div "24 Non Owned Aircraft Liability Starr Companies - 1001236018-01 Policy" at bounding box center [476, 258] width 227 height 52
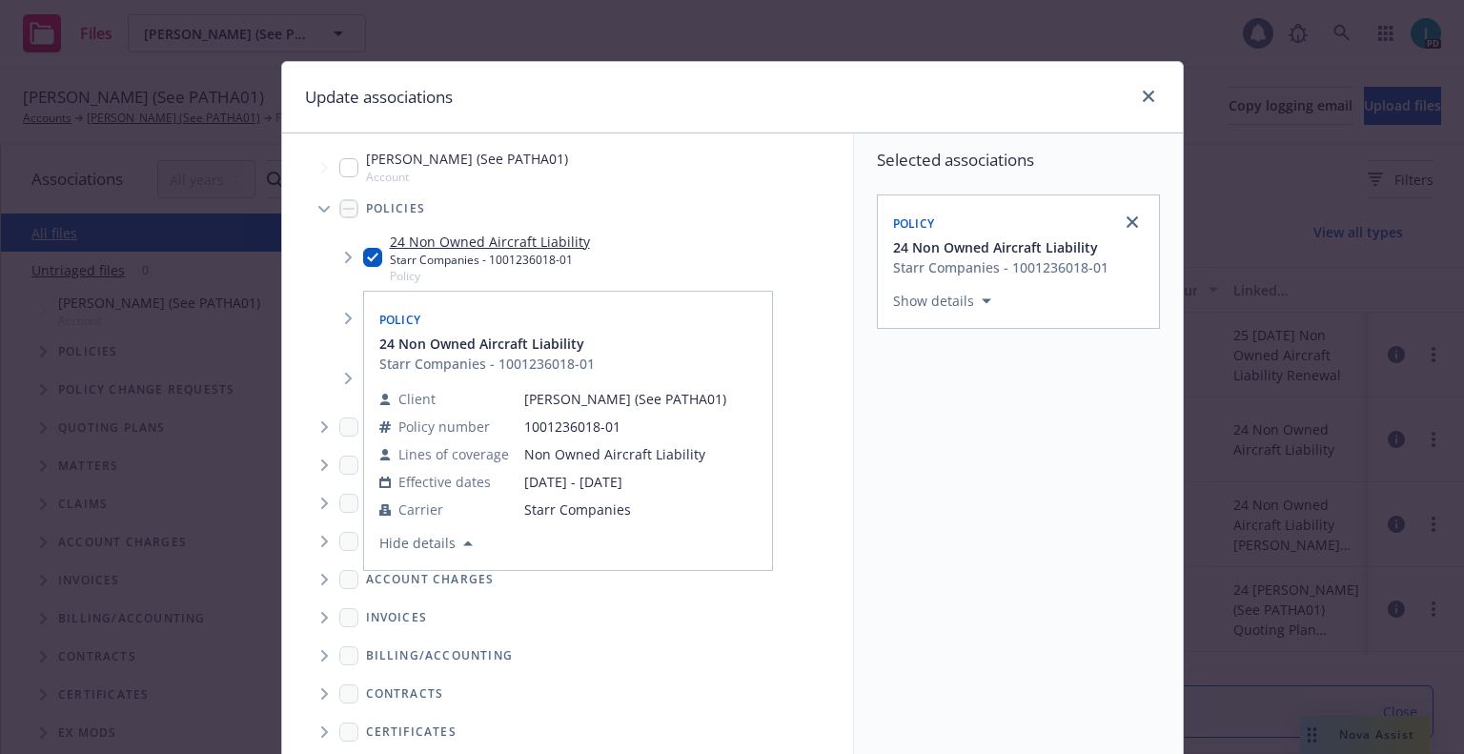
click at [365, 257] on input "Tree Example" at bounding box center [372, 257] width 19 height 19
click at [363, 256] on input "Tree Example" at bounding box center [372, 257] width 19 height 19
checkbox input "true"
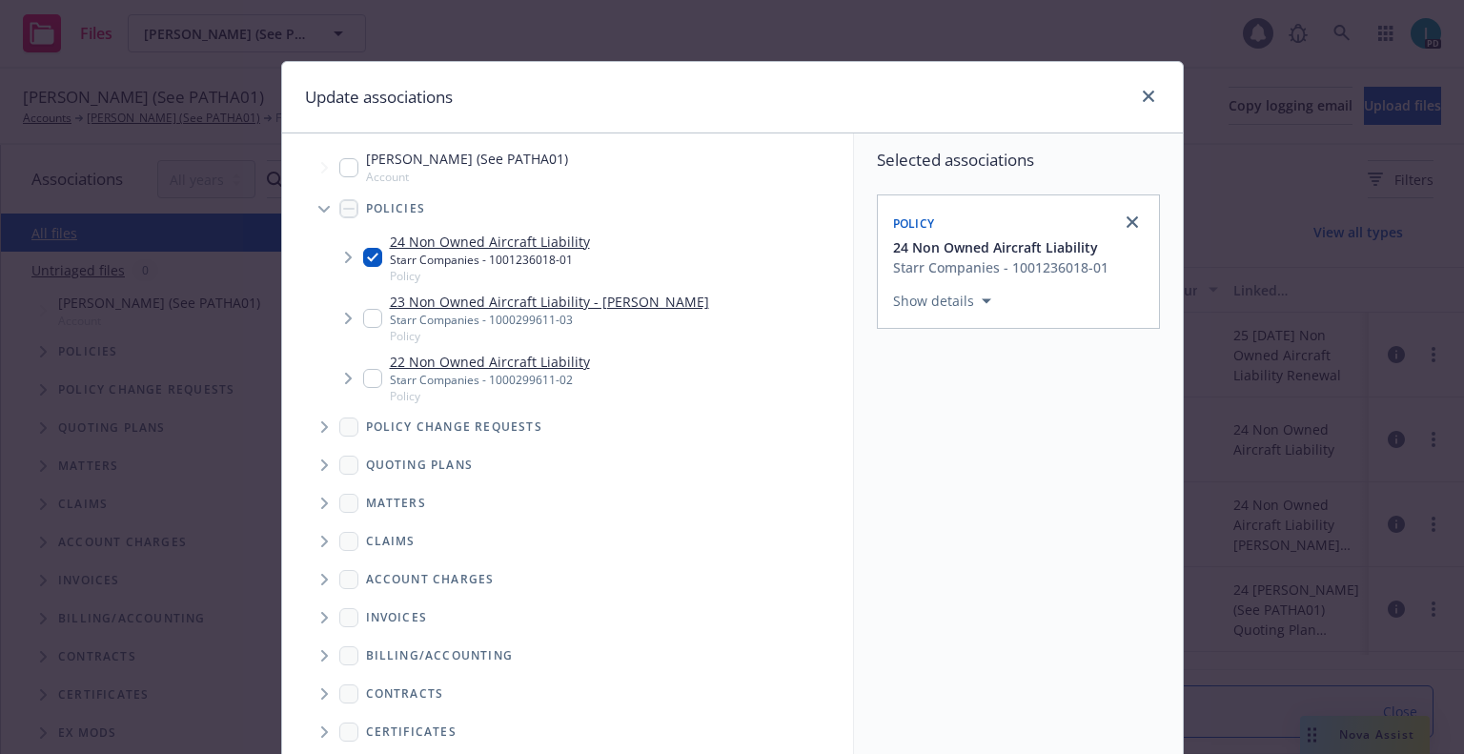
scroll to position [194, 0]
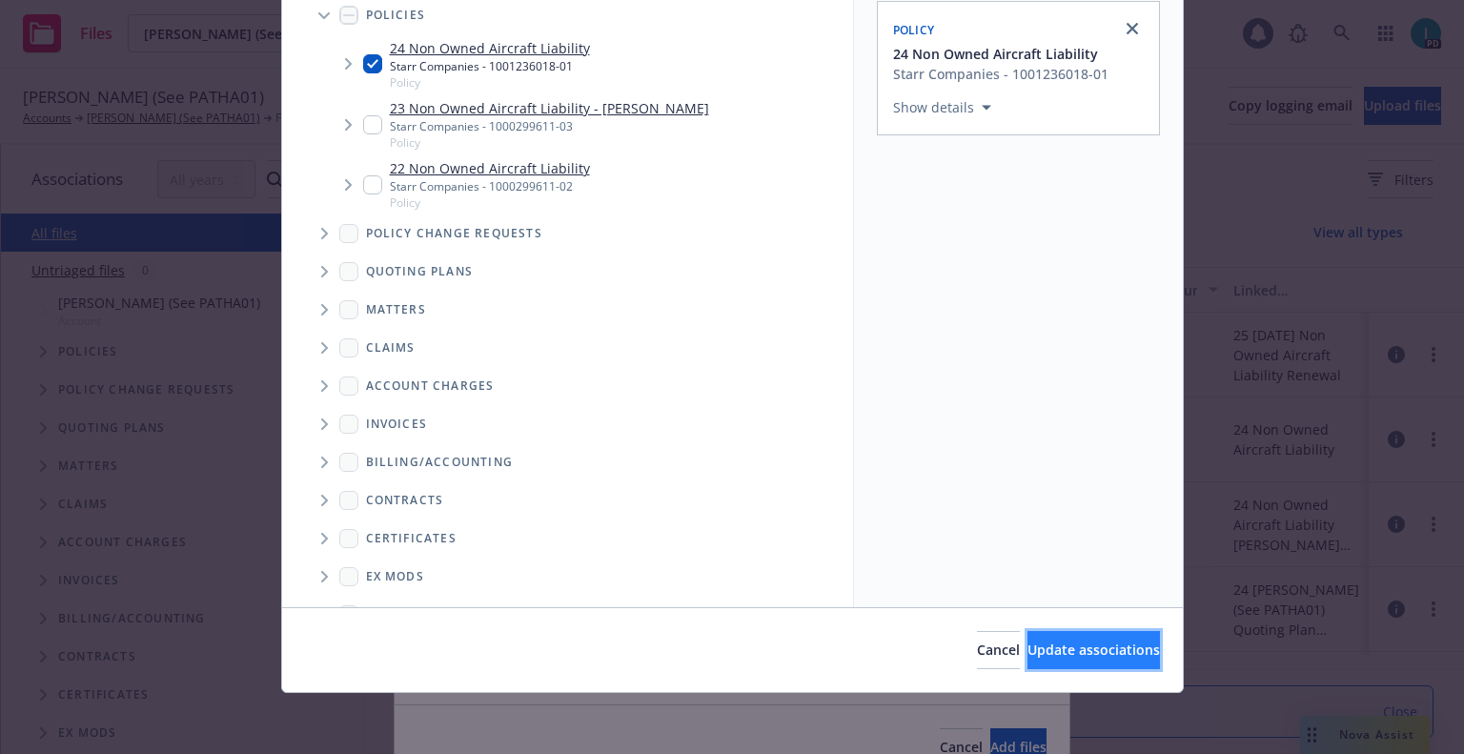
click at [1033, 640] on button "Update associations" at bounding box center [1094, 650] width 132 height 38
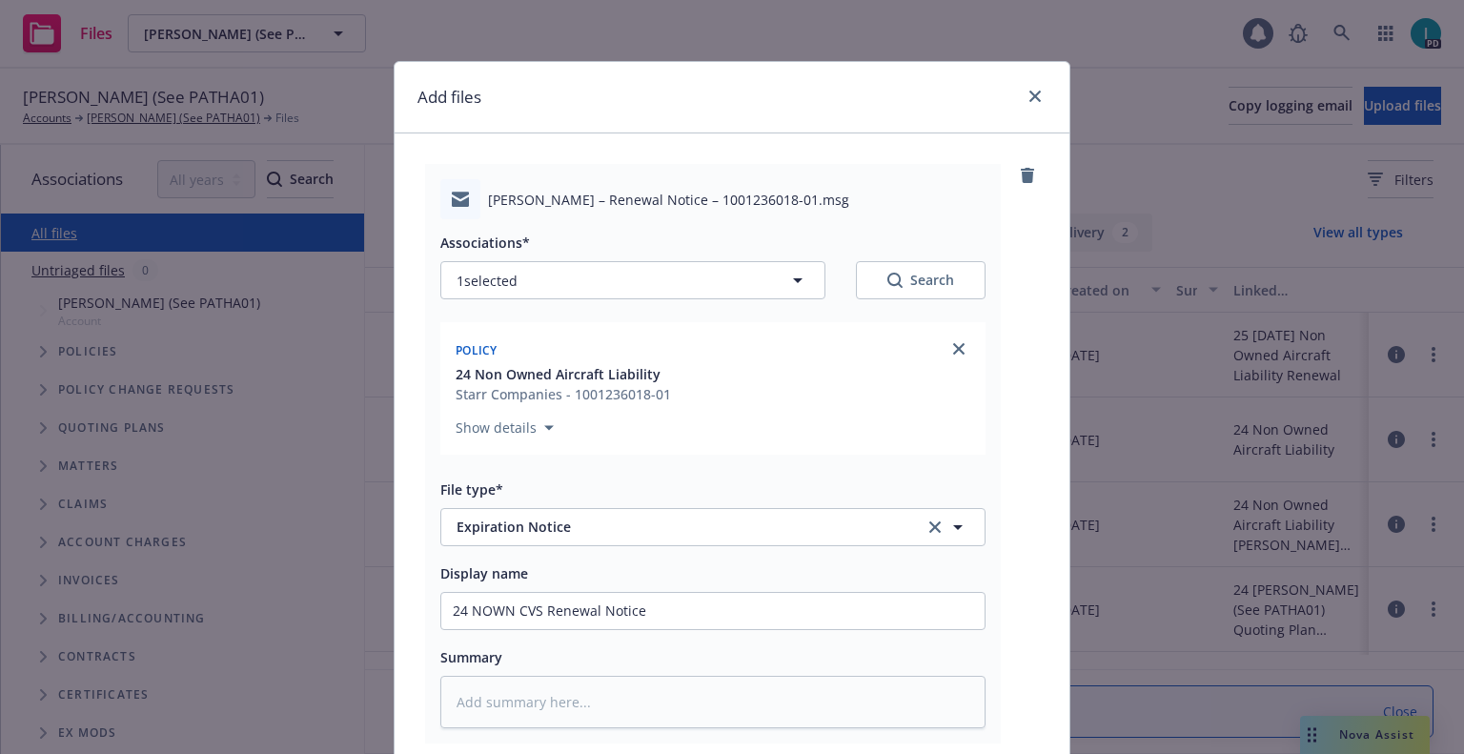
scroll to position [237, 0]
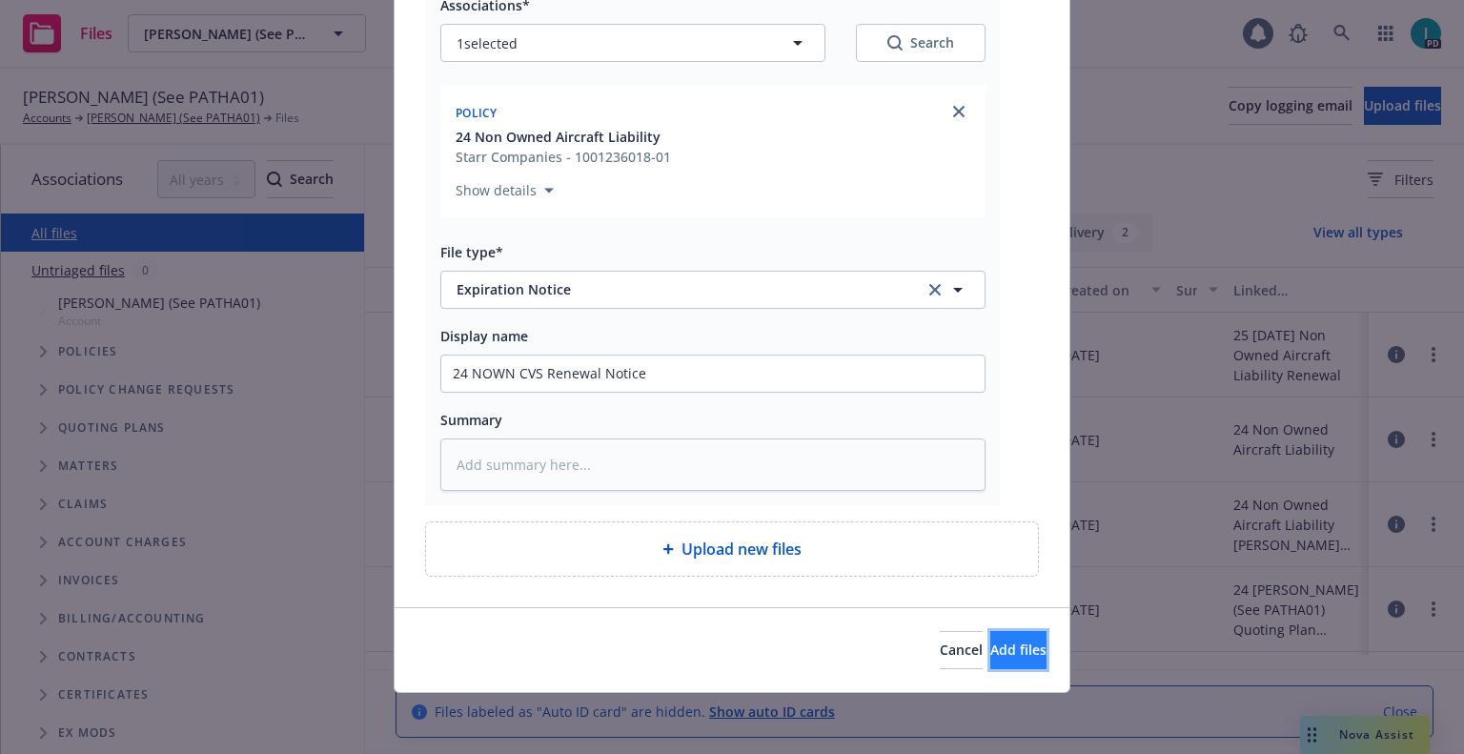
click at [990, 661] on button "Add files" at bounding box center [1018, 650] width 56 height 38
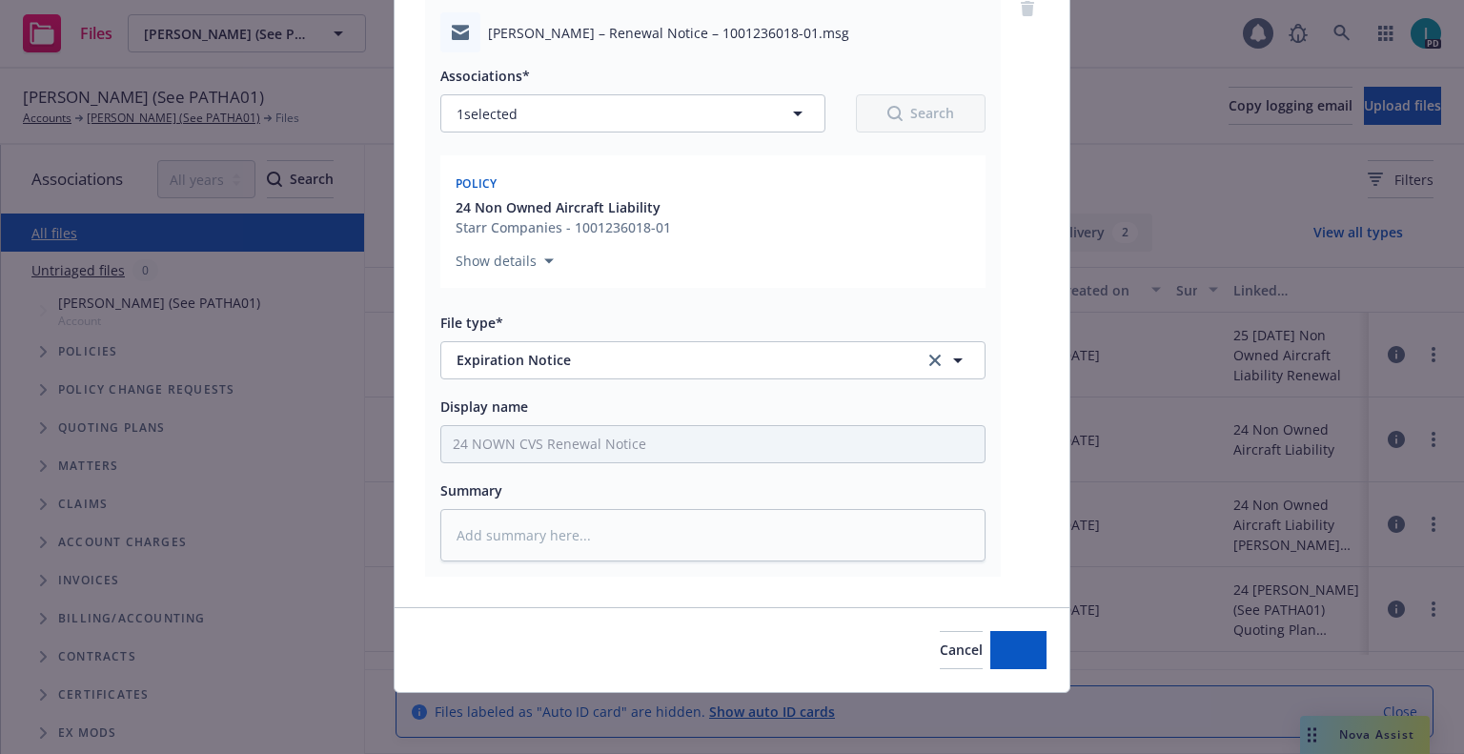
scroll to position [167, 0]
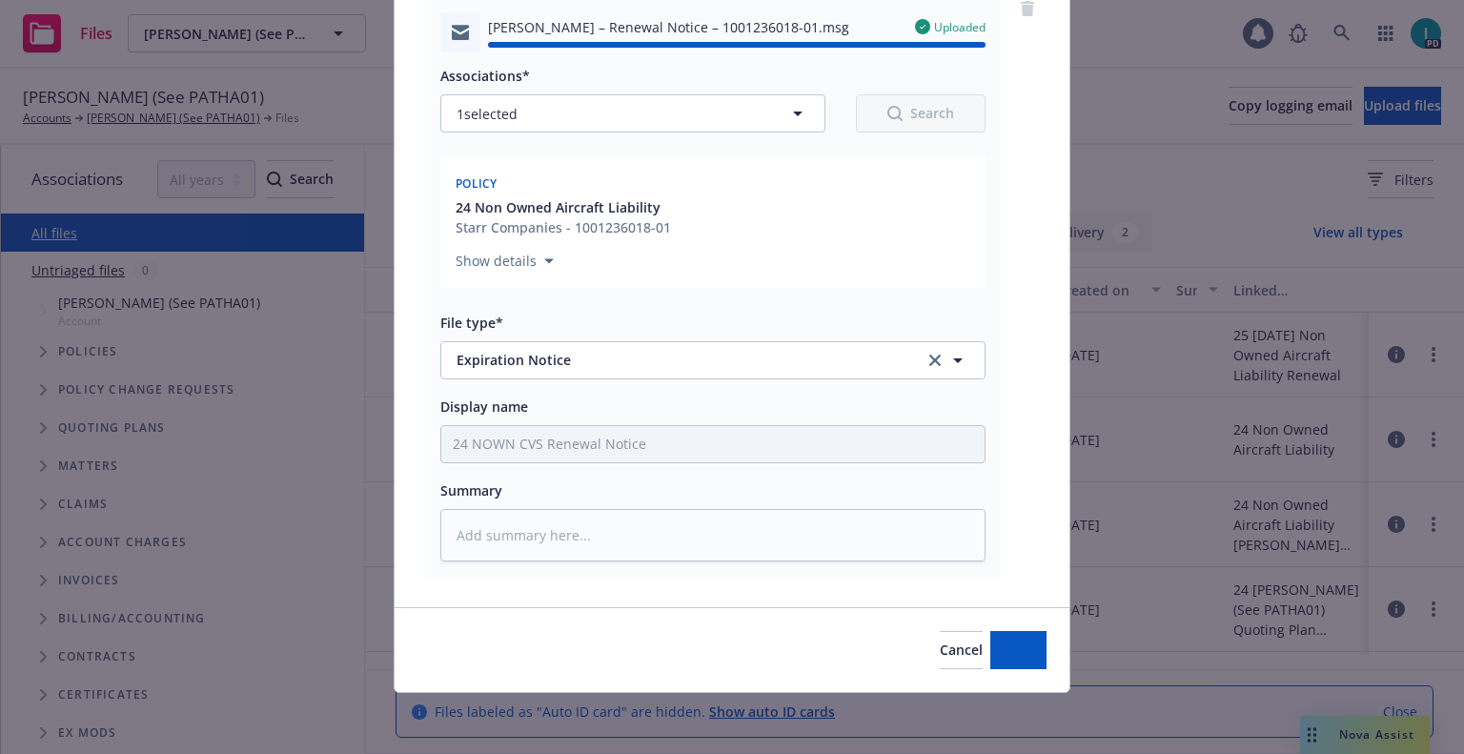
type textarea "x"
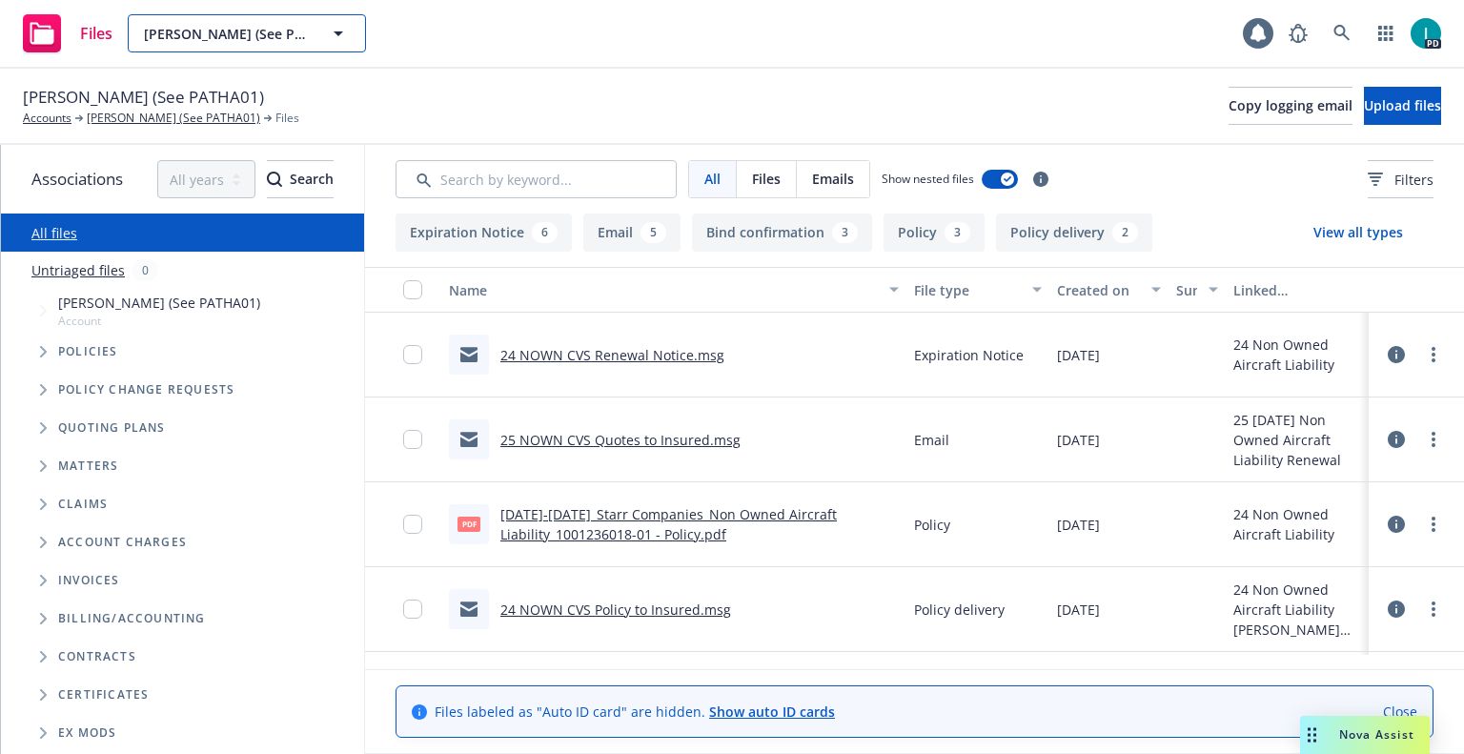
click at [207, 25] on span "[PERSON_NAME] (See PATHA01)" at bounding box center [226, 34] width 165 height 20
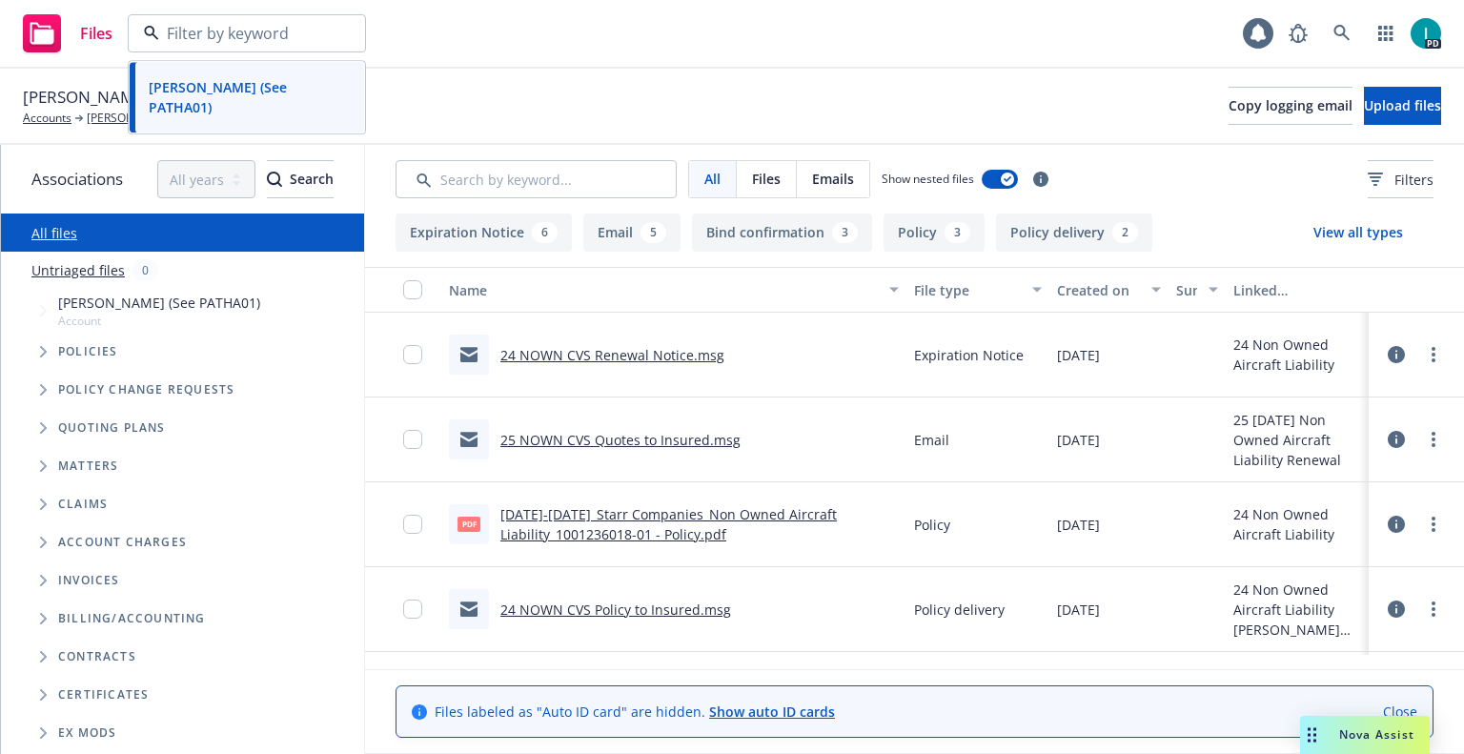
paste input "[PERSON_NAME]"
type input "[PERSON_NAME]"
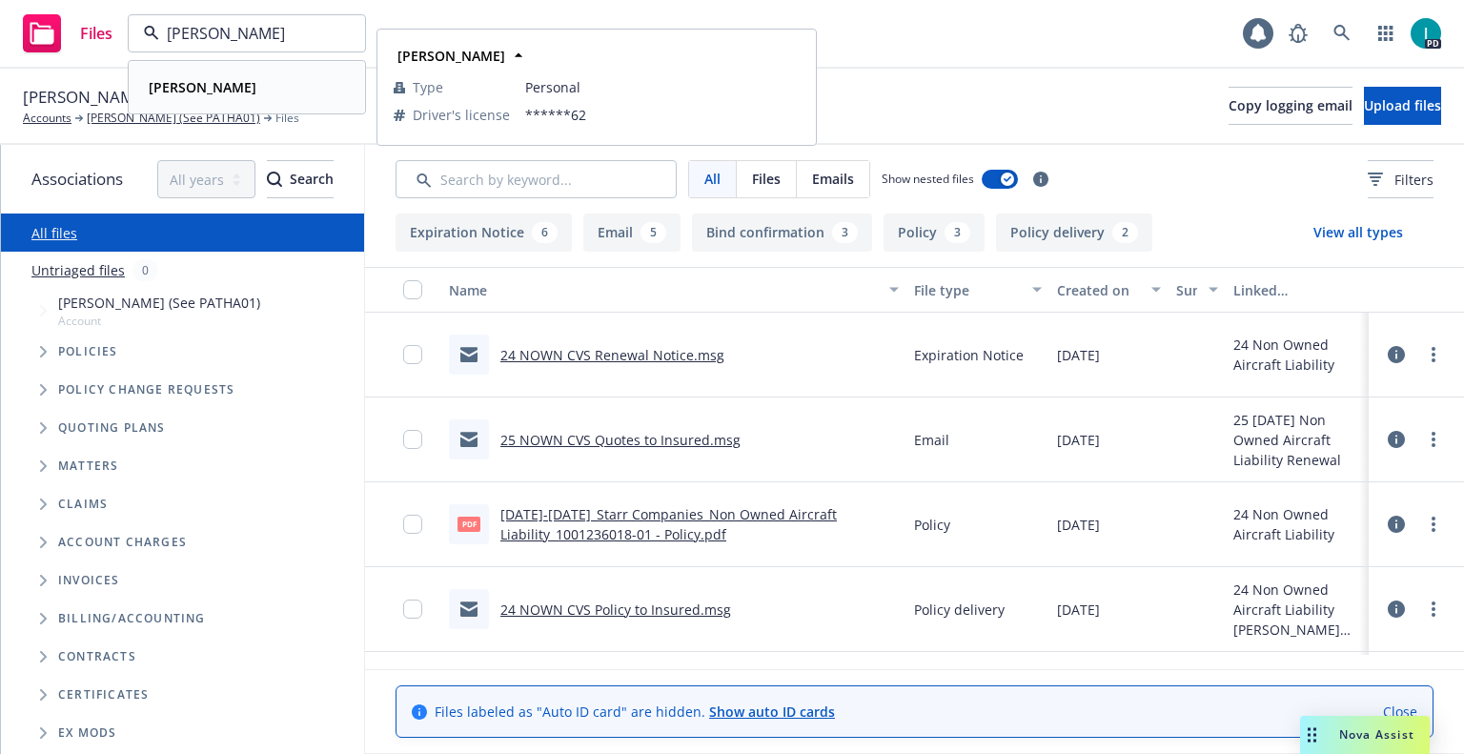
click at [266, 100] on div "[PERSON_NAME]" at bounding box center [247, 87] width 212 height 28
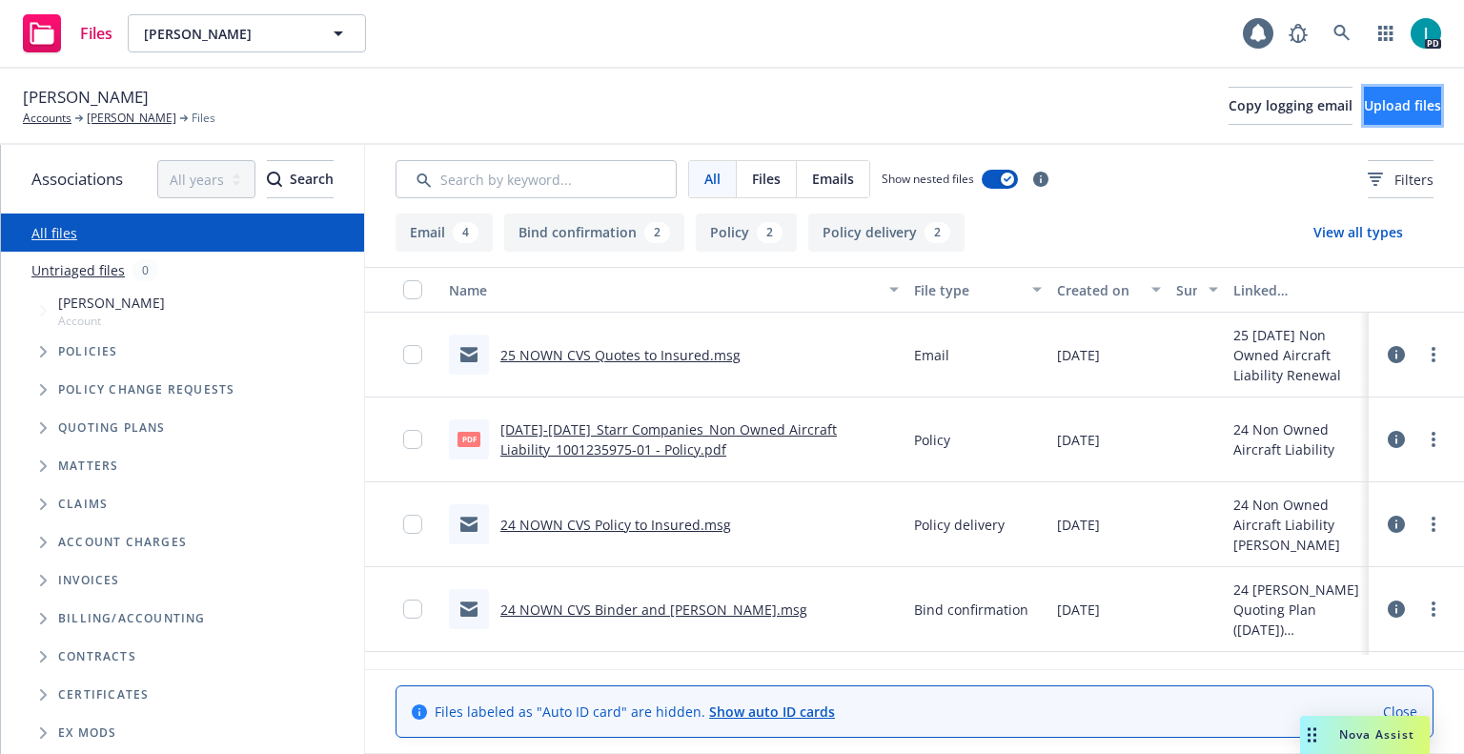
click at [1364, 111] on span "Upload files" at bounding box center [1402, 105] width 77 height 18
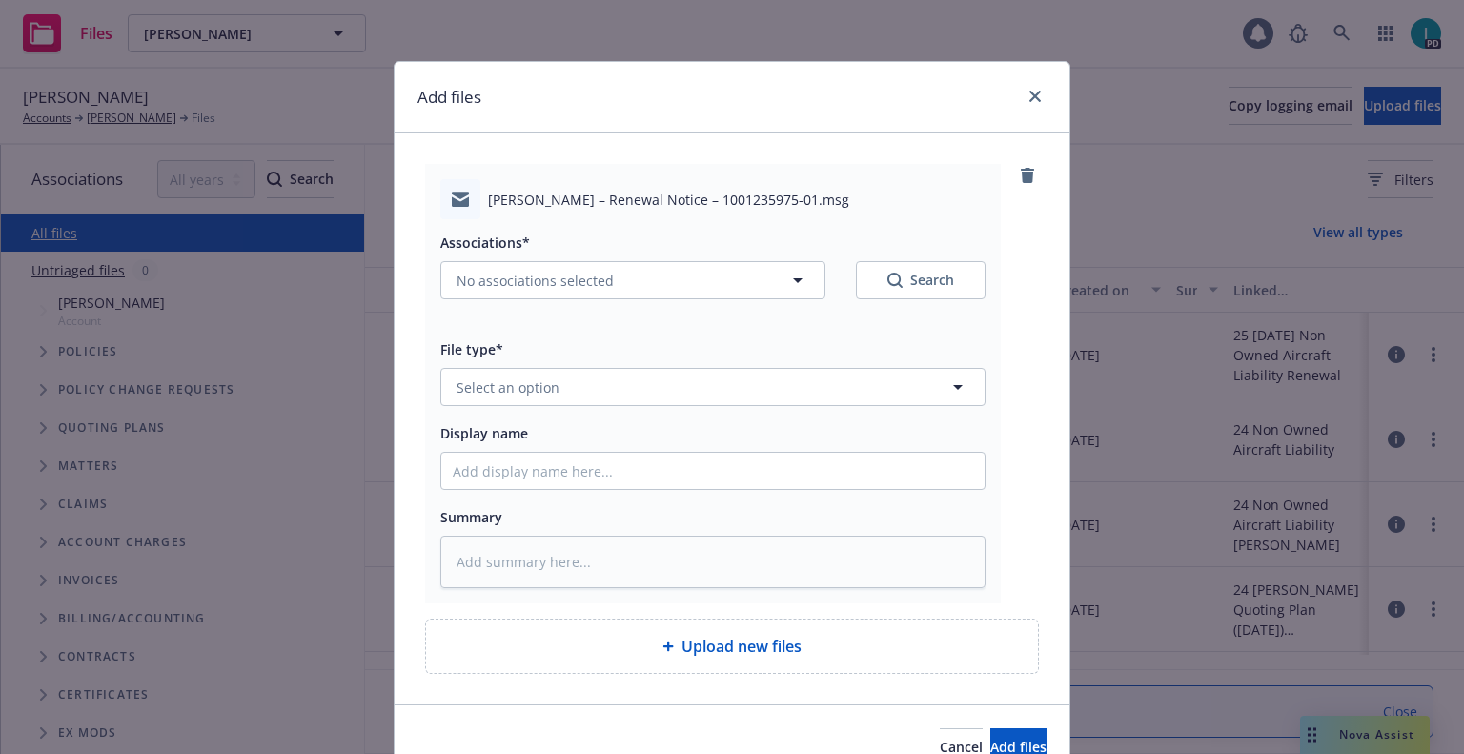
type textarea "x"
click at [576, 377] on button "Select an option" at bounding box center [712, 387] width 545 height 38
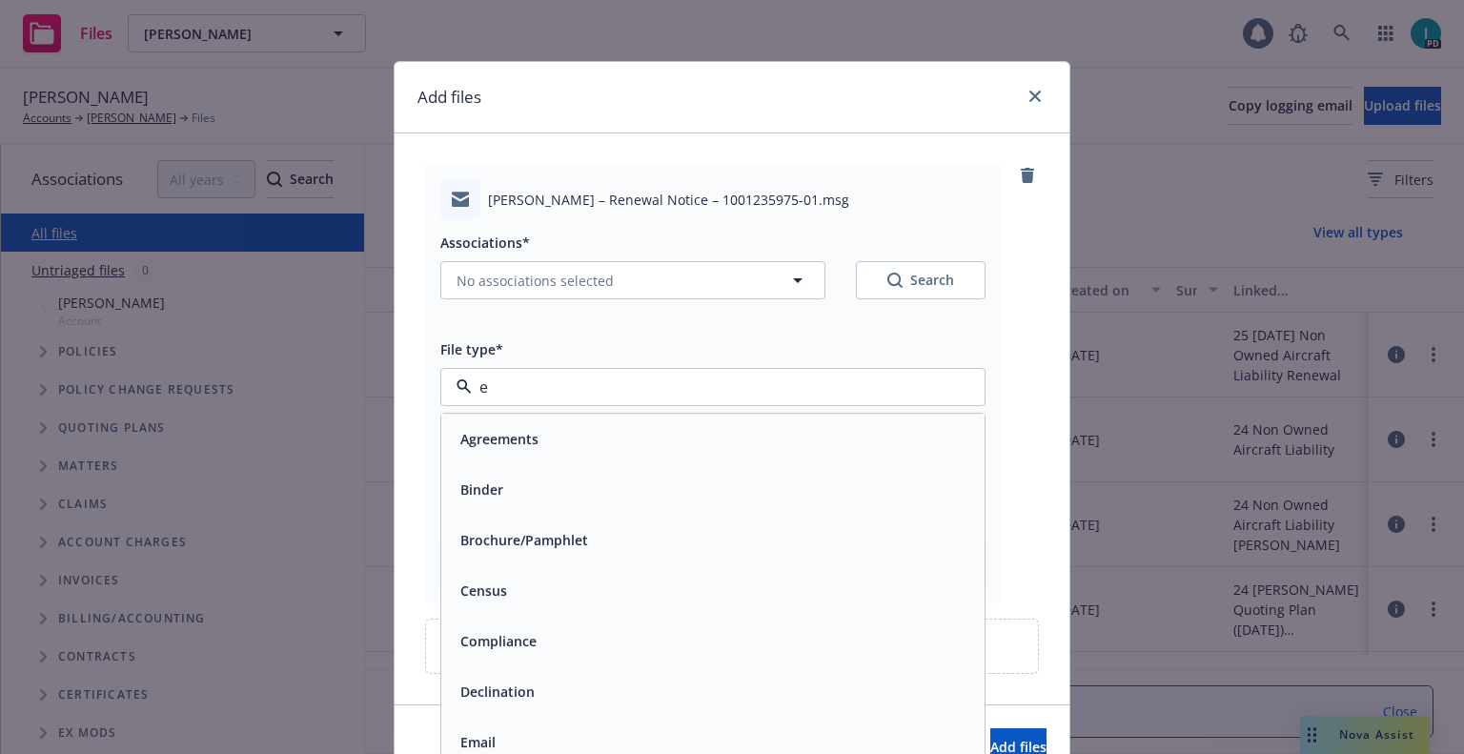
type input "ex"
click at [547, 488] on span "Expiration Notice" at bounding box center [517, 490] width 114 height 20
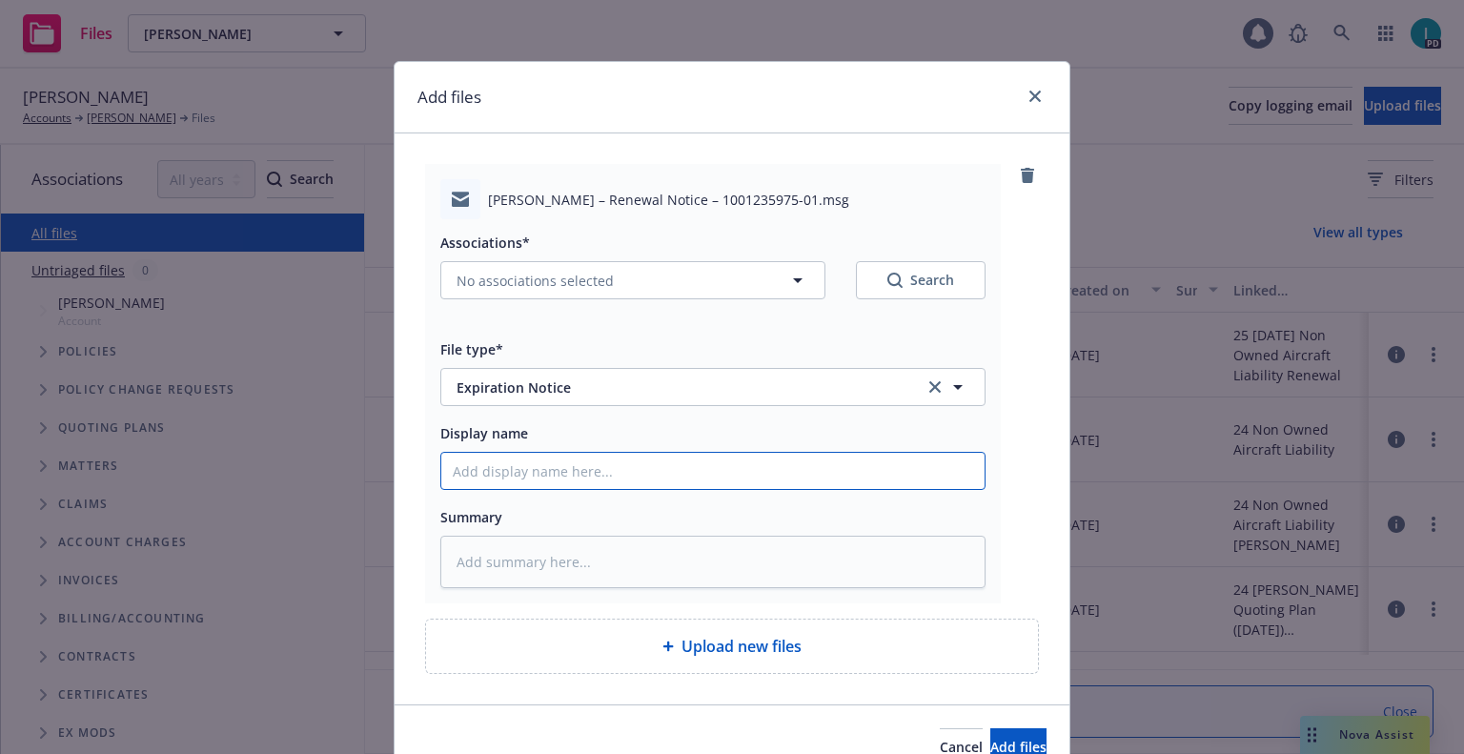
click at [552, 466] on input "Display name" at bounding box center [712, 471] width 543 height 36
type textarea "x"
type input "2"
type textarea "x"
type input "24"
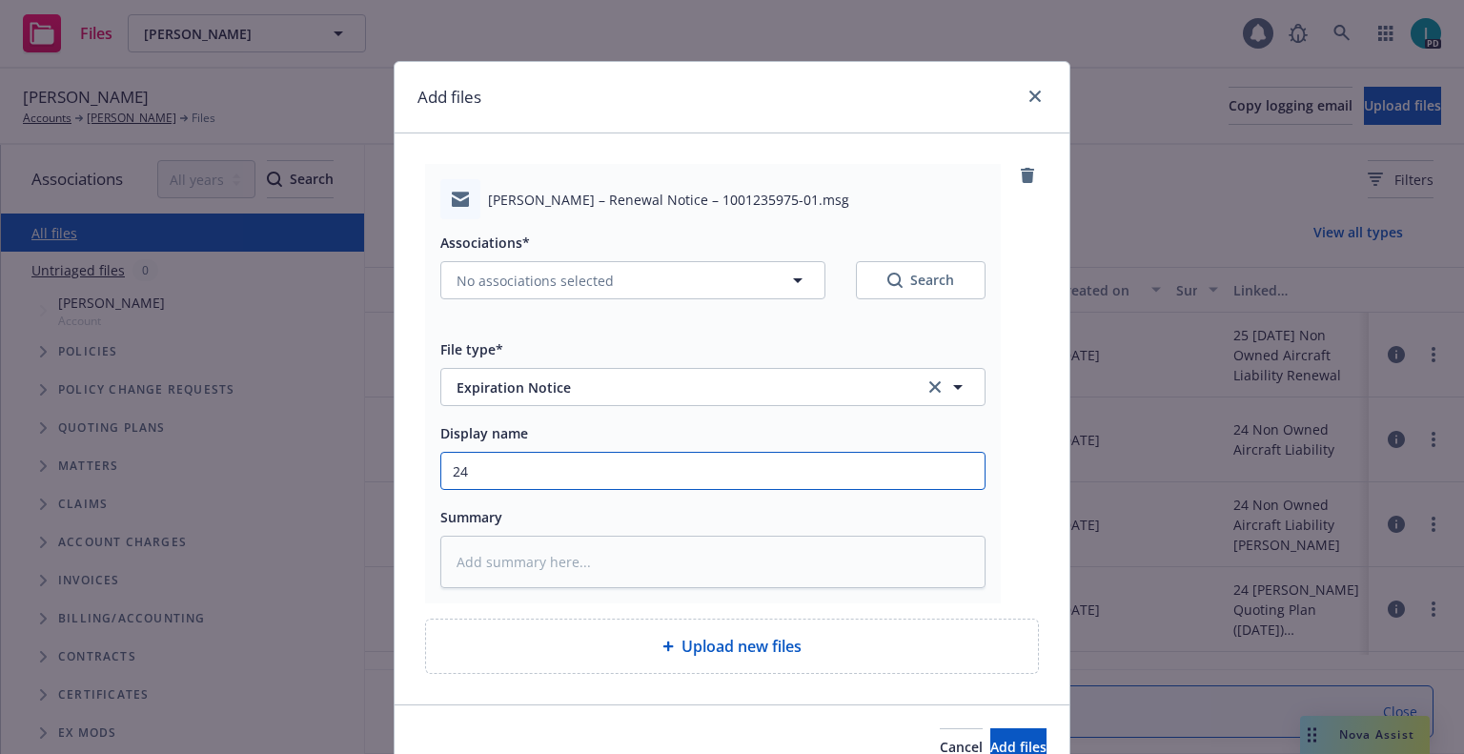
type textarea "x"
type input "24 NOWN CVS Renewal Notice"
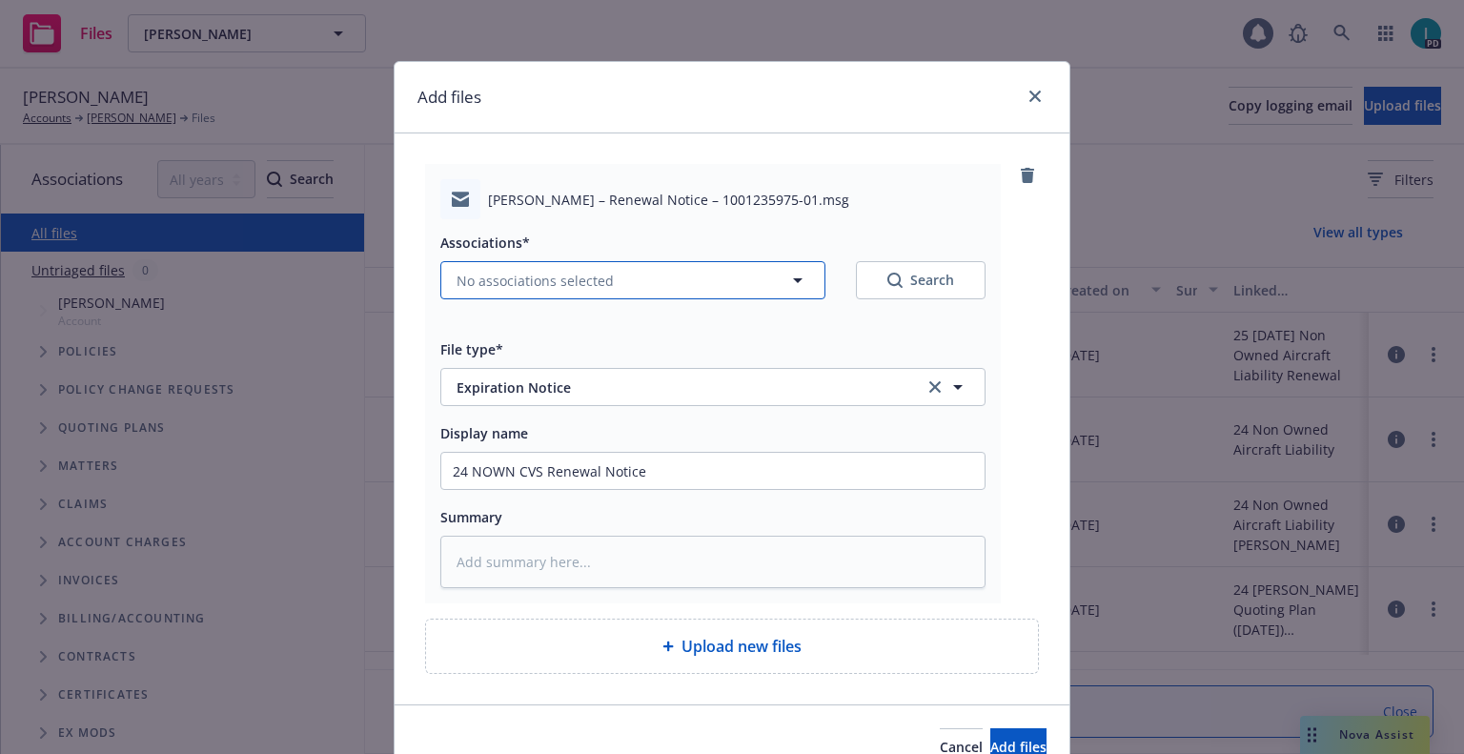
click at [577, 284] on span "No associations selected" at bounding box center [535, 281] width 157 height 20
type textarea "x"
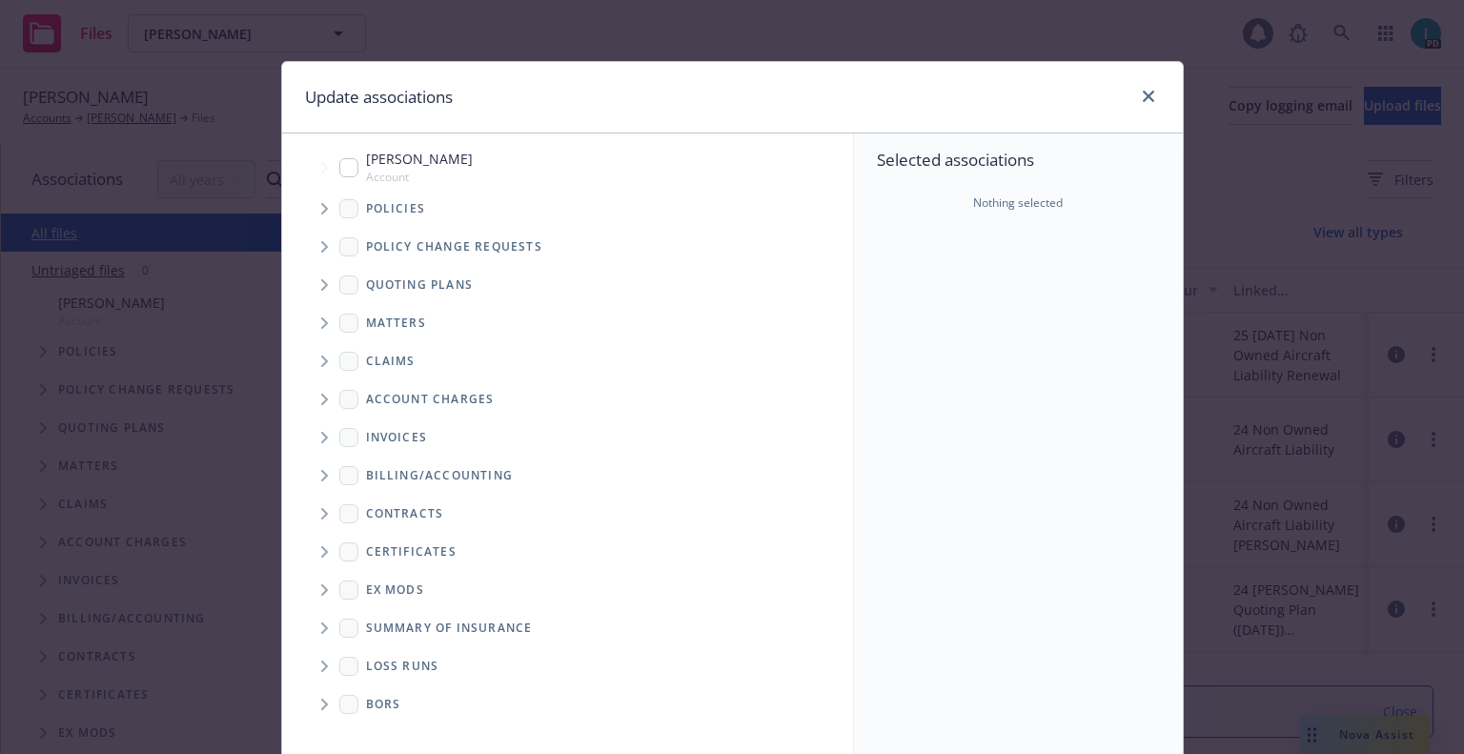
click at [326, 207] on span "Tree Example" at bounding box center [324, 209] width 31 height 31
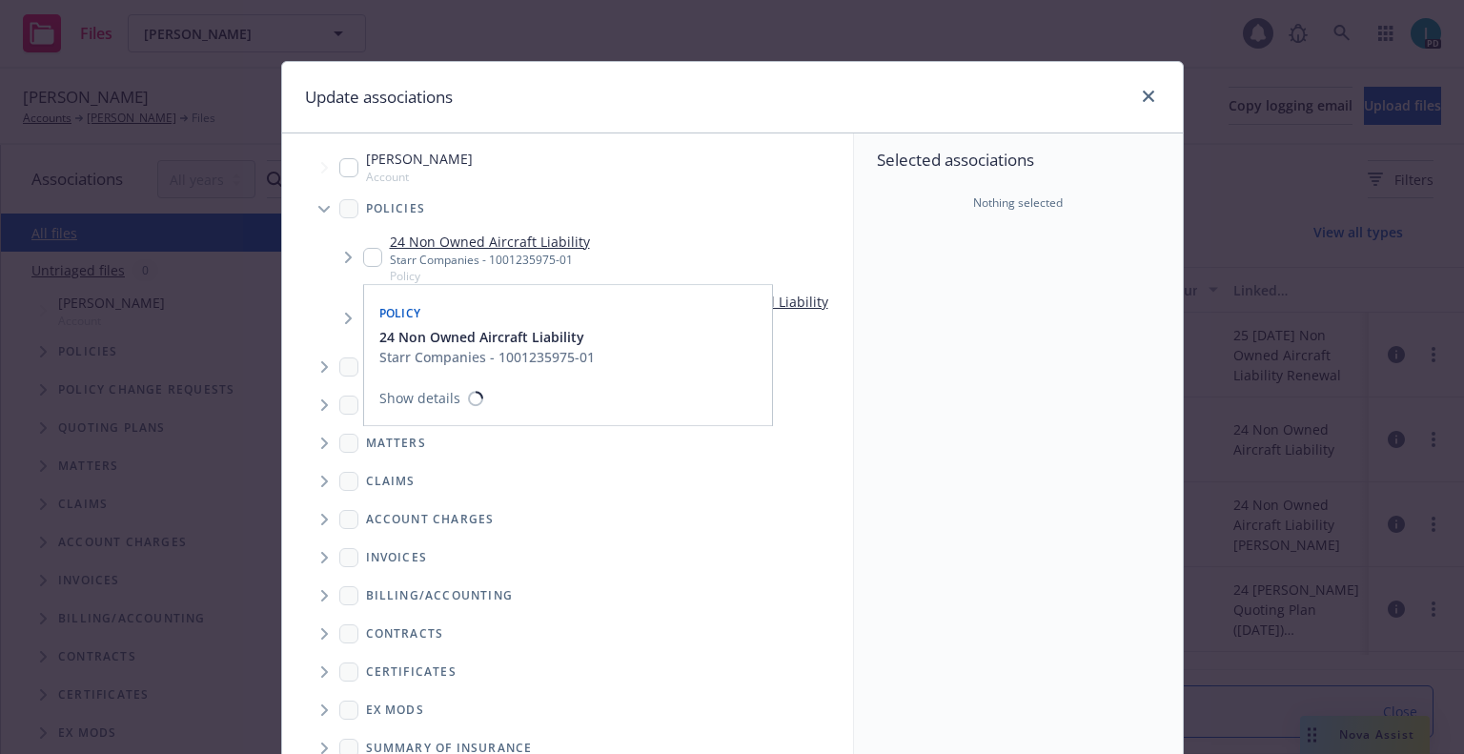
click at [363, 262] on input "Tree Example" at bounding box center [372, 257] width 19 height 19
checkbox input "true"
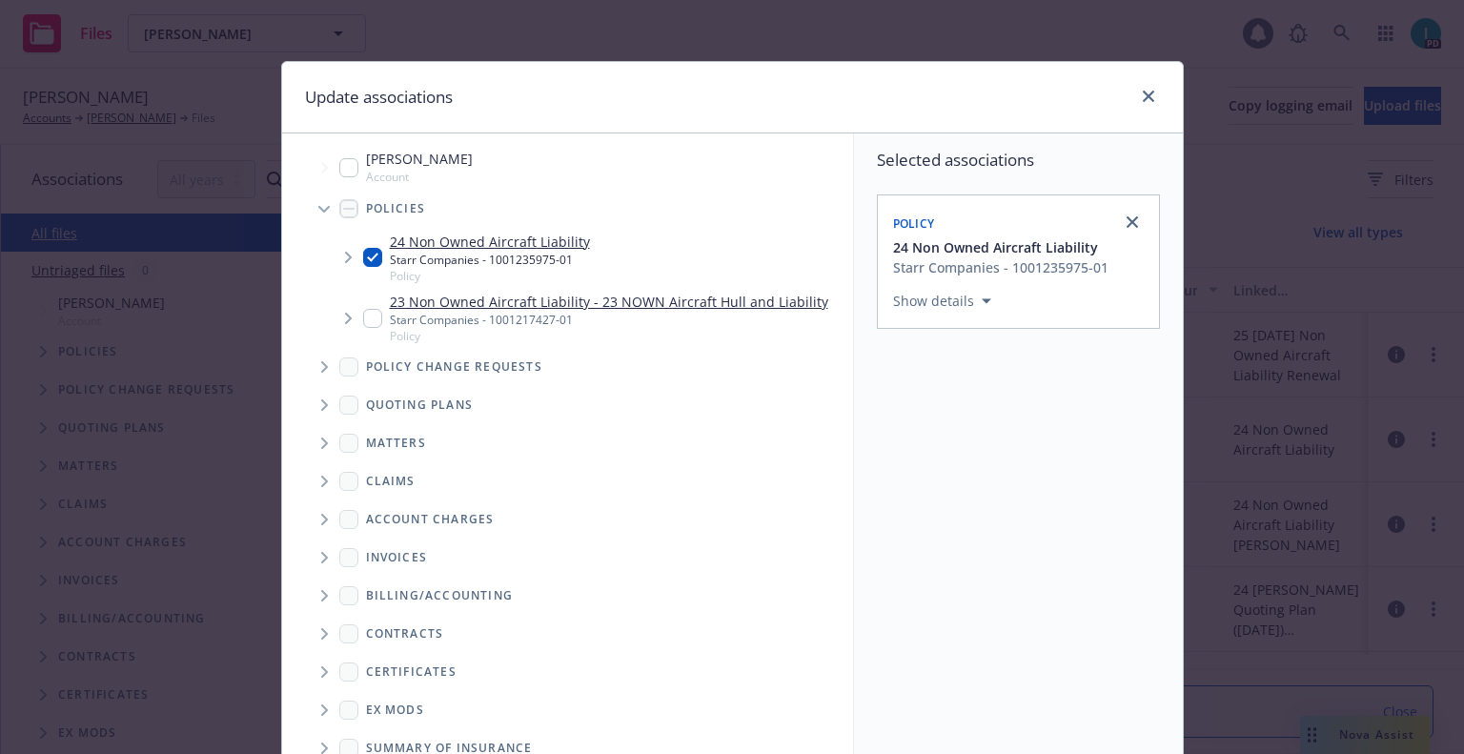
scroll to position [194, 0]
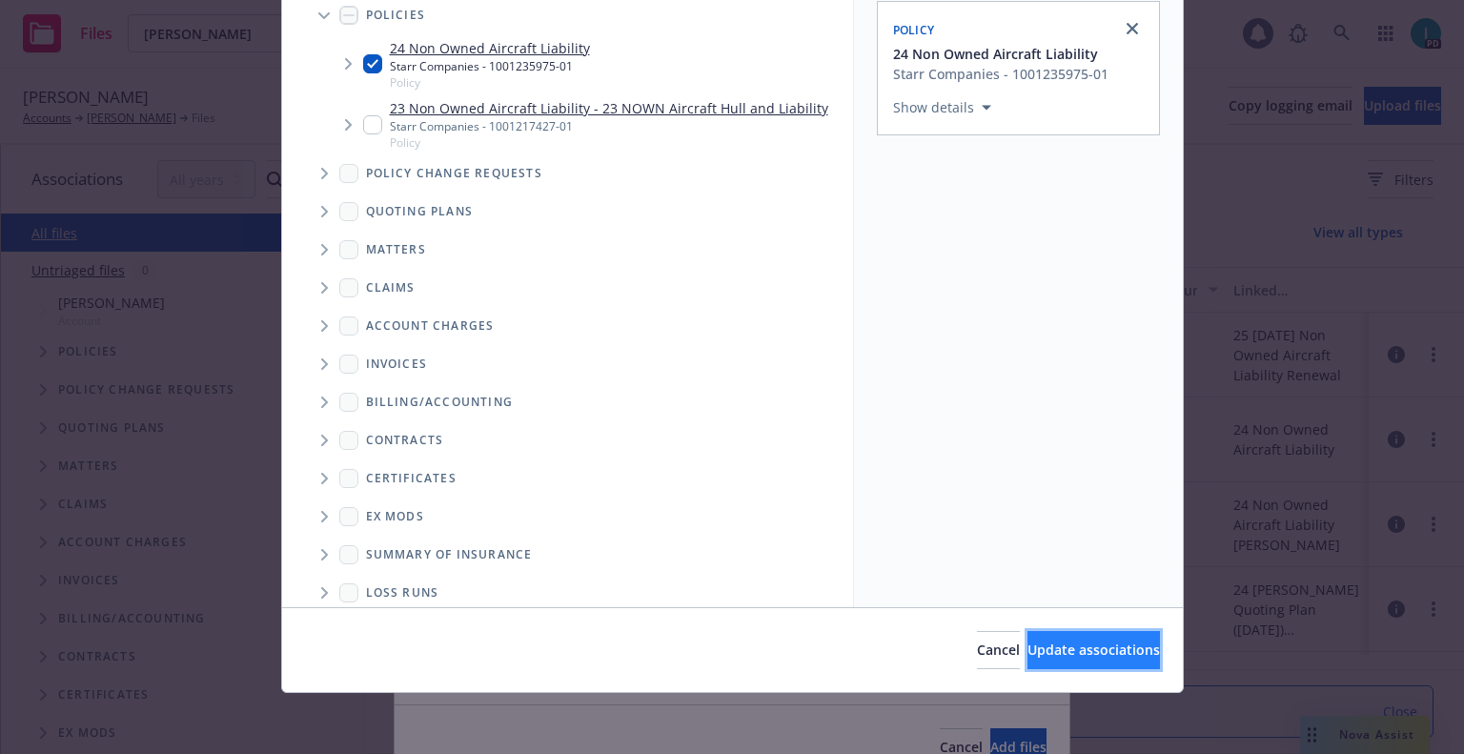
click at [1028, 639] on button "Update associations" at bounding box center [1094, 650] width 132 height 38
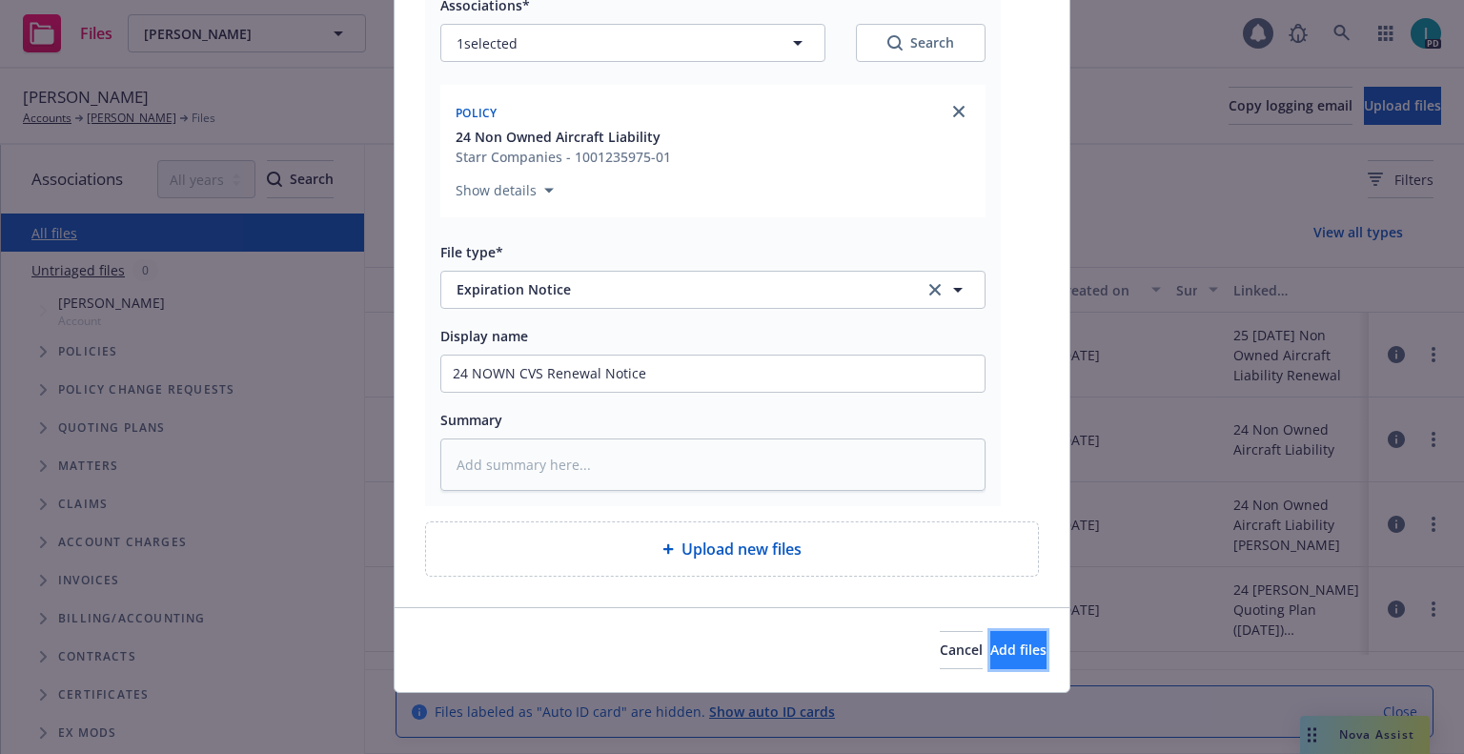
click at [1006, 644] on span "Add files" at bounding box center [1018, 650] width 56 height 18
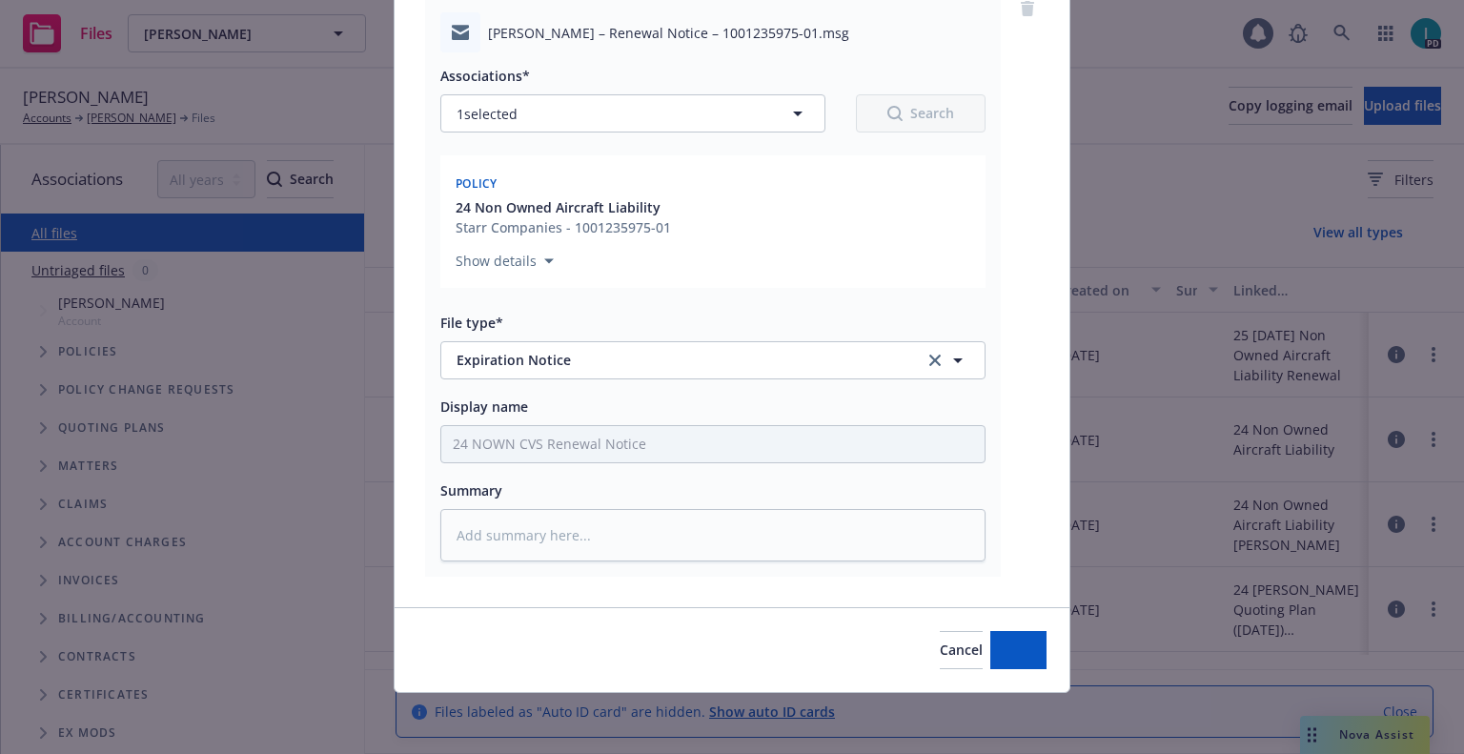
scroll to position [167, 0]
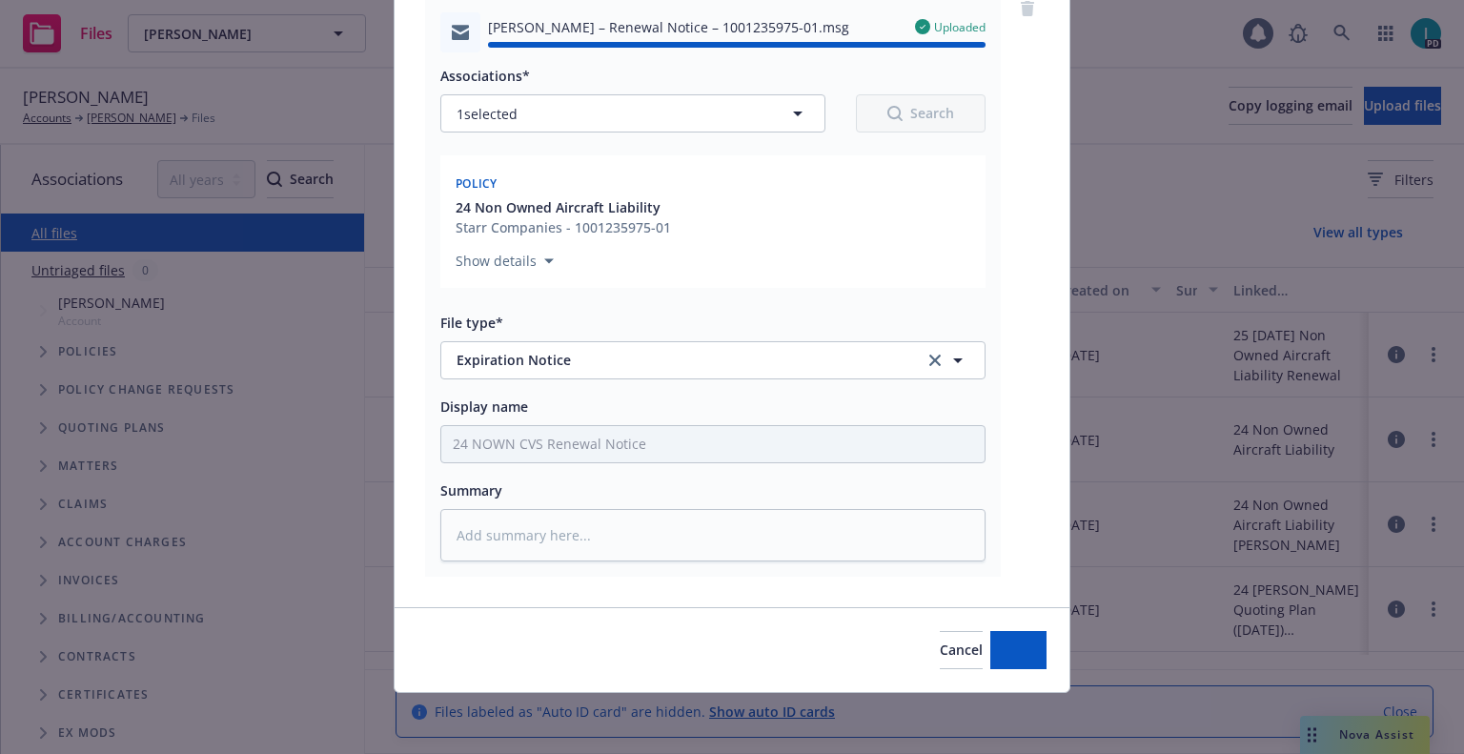
type textarea "x"
